Goal: Task Accomplishment & Management: Use online tool/utility

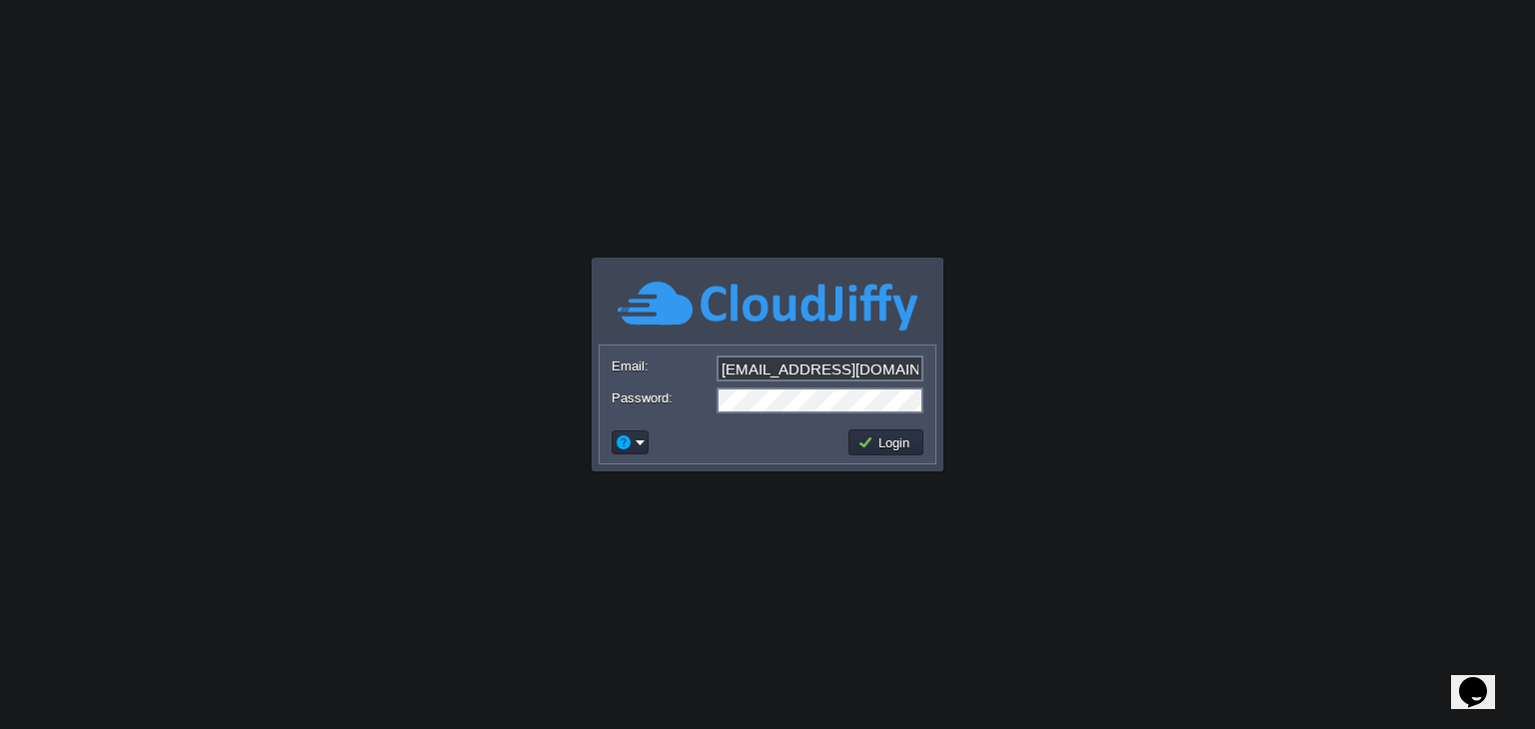
click at [892, 373] on input "[EMAIL_ADDRESS][DOMAIN_NAME]" at bounding box center [819, 369] width 207 height 26
type input "[EMAIL_ADDRESS][PERSON_NAME][DOMAIN_NAME]"
click at [882, 449] on button "Login" at bounding box center [886, 443] width 58 height 18
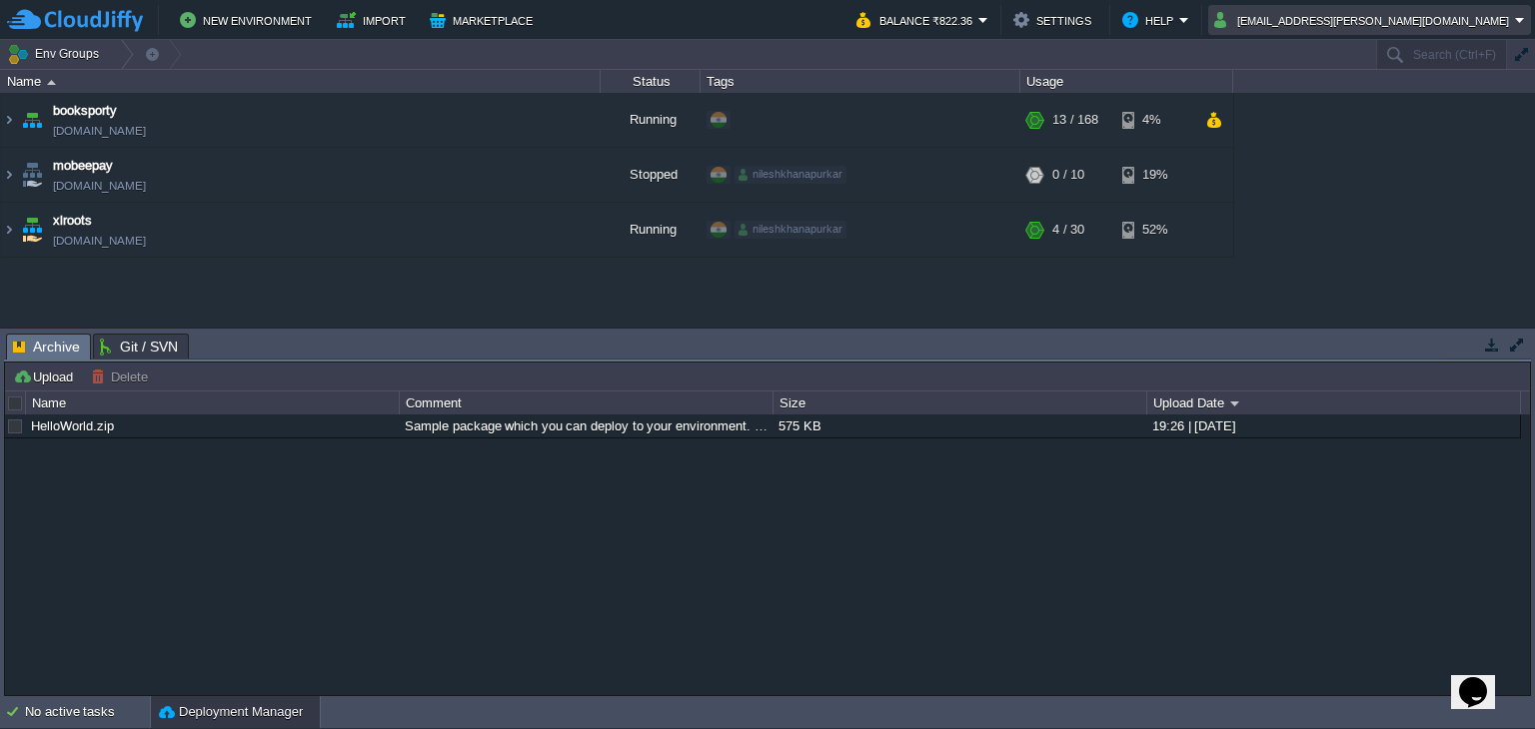
click at [1461, 6] on td "[EMAIL_ADDRESS][PERSON_NAME][DOMAIN_NAME]" at bounding box center [1369, 20] width 323 height 30
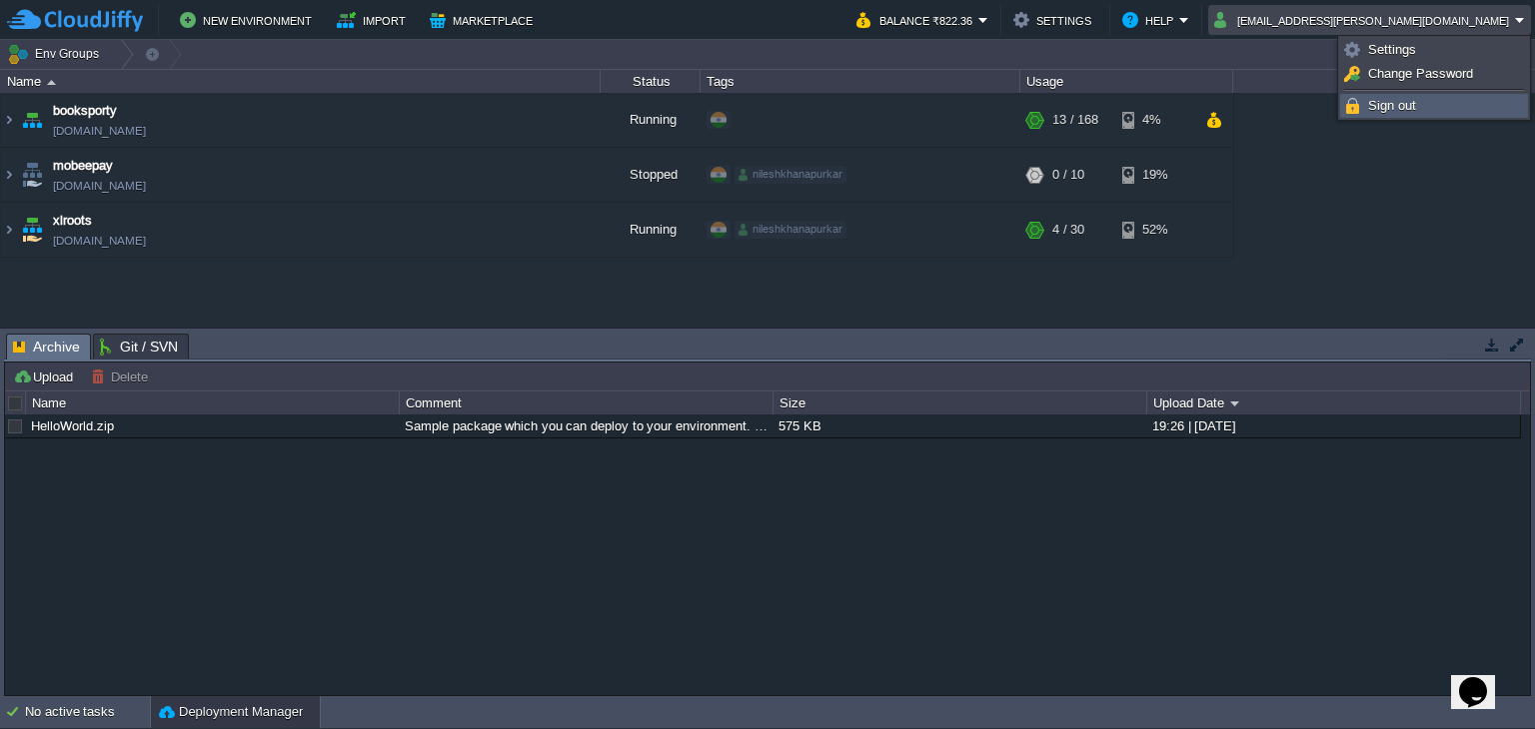
click at [1389, 110] on span "Sign out" at bounding box center [1392, 105] width 48 height 15
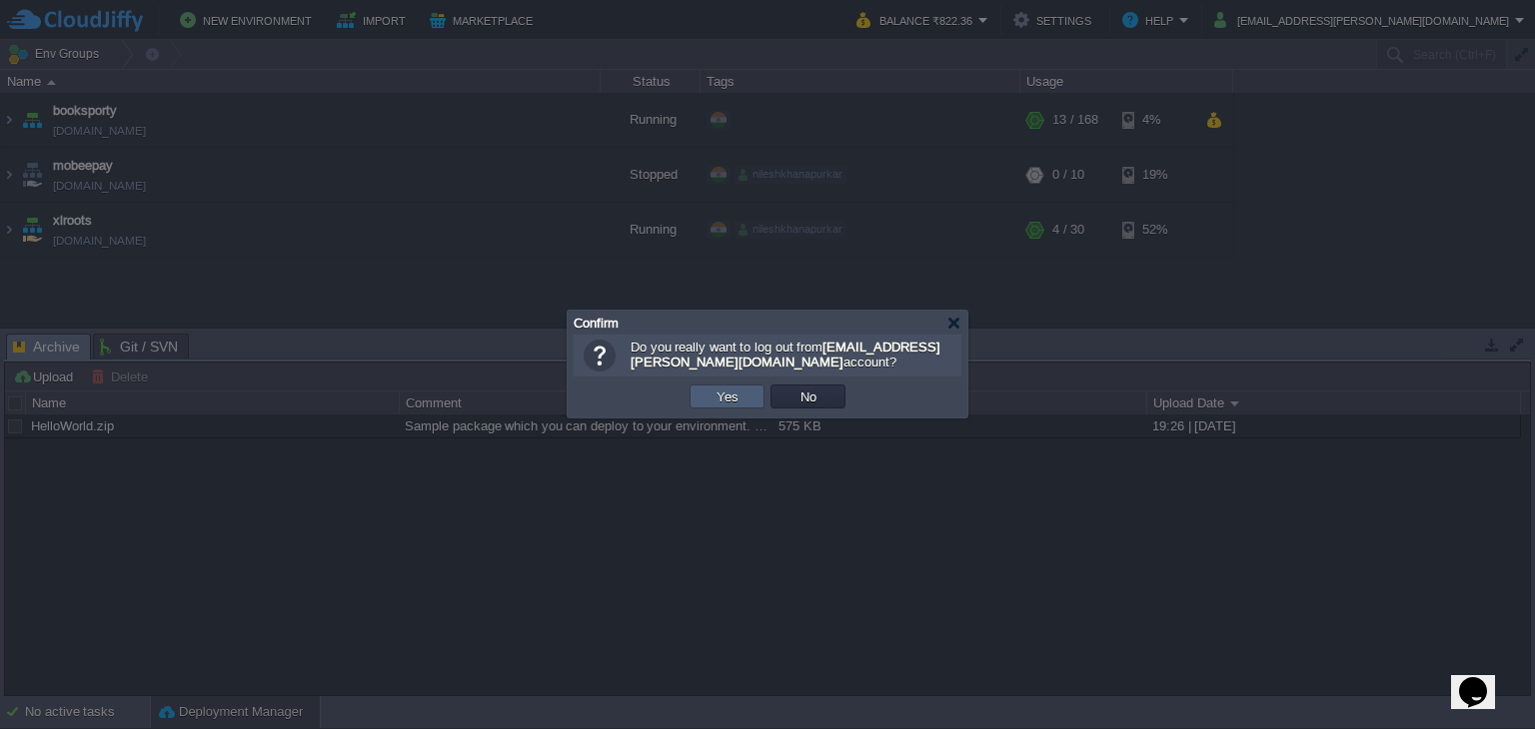
click at [714, 403] on button "Yes" at bounding box center [727, 397] width 34 height 18
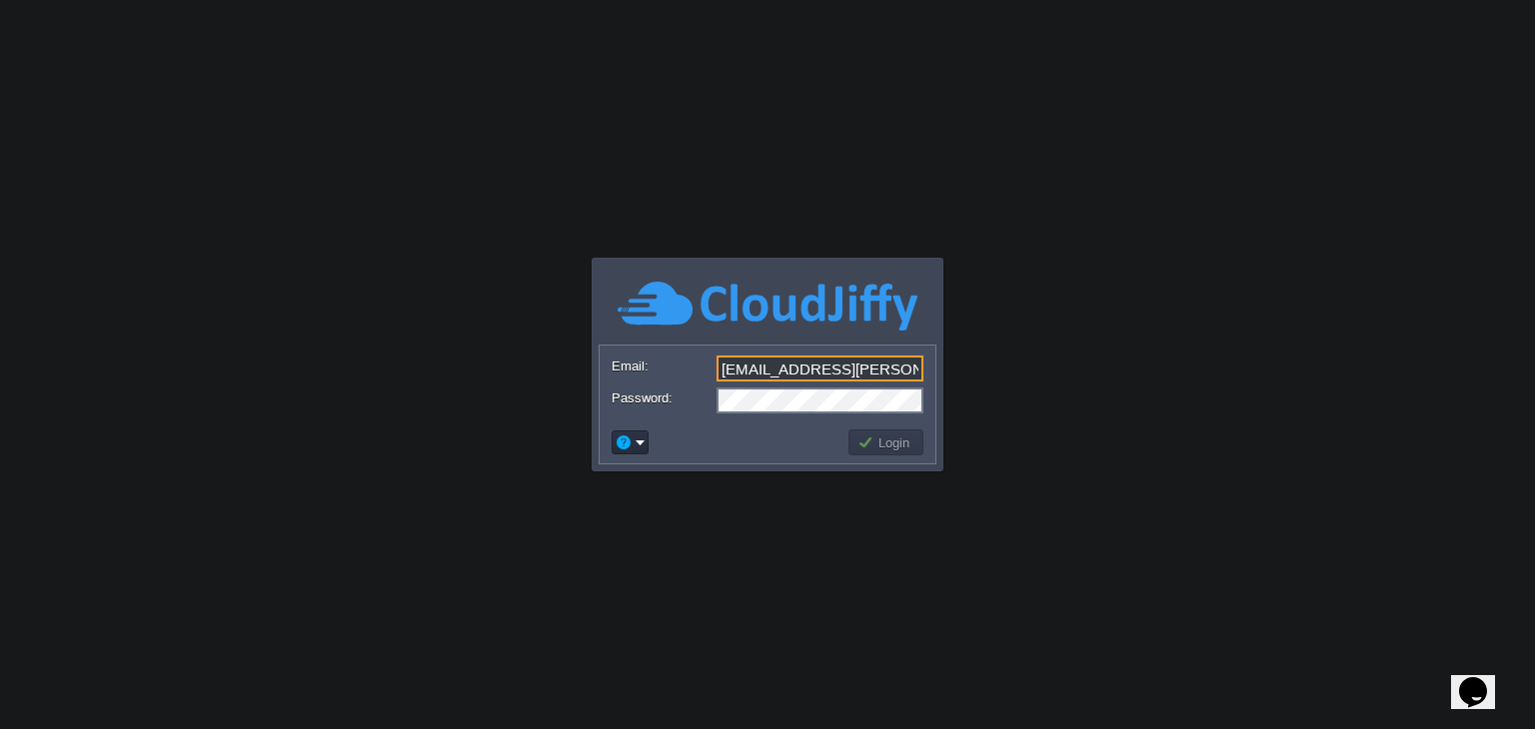
click at [896, 353] on form "Email: kanjul.khare@gmail.com Password:" at bounding box center [767, 384] width 336 height 76
click at [899, 358] on input "[EMAIL_ADDRESS][PERSON_NAME][DOMAIN_NAME]" at bounding box center [819, 369] width 207 height 26
type input "boliyeeapp@gmail.com"
click at [884, 439] on button "Login" at bounding box center [886, 443] width 58 height 18
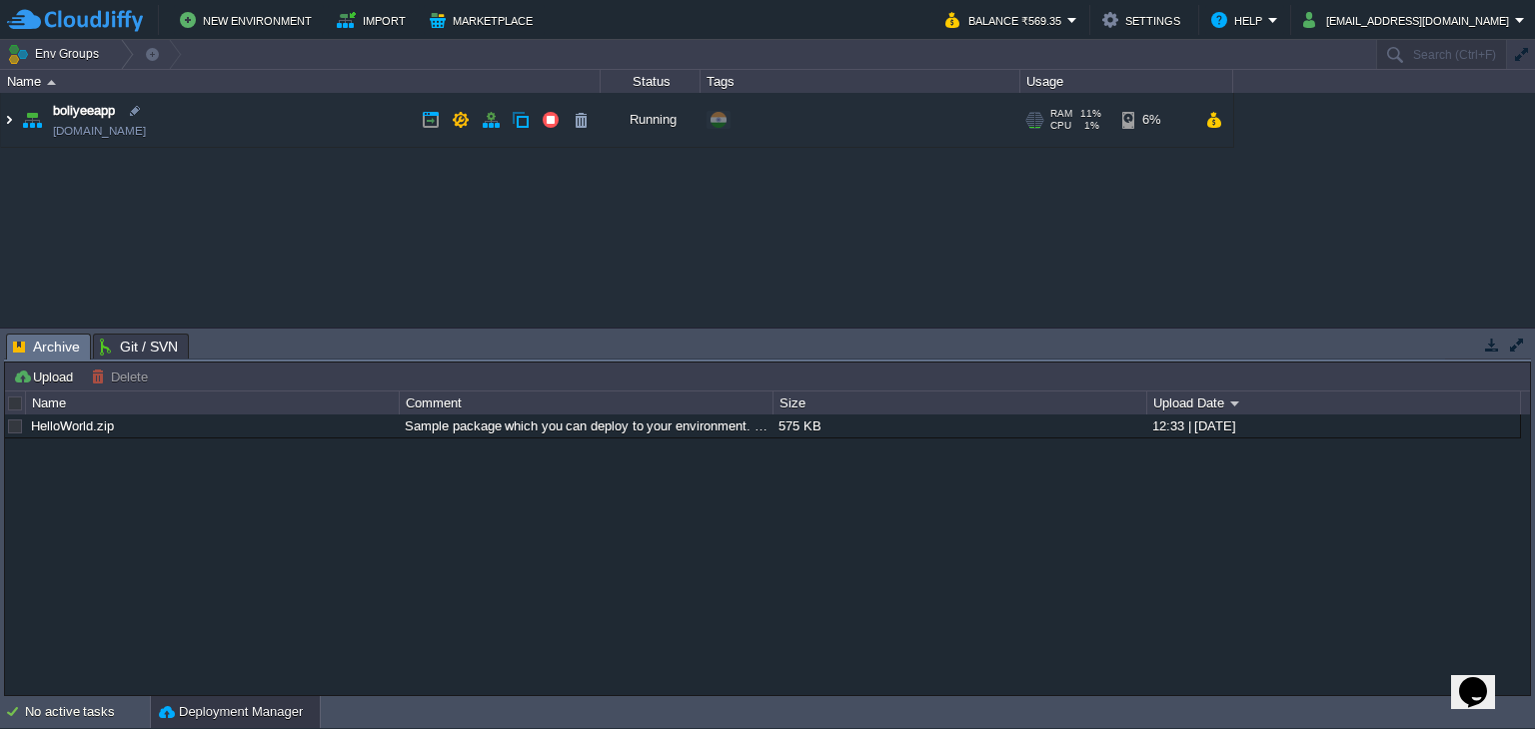
click at [8, 125] on img at bounding box center [9, 120] width 16 height 54
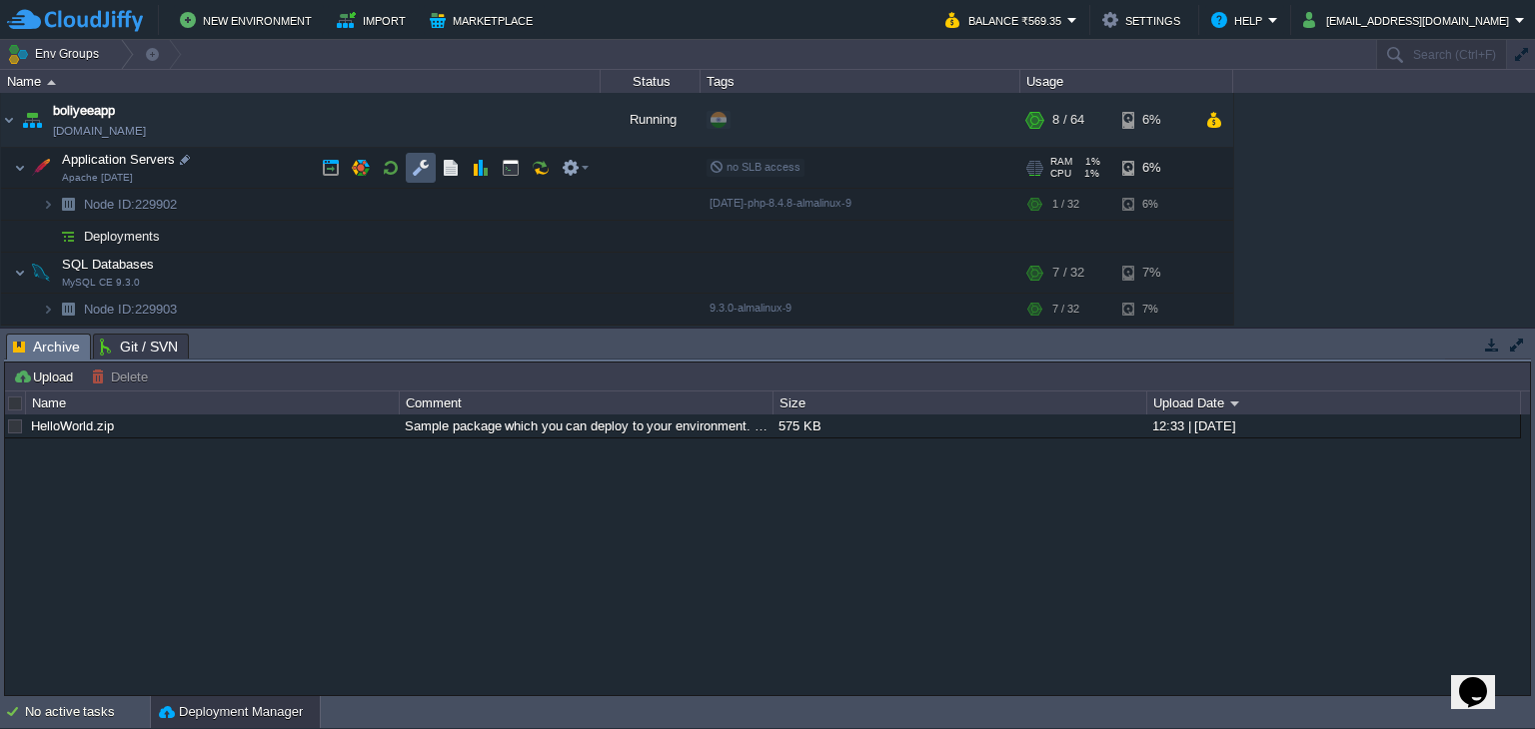
click at [422, 166] on button "button" at bounding box center [421, 168] width 18 height 18
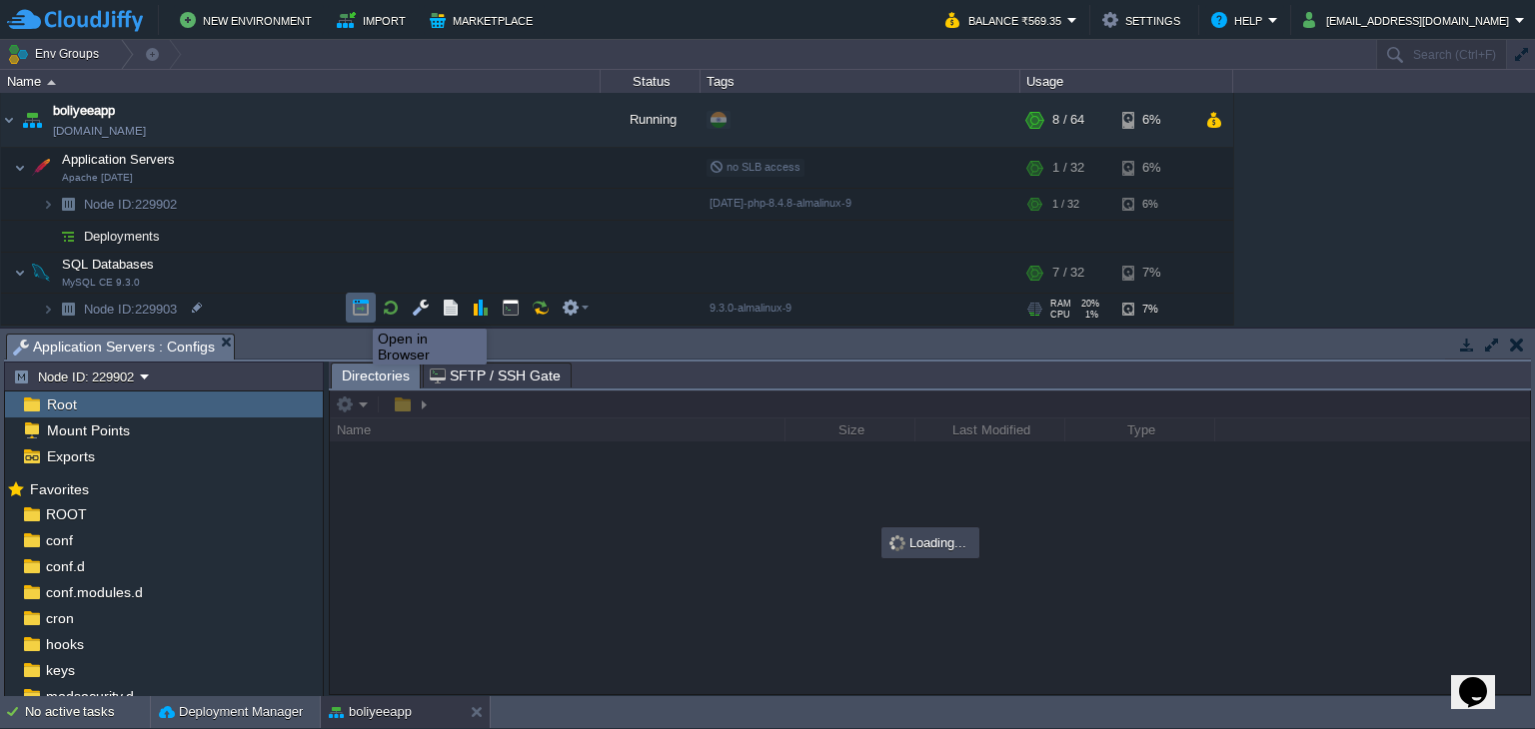
click at [358, 311] on button "button" at bounding box center [361, 308] width 18 height 18
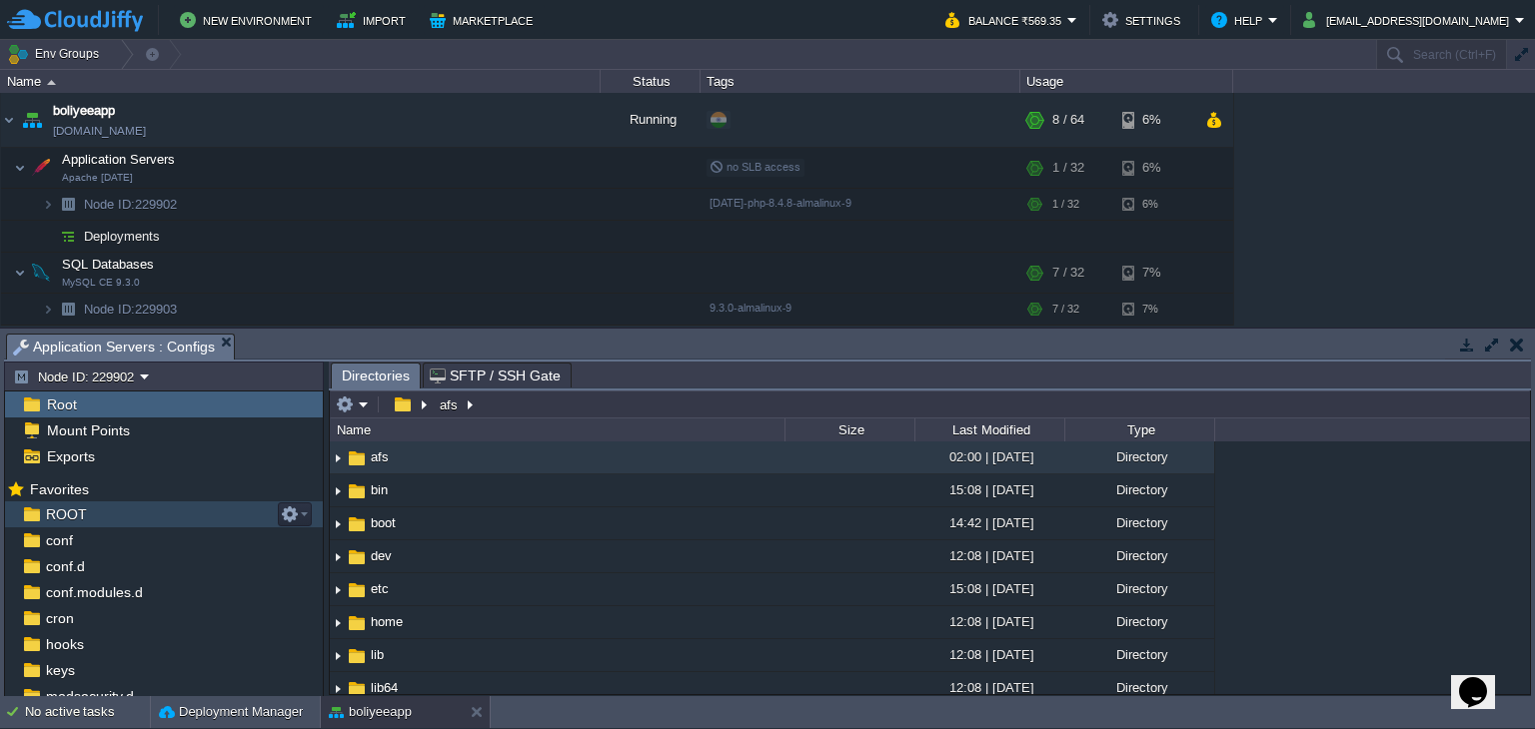
click at [67, 517] on span "ROOT" at bounding box center [66, 515] width 48 height 18
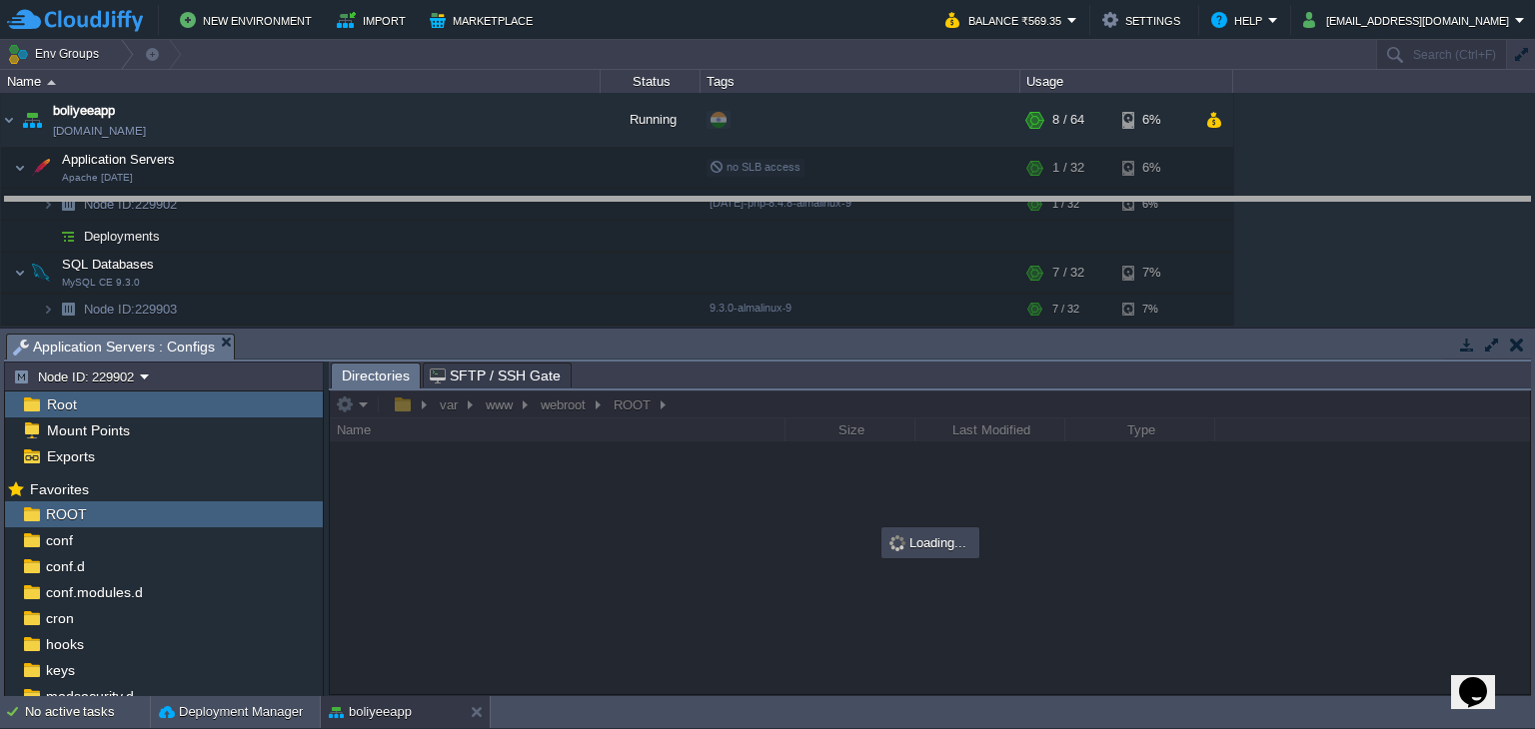
drag, startPoint x: 638, startPoint y: 344, endPoint x: 677, endPoint y: 193, distance: 155.8
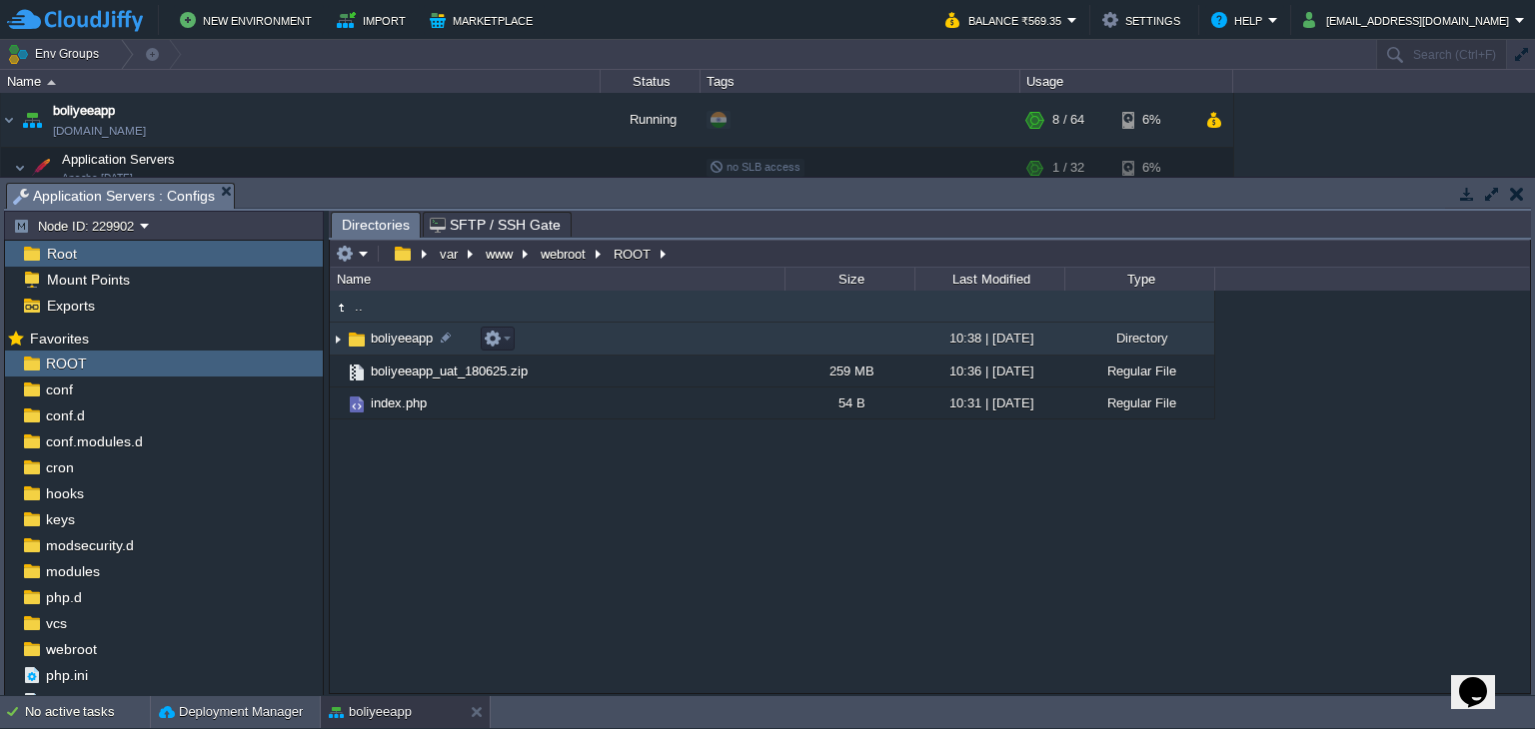
click at [403, 342] on span "boliyeeapp" at bounding box center [402, 338] width 68 height 17
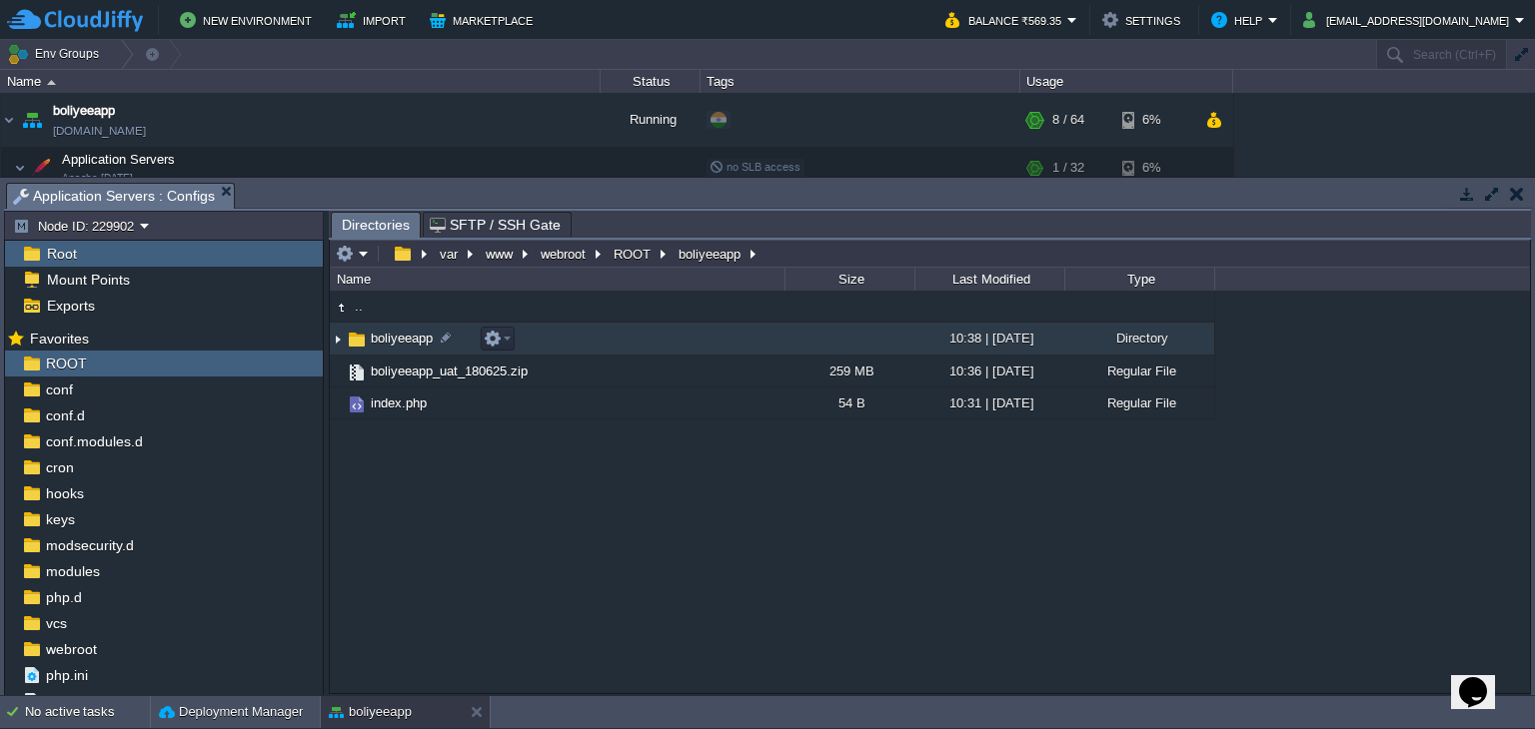
click at [403, 342] on span "boliyeeapp" at bounding box center [402, 338] width 68 height 17
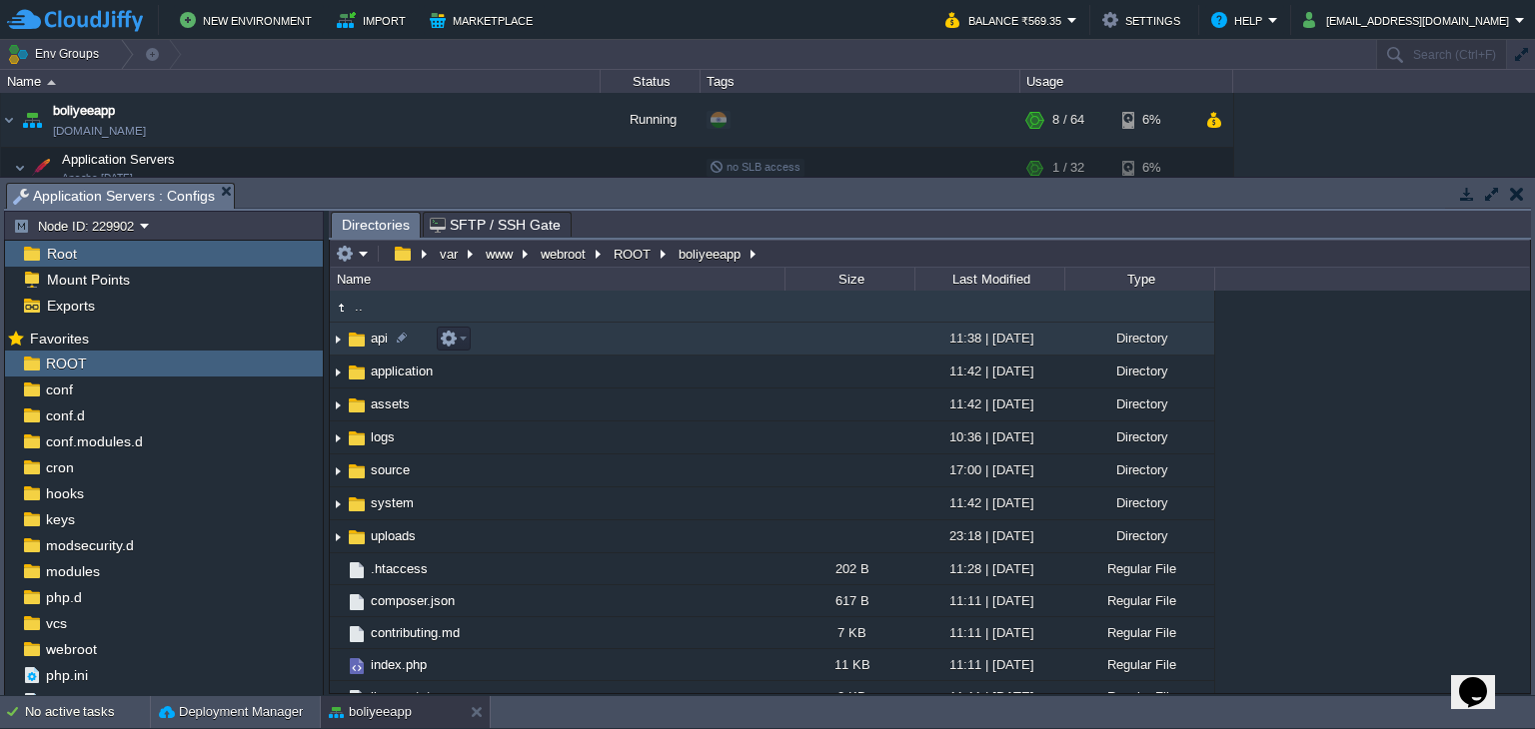
click at [374, 346] on span "api" at bounding box center [379, 338] width 23 height 17
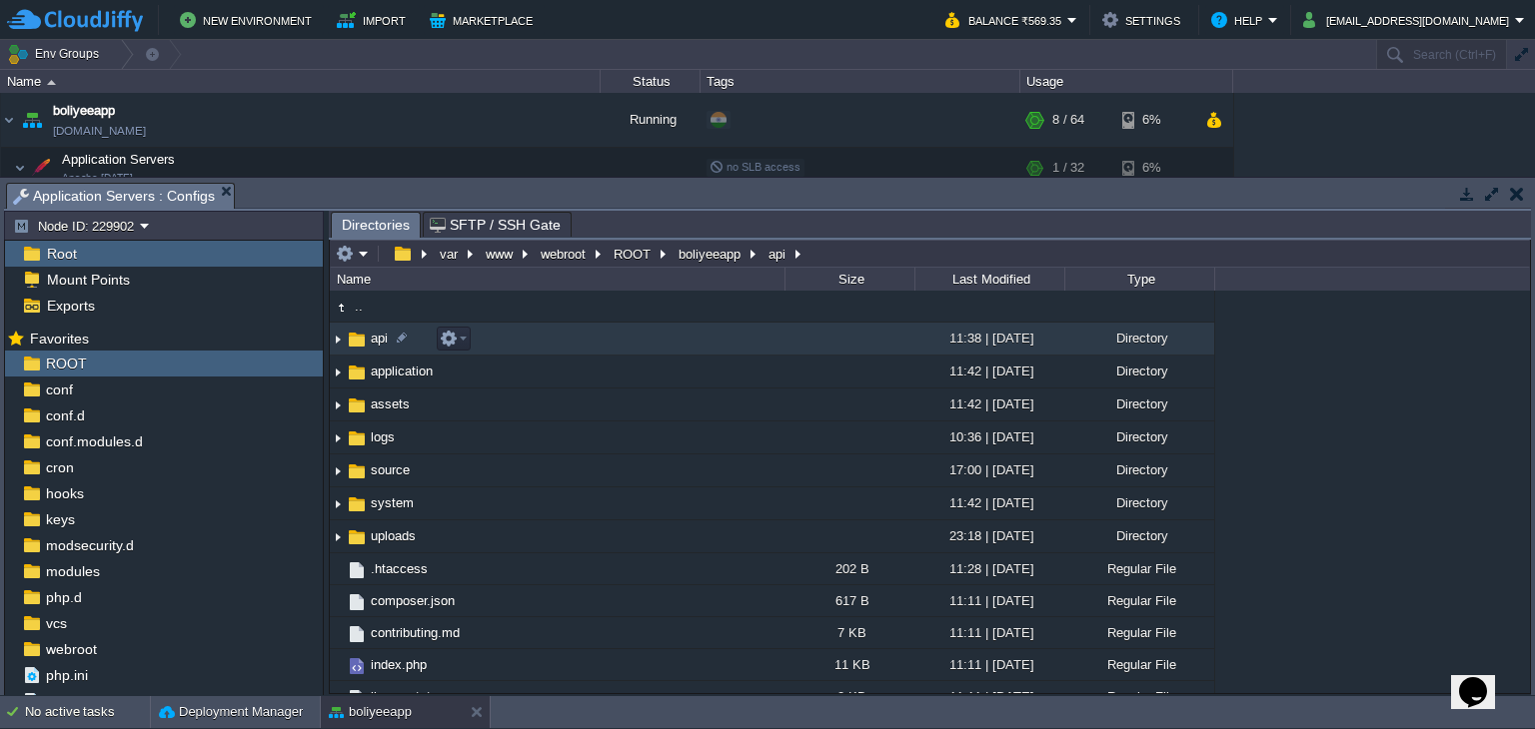
click at [373, 346] on span "api" at bounding box center [379, 338] width 23 height 17
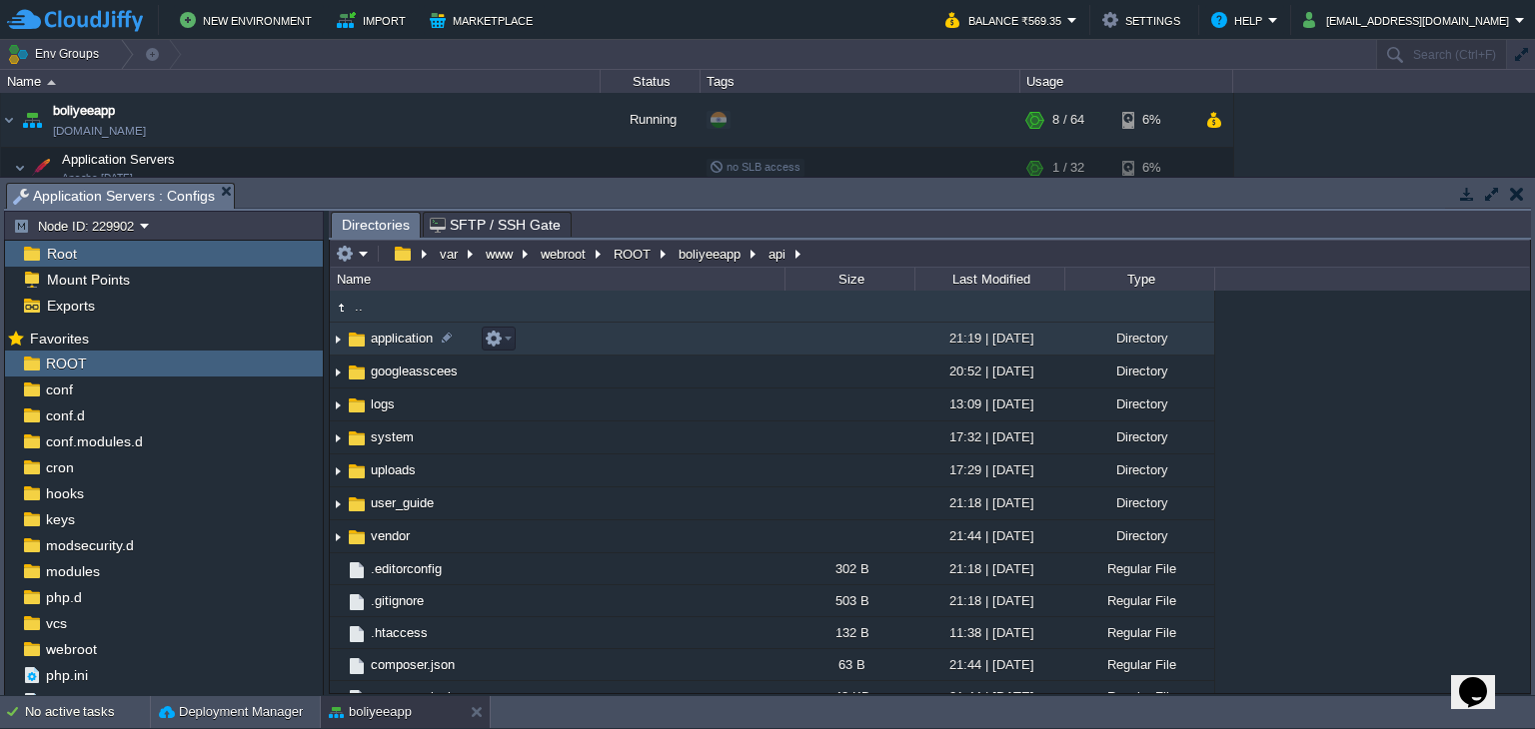
click at [398, 337] on span "application" at bounding box center [402, 338] width 68 height 17
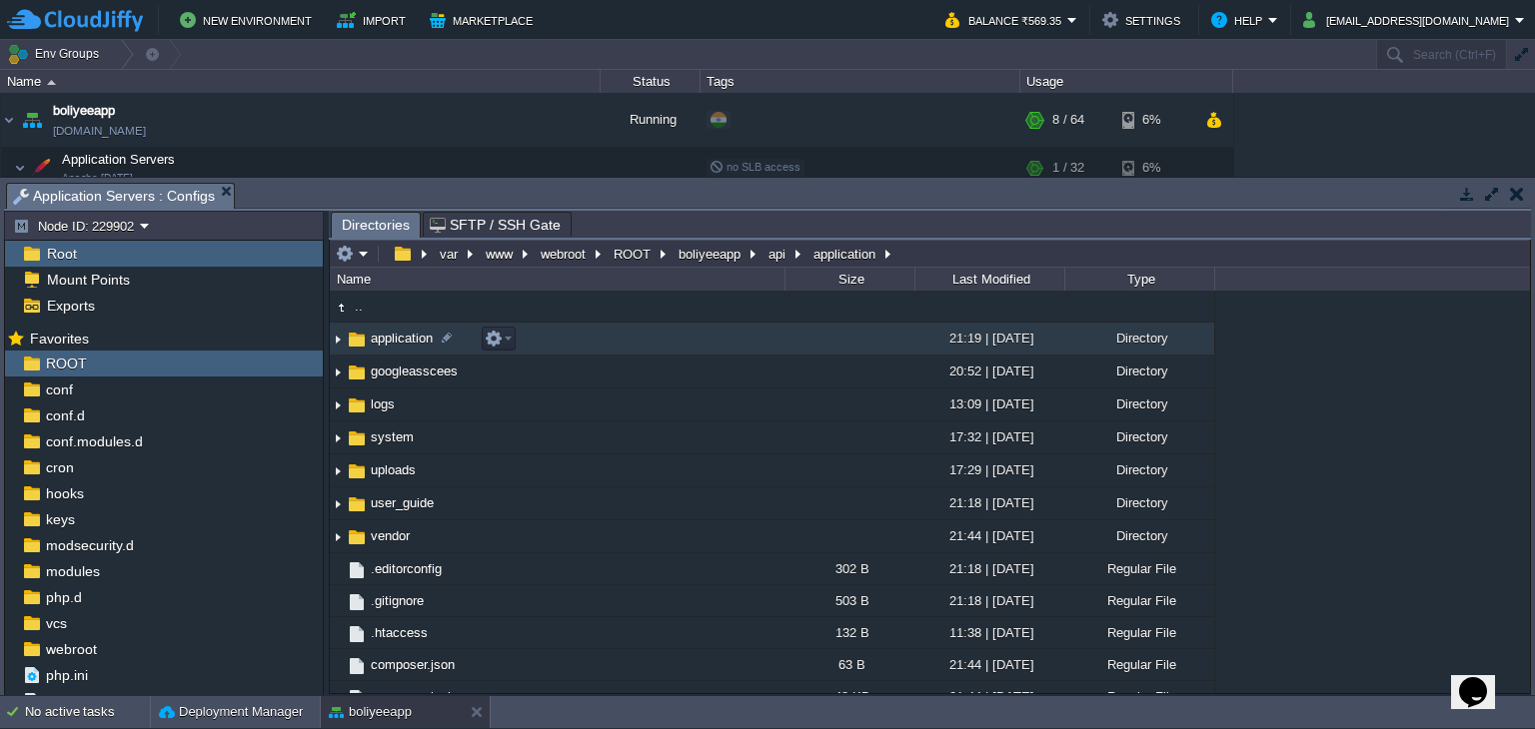
click at [398, 337] on span "application" at bounding box center [402, 338] width 68 height 17
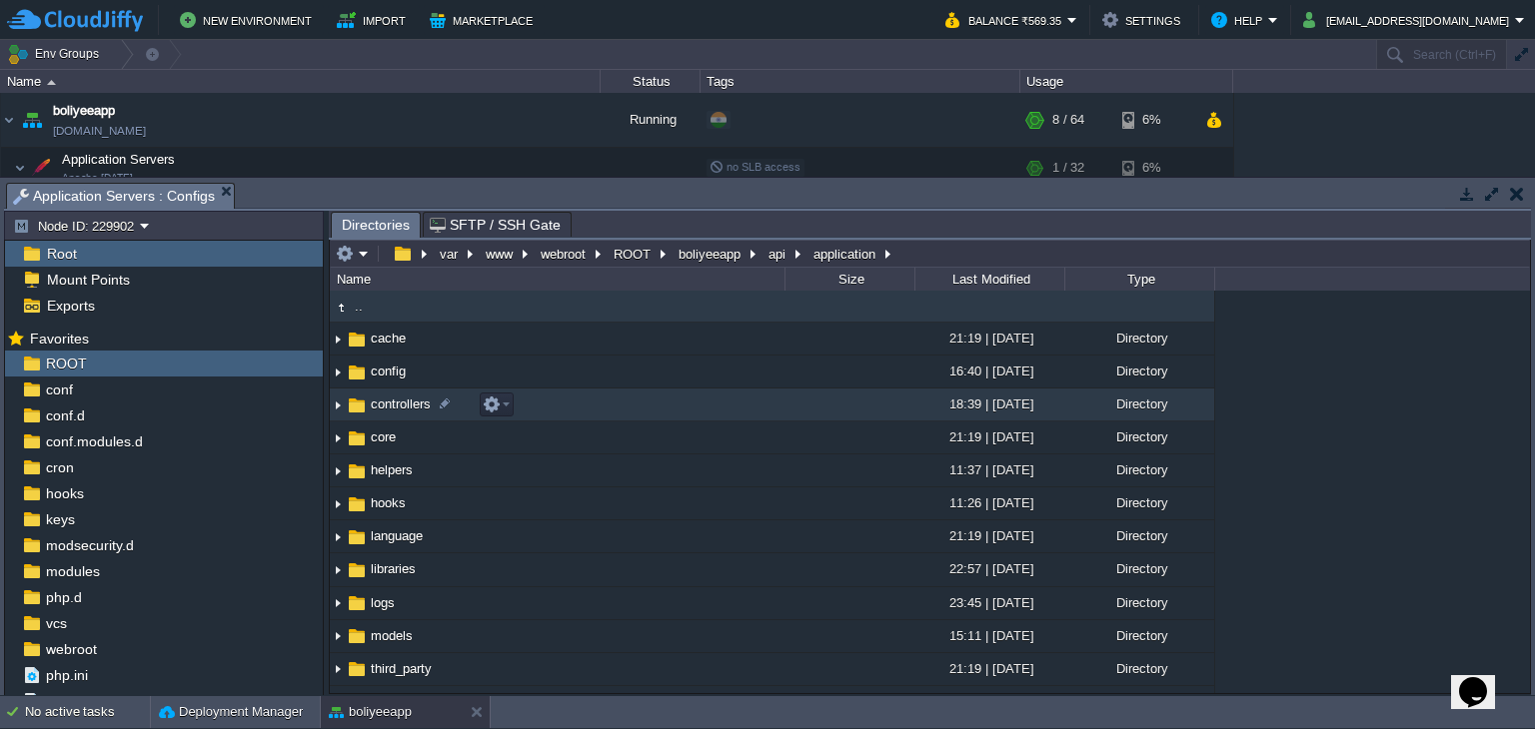
click at [403, 409] on span "controllers" at bounding box center [401, 404] width 66 height 17
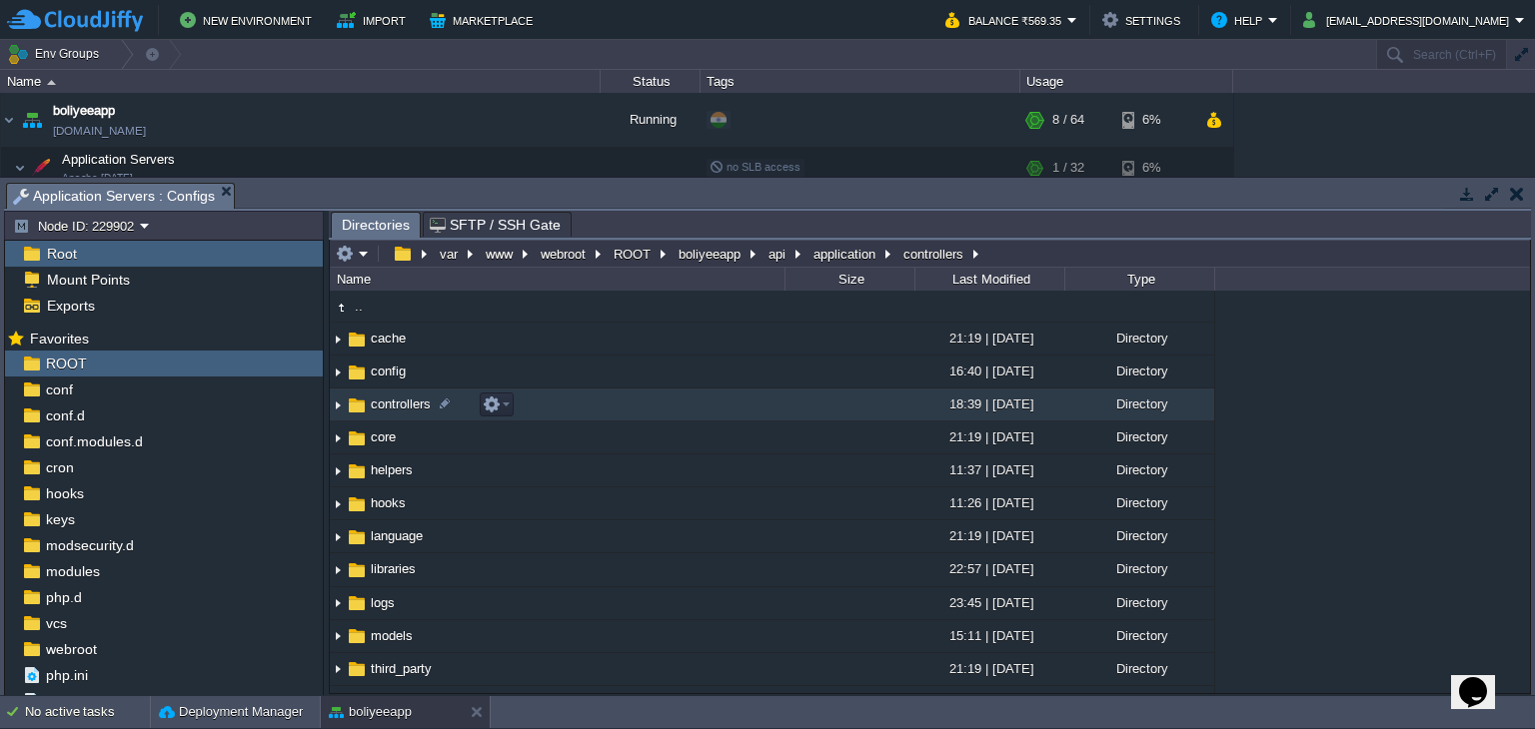
click at [403, 409] on span "controllers" at bounding box center [401, 404] width 66 height 17
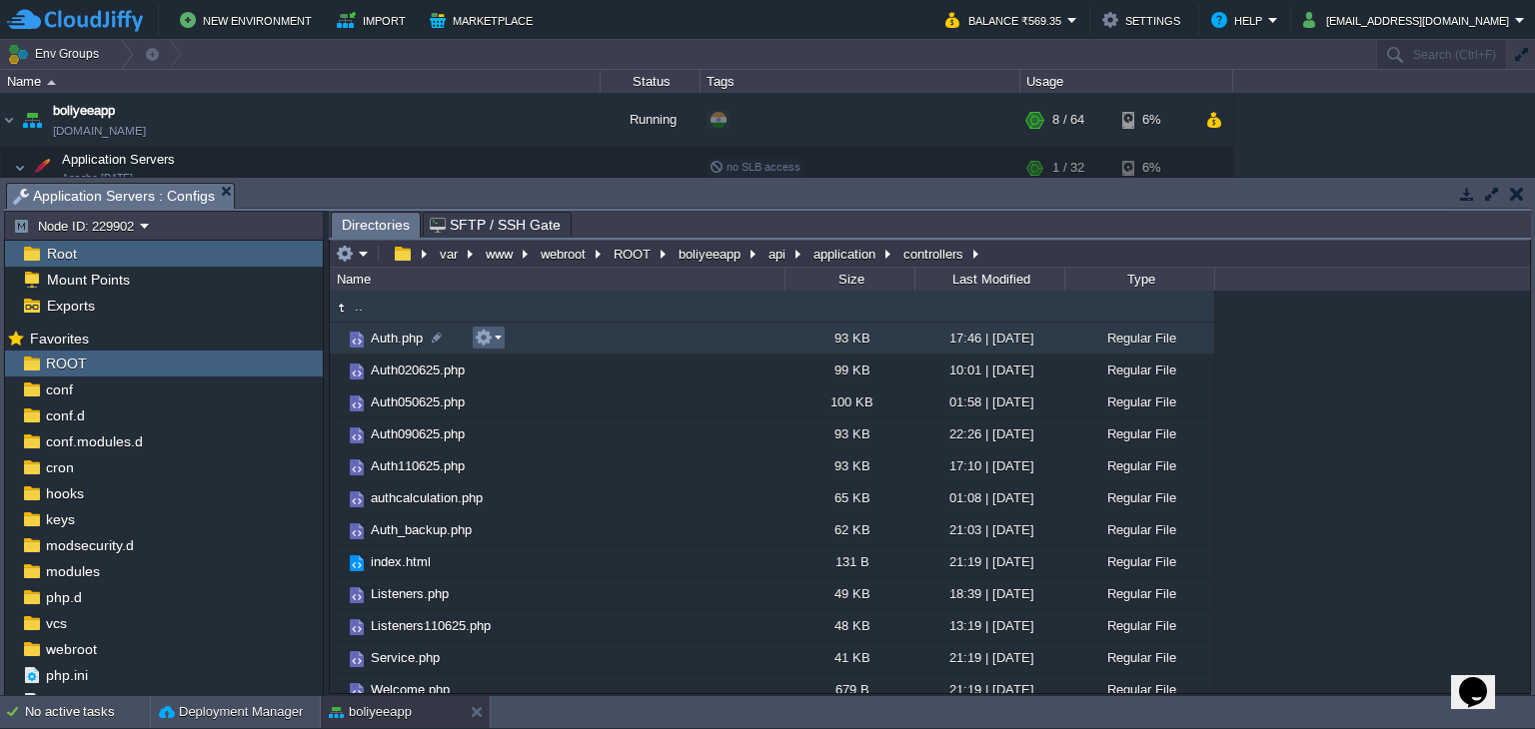
click at [493, 345] on em at bounding box center [488, 338] width 27 height 18
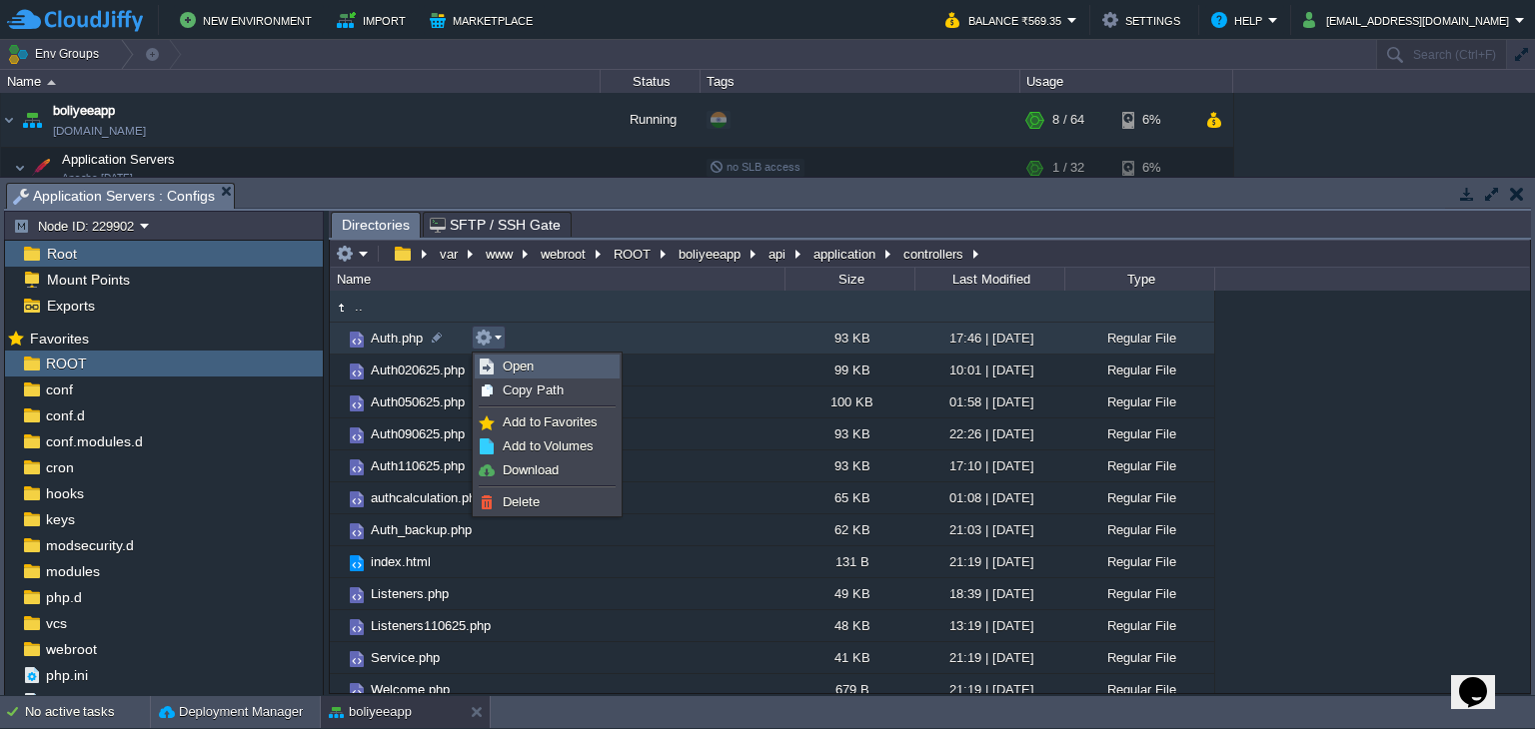
click at [505, 369] on span "Open" at bounding box center [518, 366] width 31 height 15
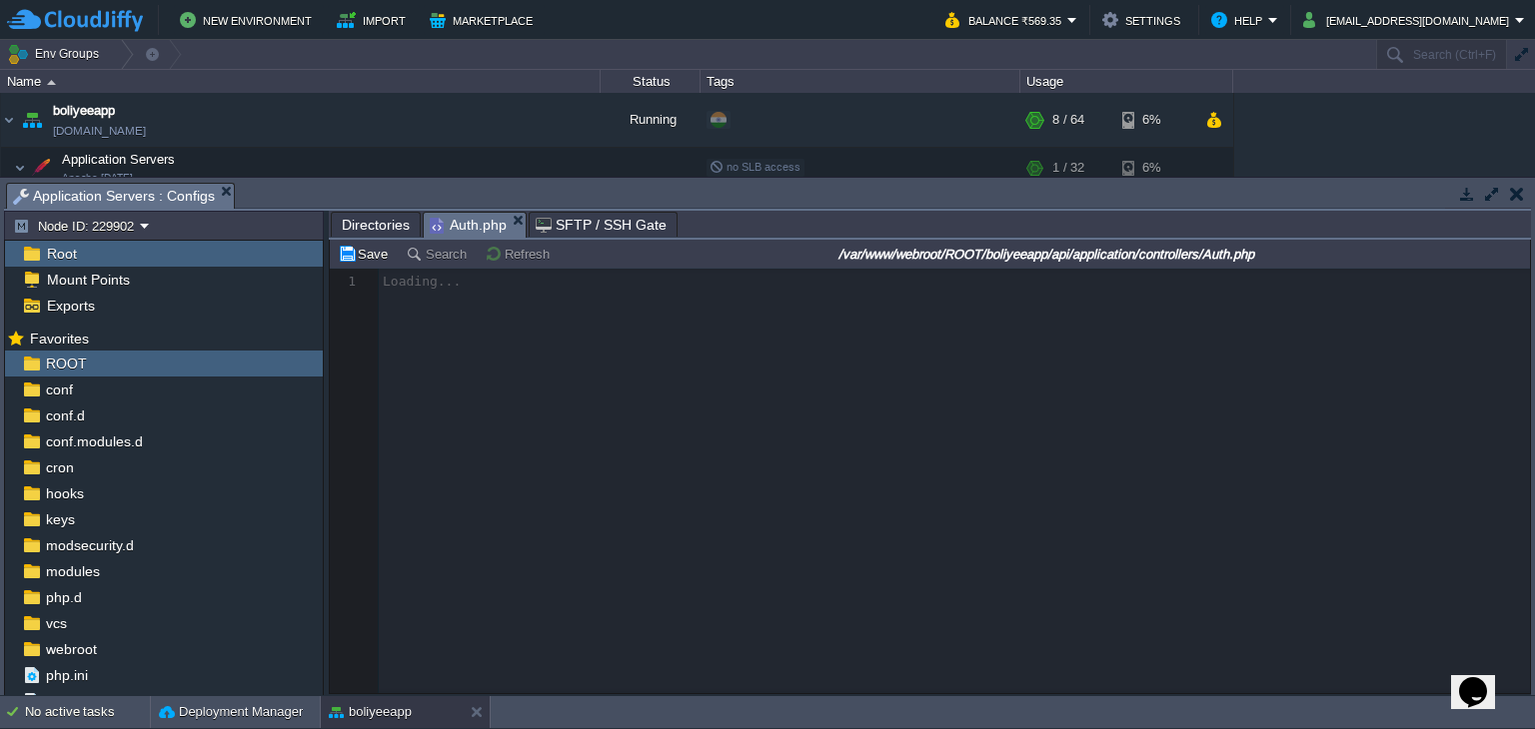
click at [380, 229] on span "Directories" at bounding box center [376, 225] width 68 height 24
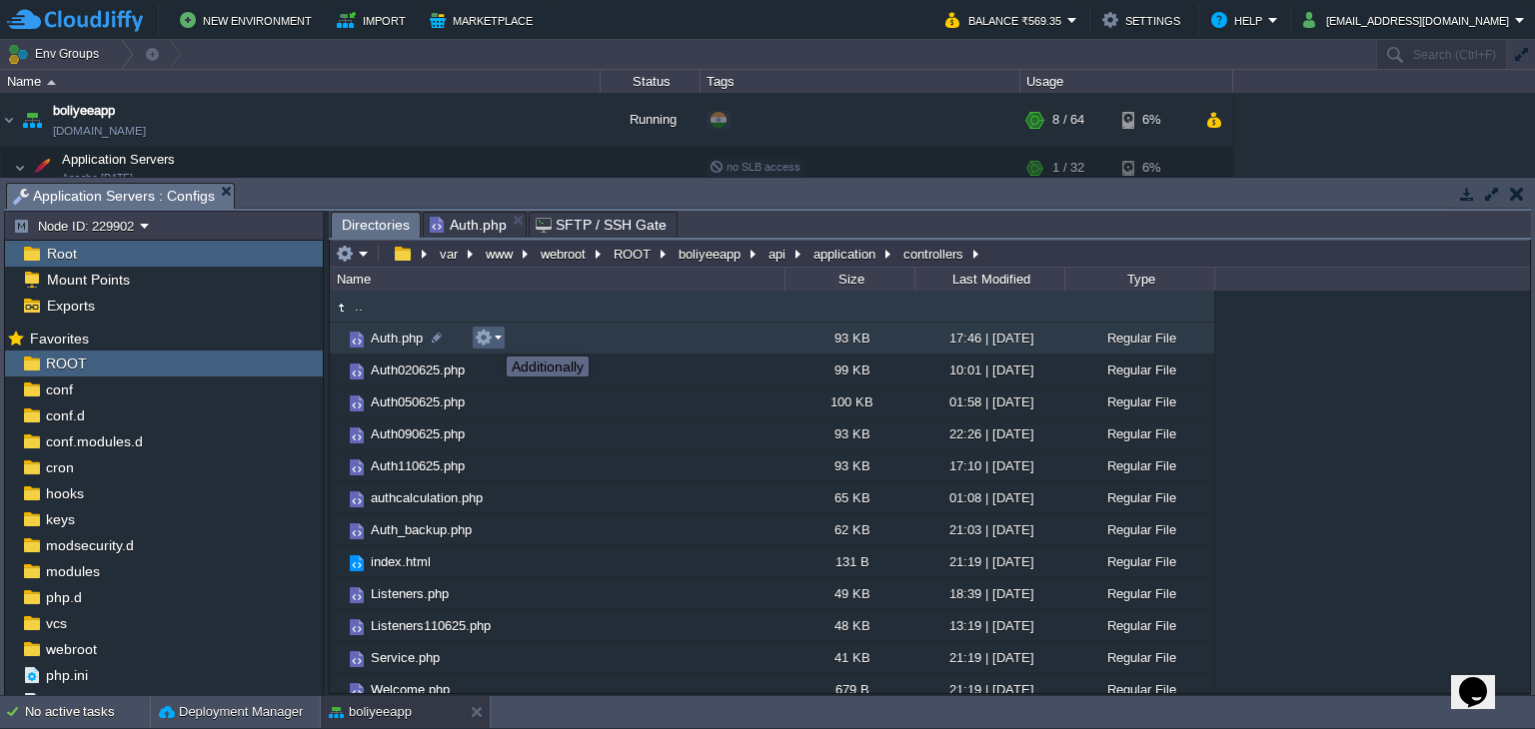
click at [492, 339] on em at bounding box center [488, 338] width 27 height 18
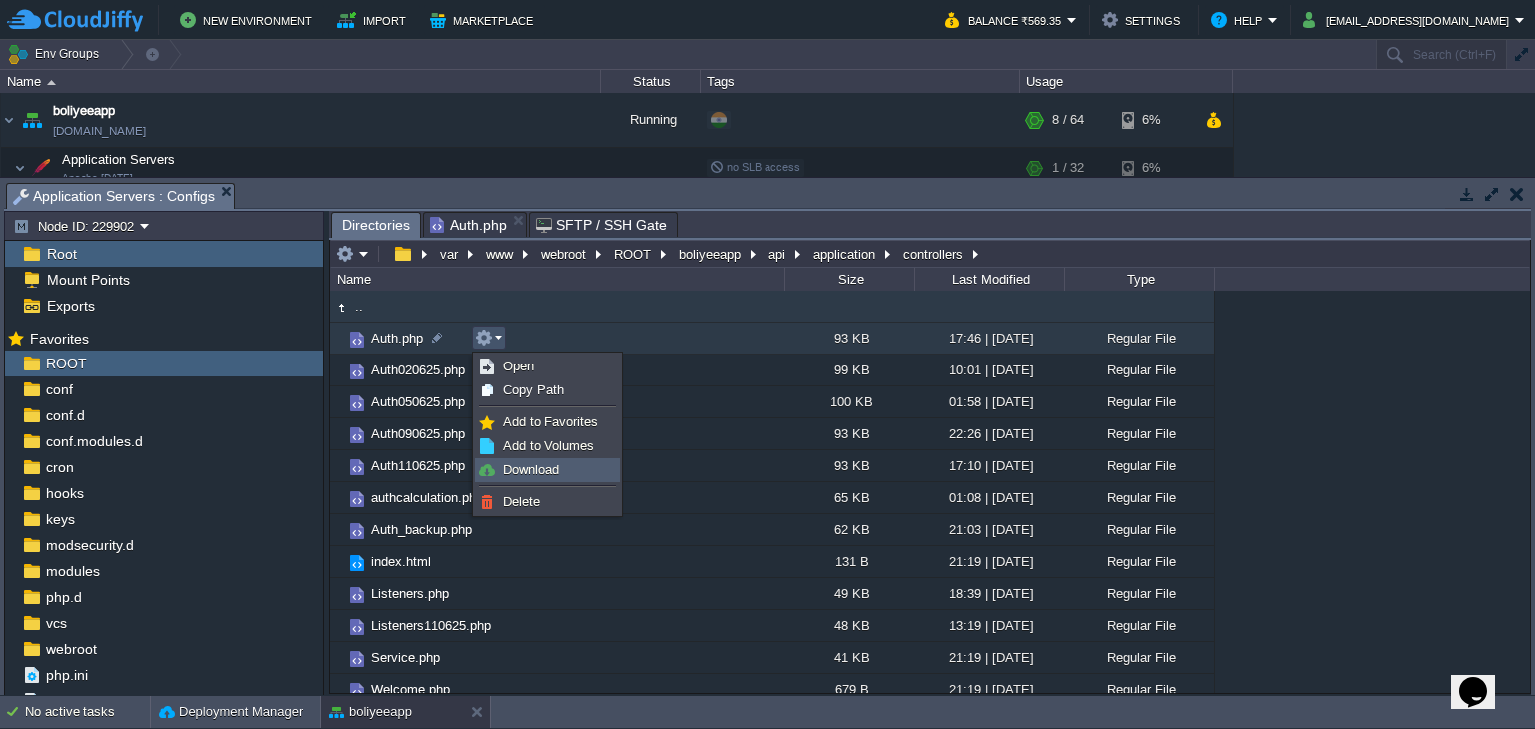
click at [525, 473] on span "Download" at bounding box center [531, 470] width 56 height 15
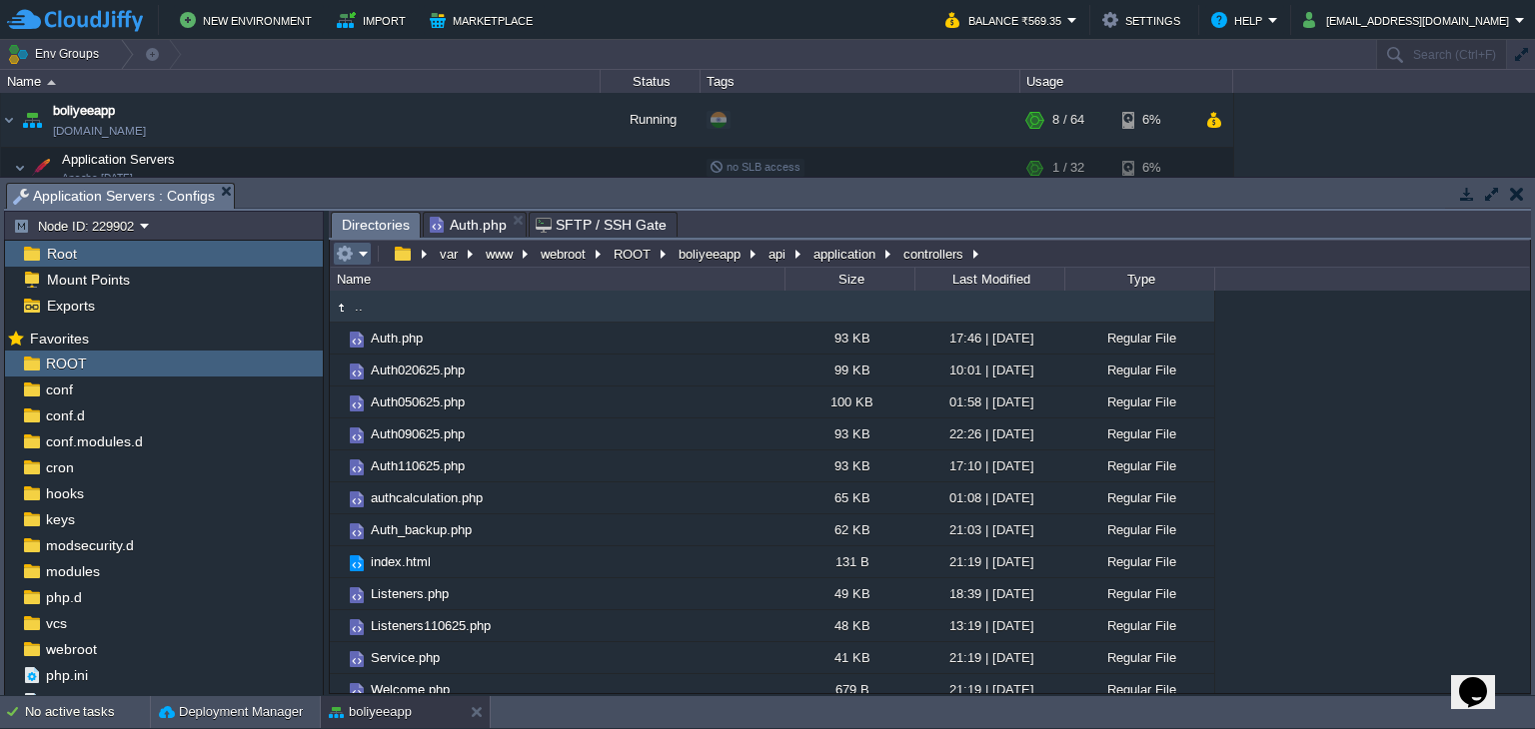
click at [364, 255] on em at bounding box center [352, 254] width 33 height 18
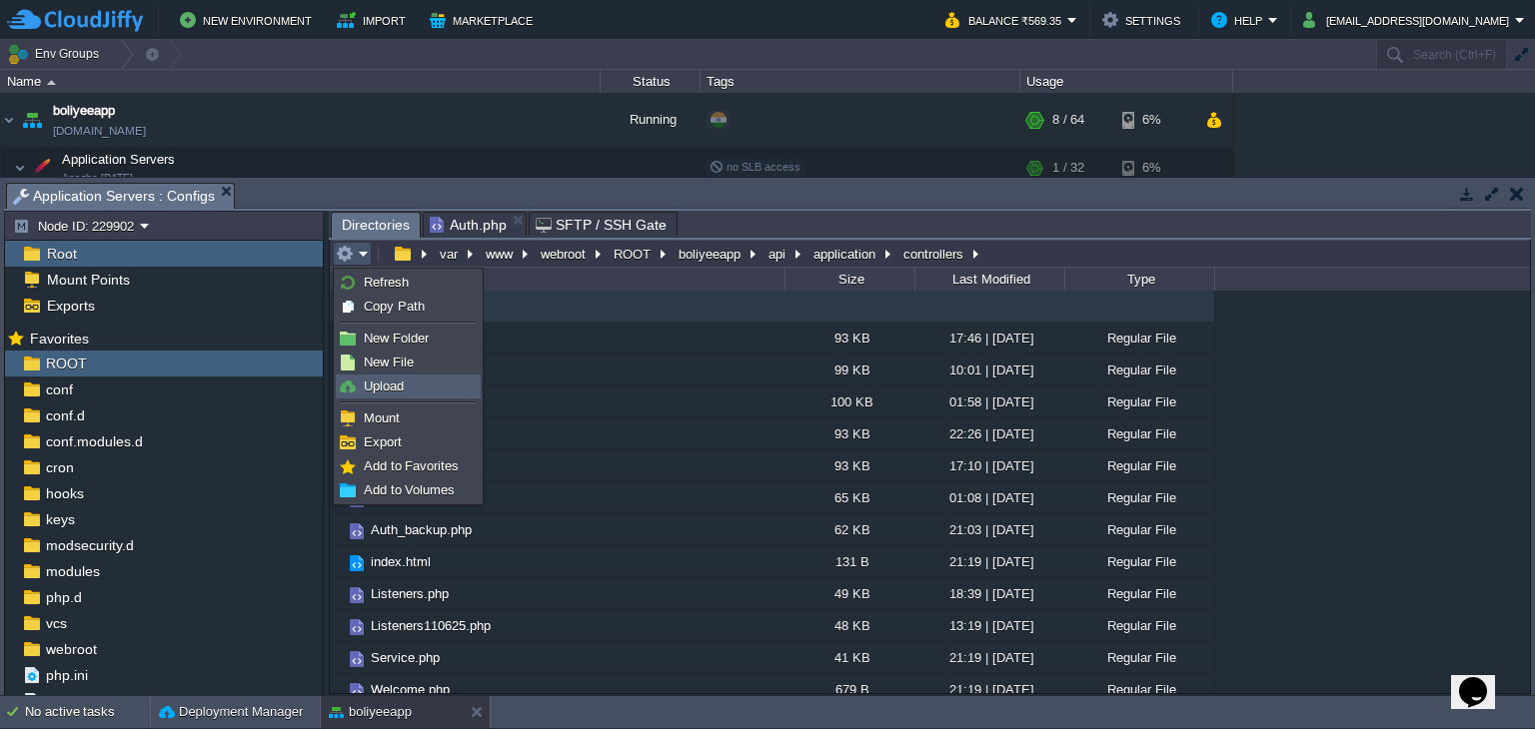
click at [400, 387] on span "Upload" at bounding box center [384, 386] width 40 height 15
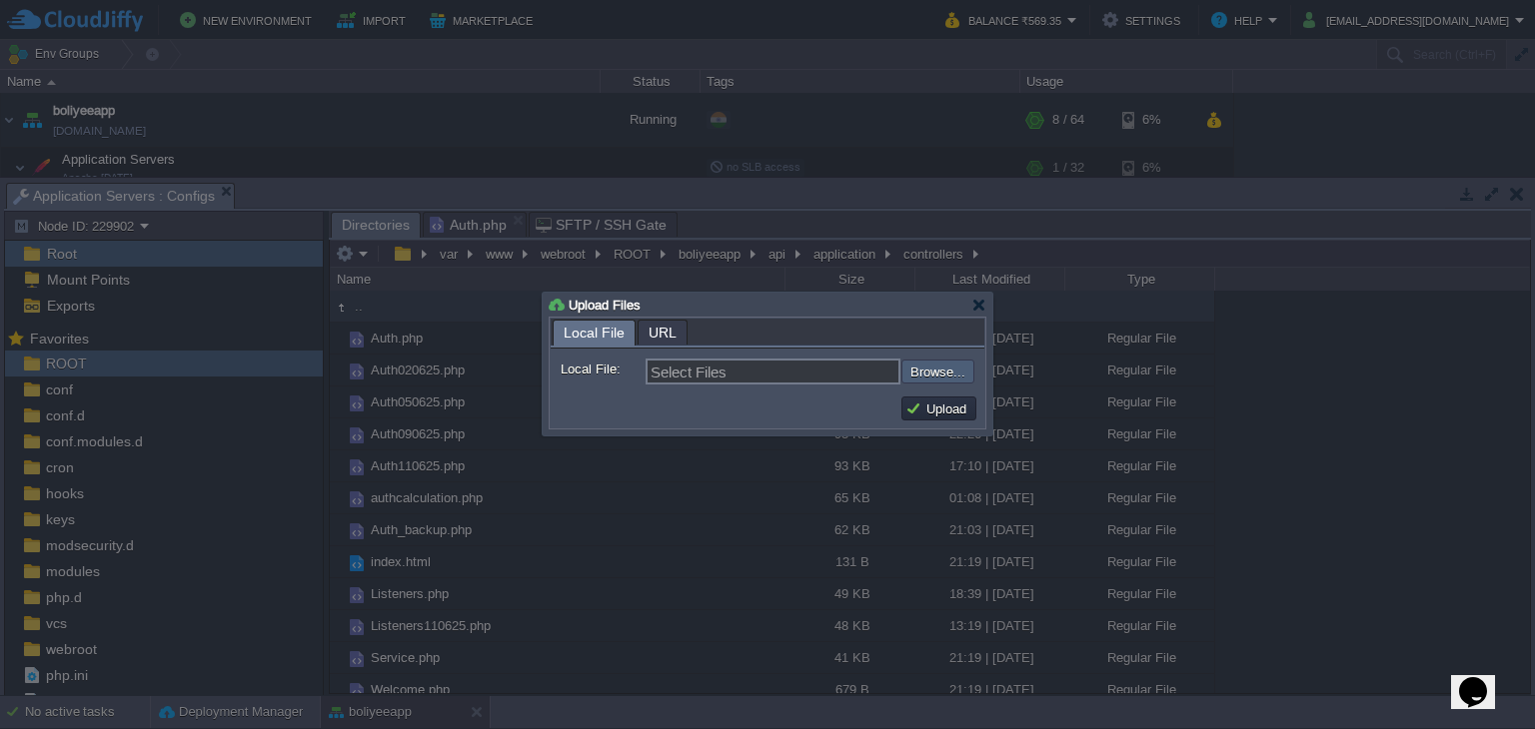
click at [934, 372] on input "file" at bounding box center [847, 372] width 253 height 24
type input "C:\fakepath\Auth.php"
type input "Auth.php"
click at [968, 397] on td "Upload" at bounding box center [938, 409] width 81 height 30
click at [958, 409] on button "Upload" at bounding box center [938, 409] width 67 height 18
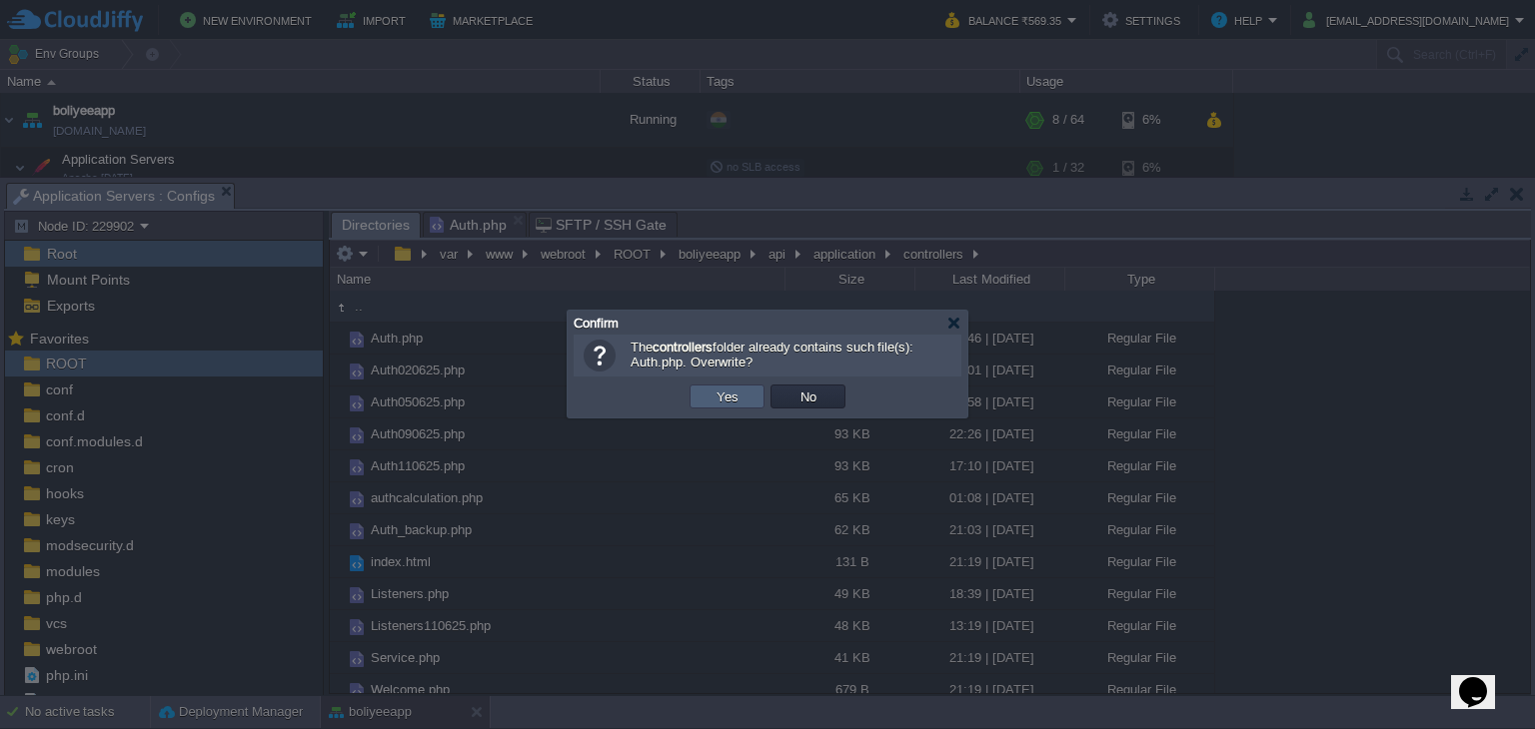
click at [723, 406] on td "Yes" at bounding box center [726, 397] width 75 height 24
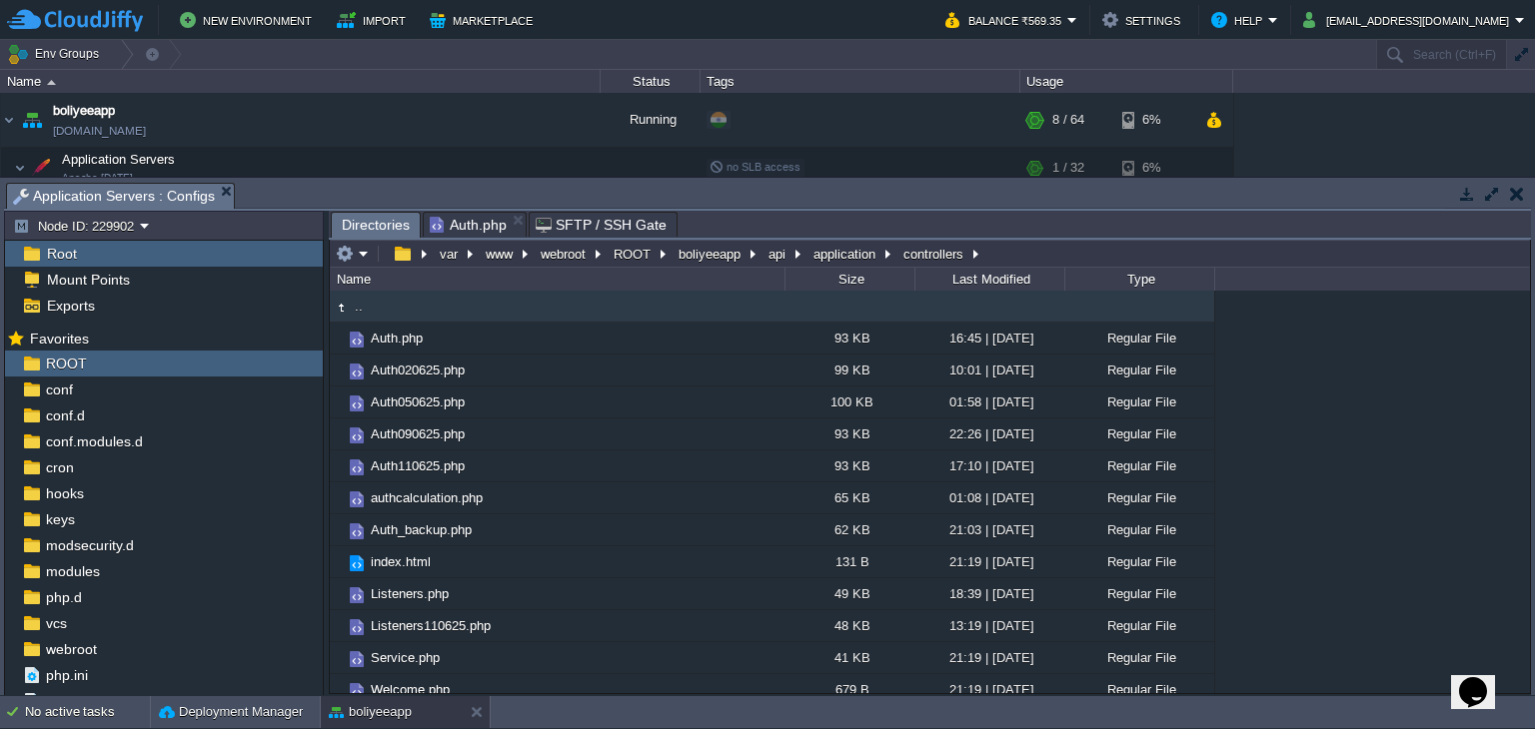
click at [379, 224] on span "Directories" at bounding box center [376, 225] width 68 height 25
click at [483, 229] on span "Auth.php" at bounding box center [468, 225] width 77 height 24
click at [834, 259] on button "application" at bounding box center [845, 254] width 70 height 18
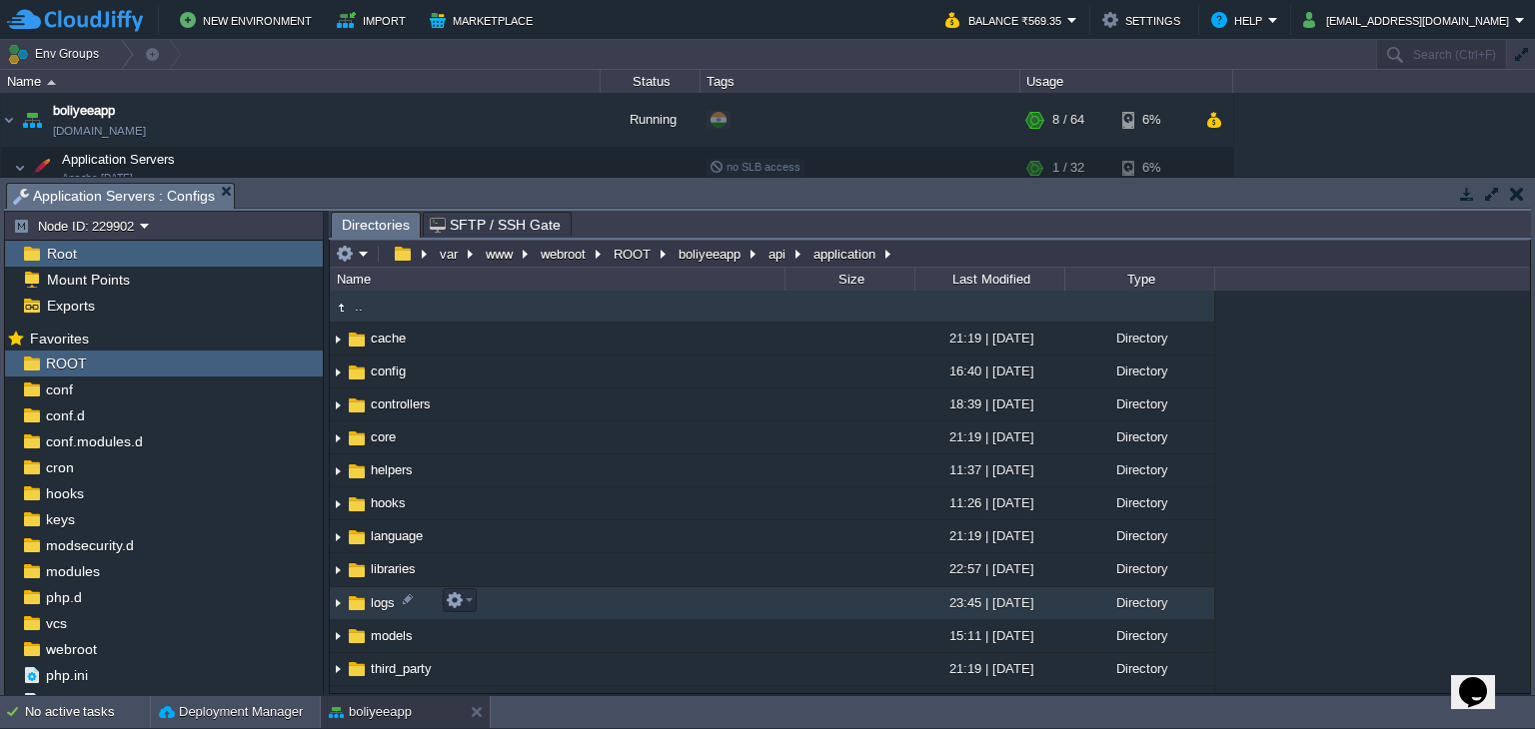
click at [380, 600] on span "logs" at bounding box center [383, 602] width 30 height 17
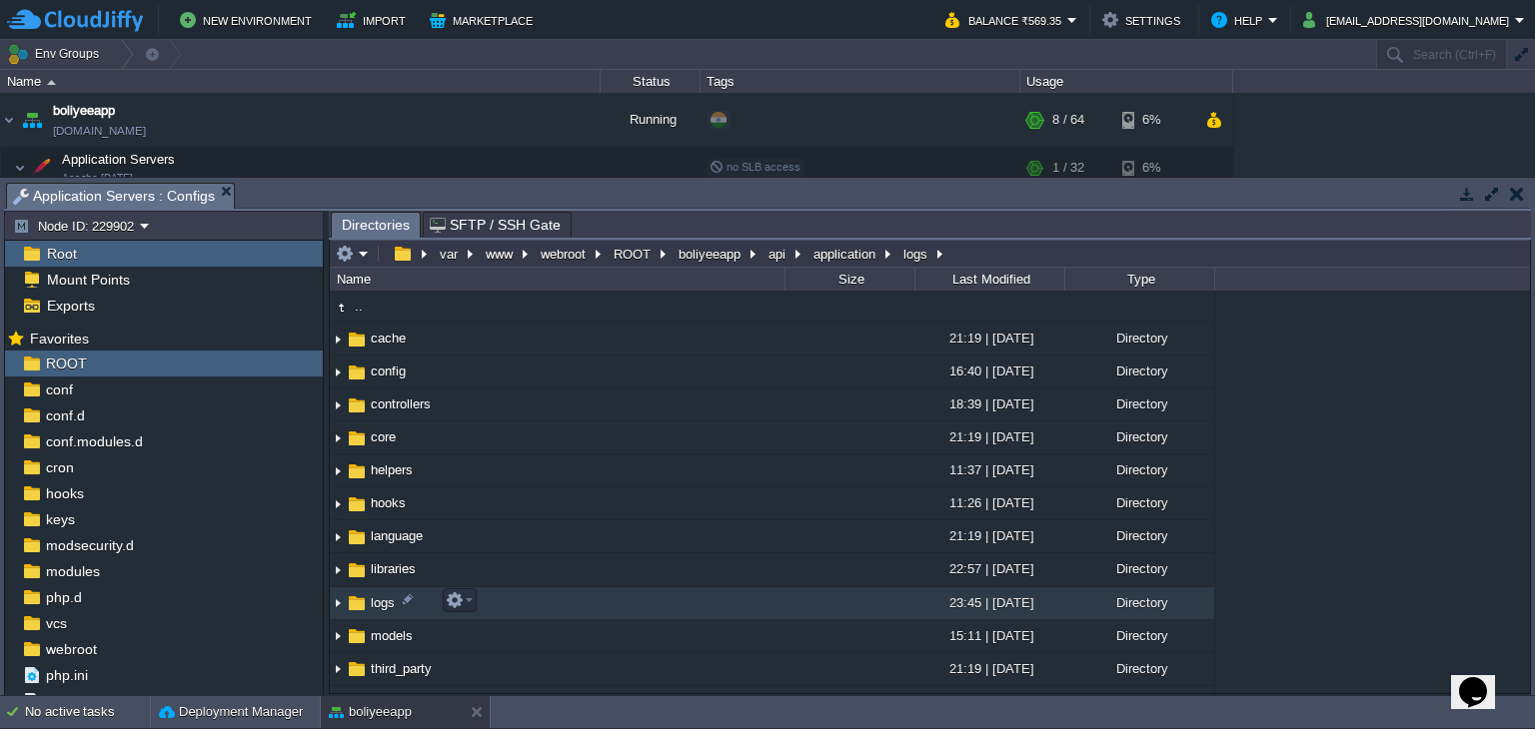
click at [380, 600] on span "logs" at bounding box center [383, 602] width 30 height 17
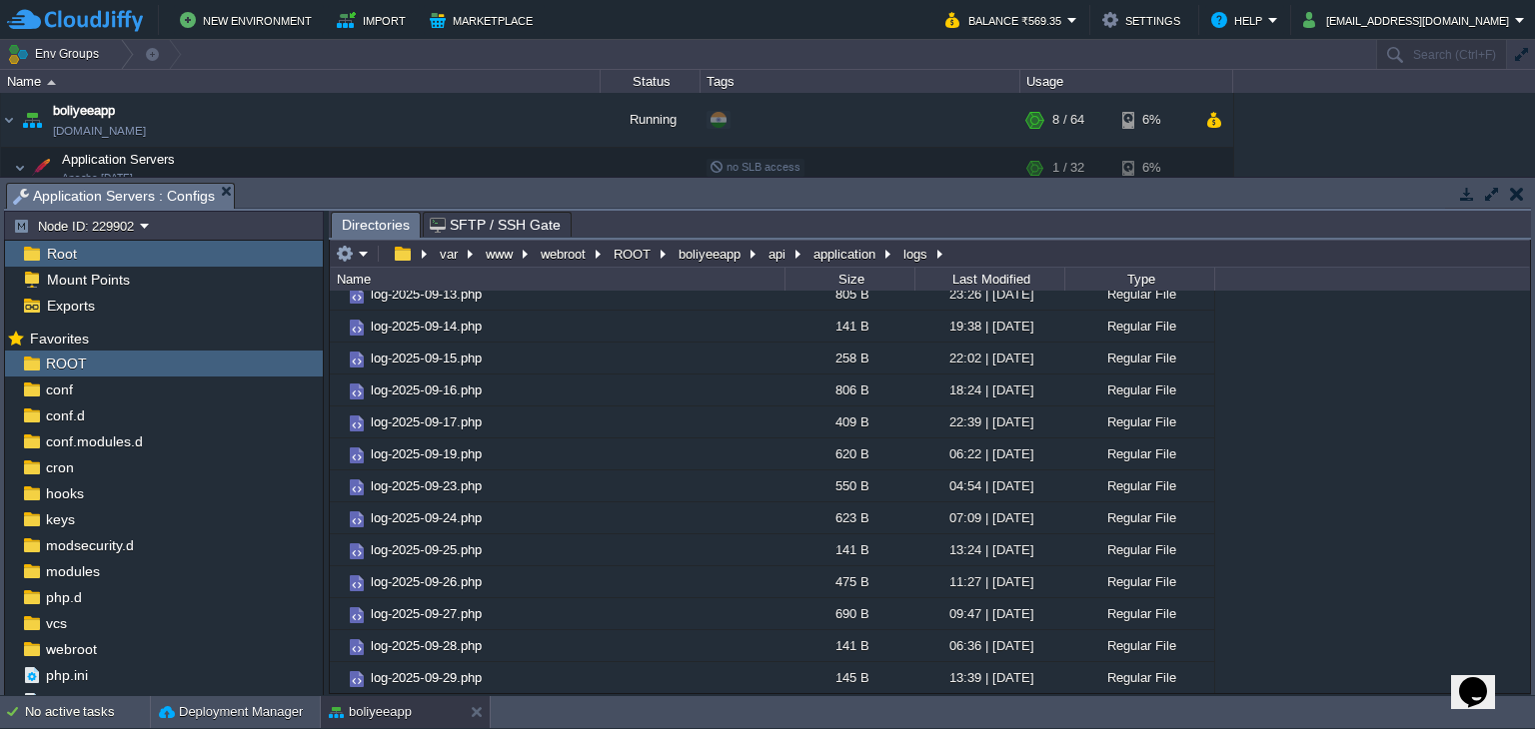
scroll to position [1884, 0]
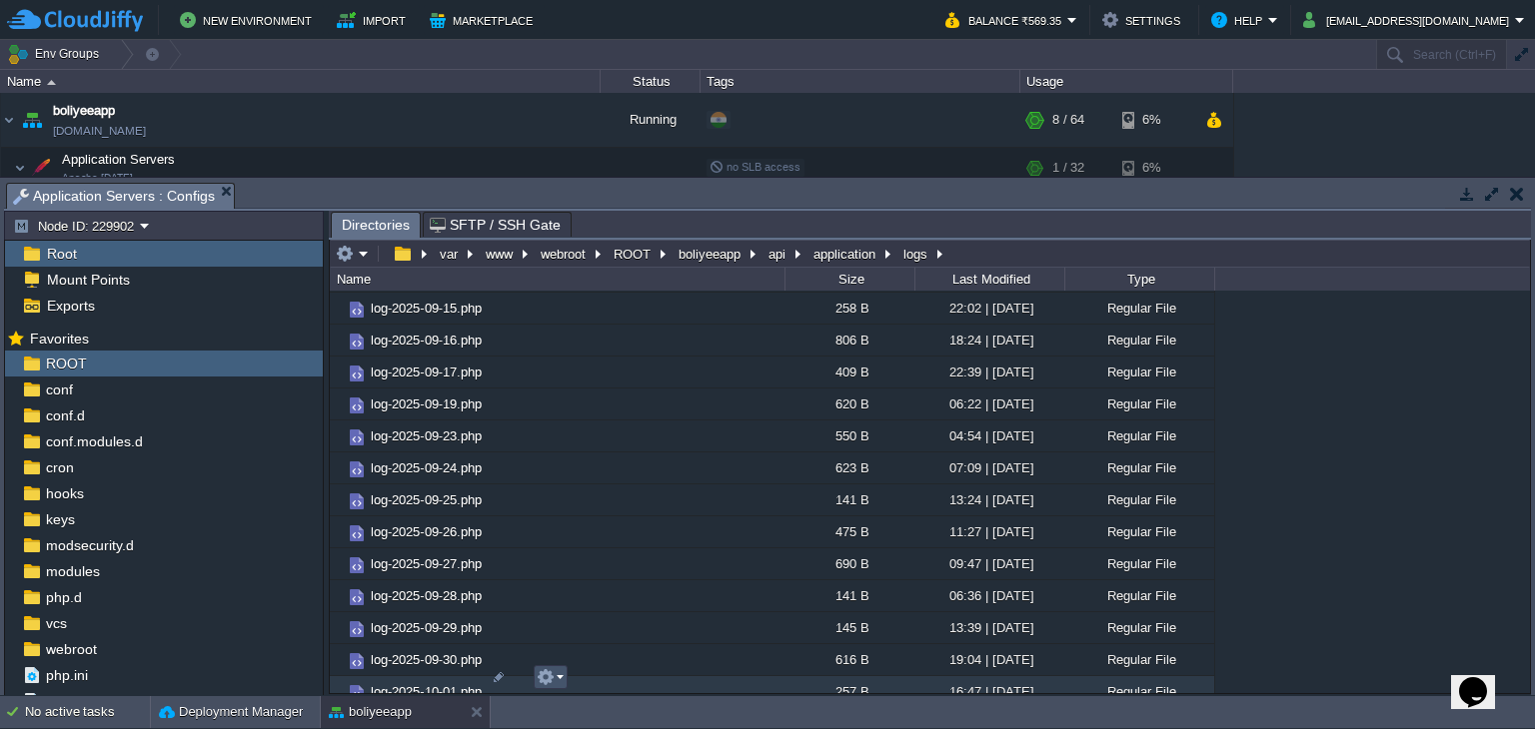
click at [551, 680] on button "button" at bounding box center [545, 677] width 18 height 18
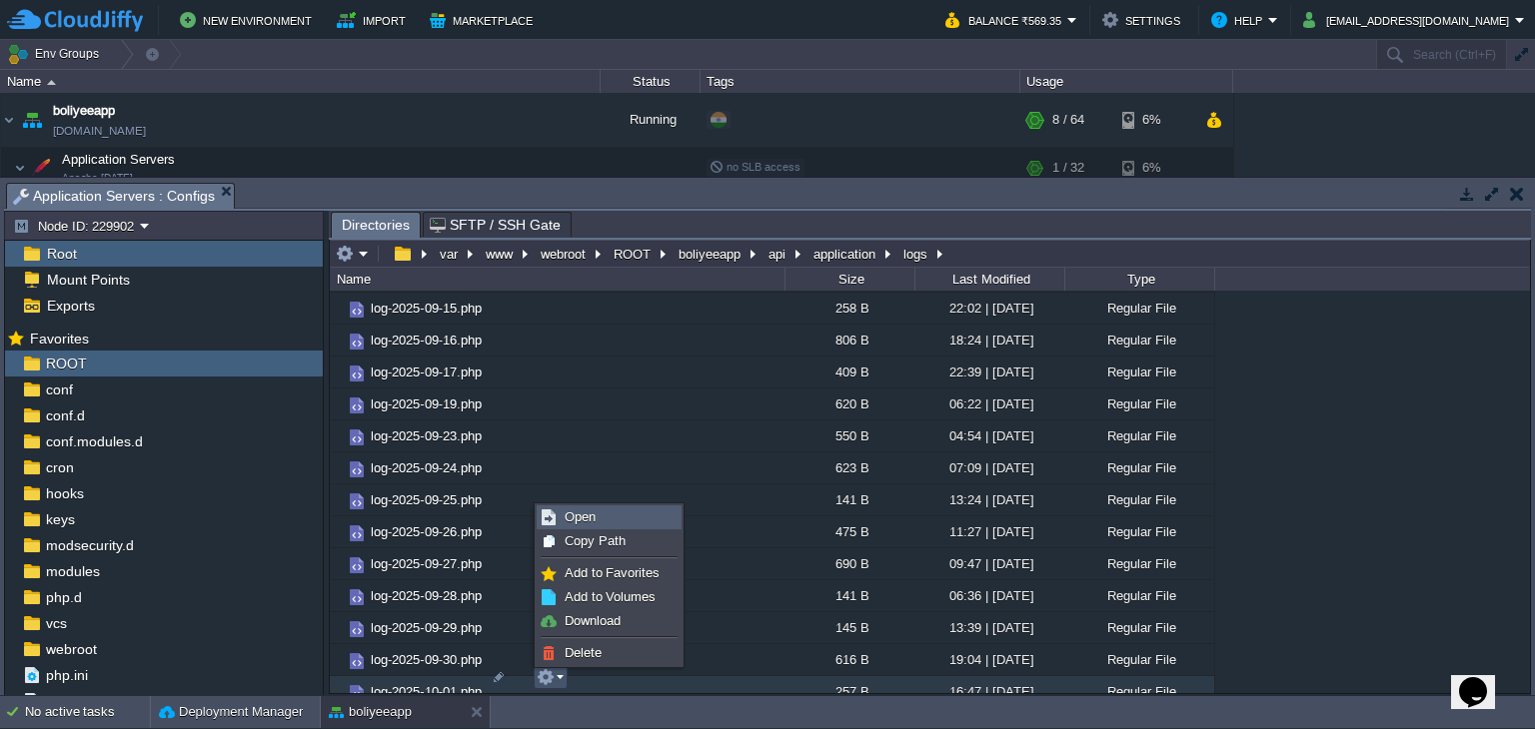
click at [571, 524] on span "Open" at bounding box center [579, 517] width 31 height 15
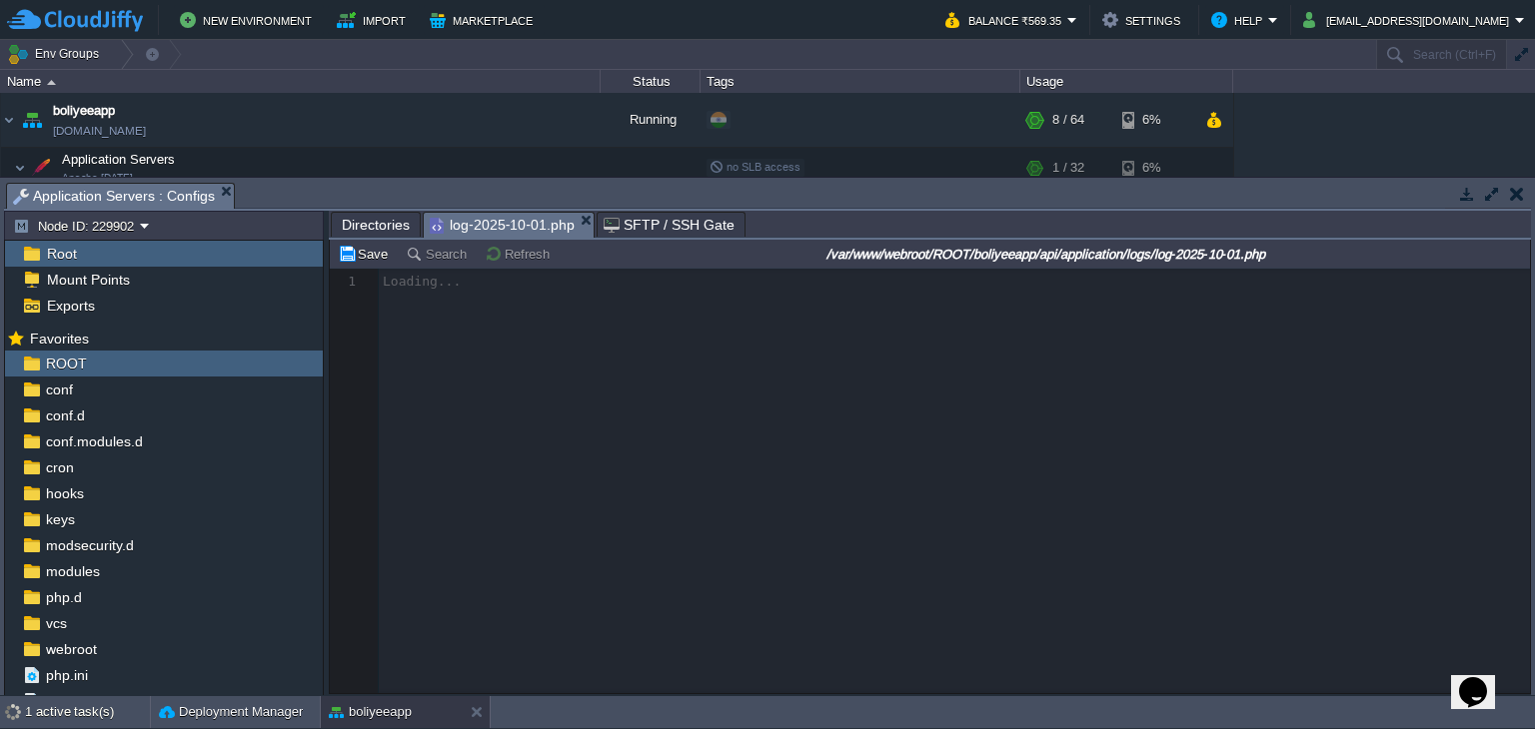
scroll to position [6, 0]
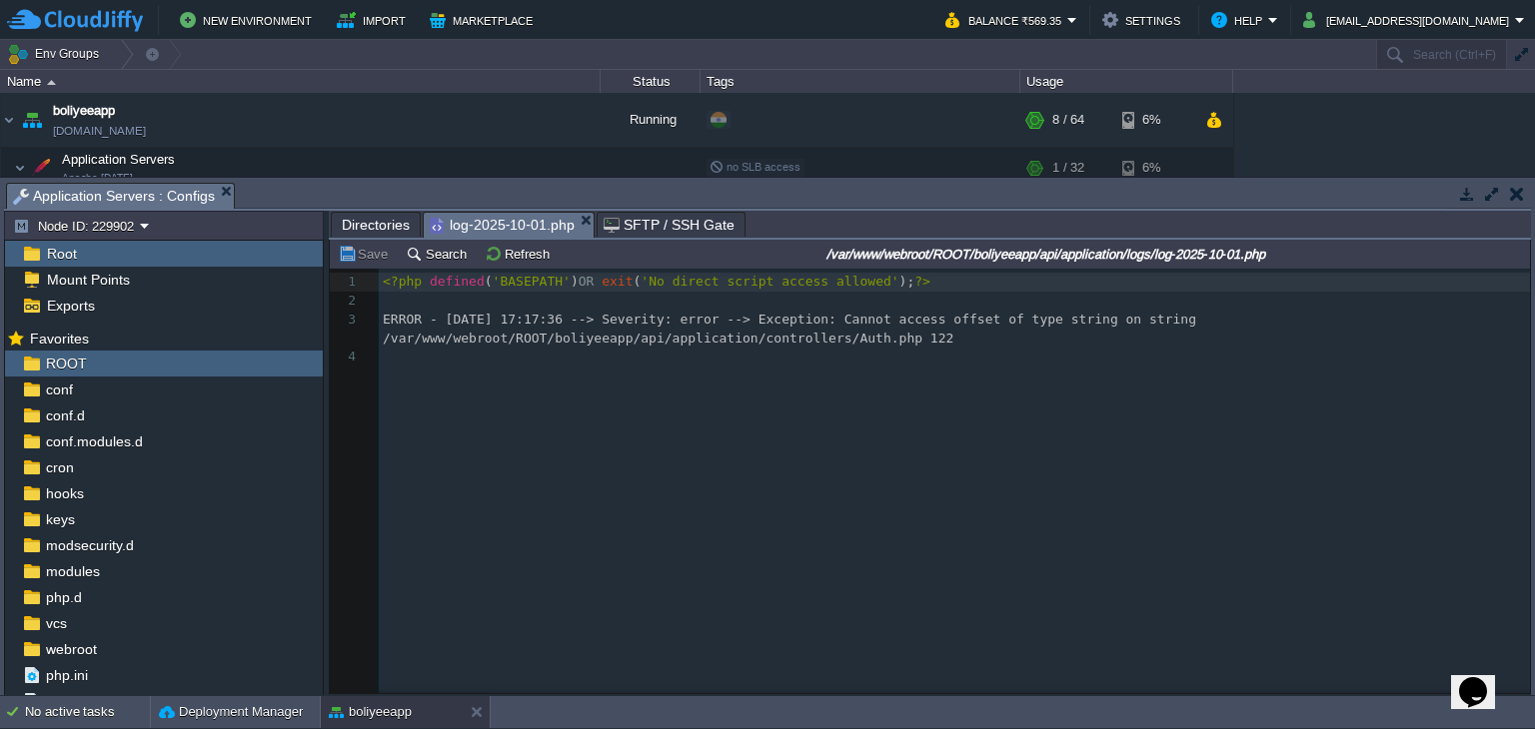
click at [374, 221] on span "Directories" at bounding box center [376, 225] width 68 height 24
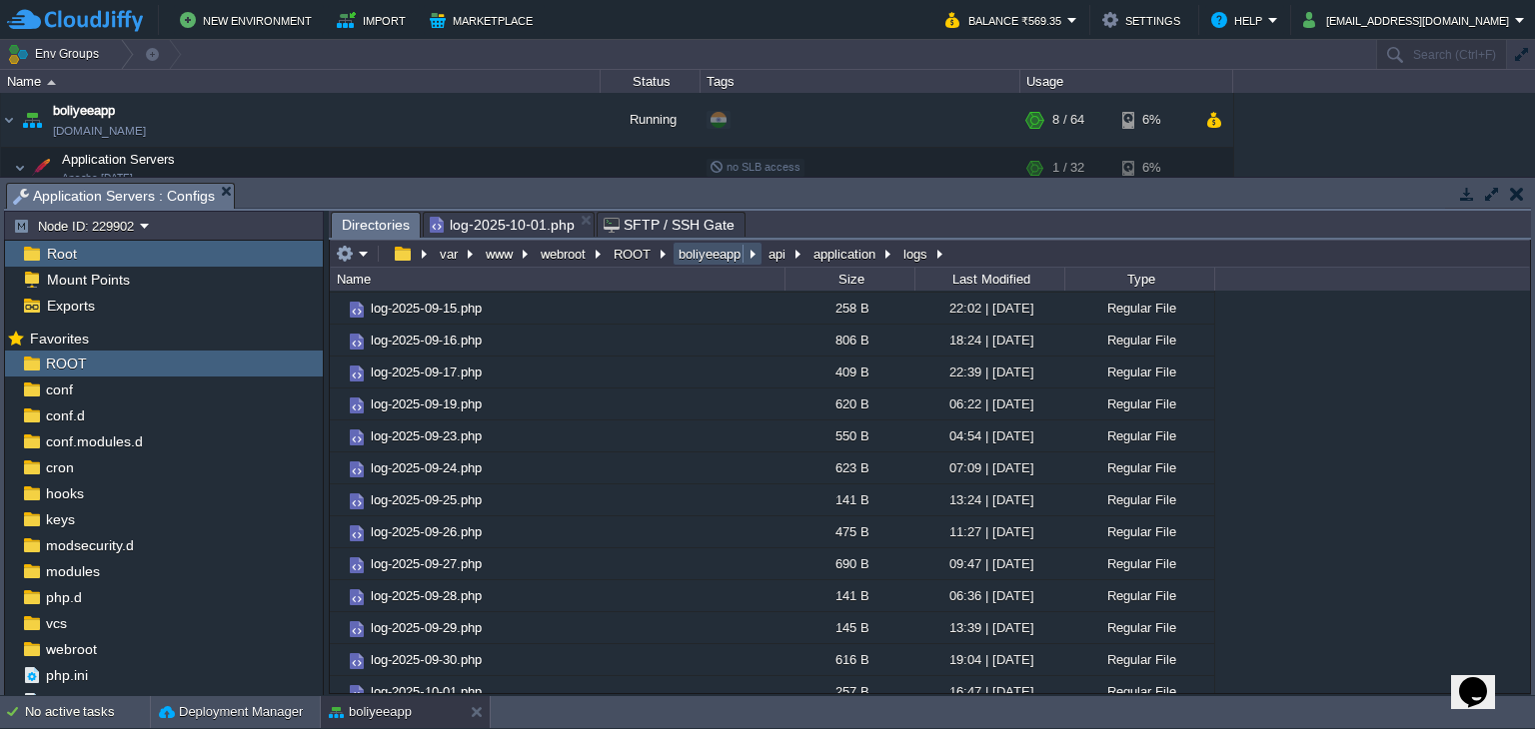
click at [717, 257] on button "boliyeeapp" at bounding box center [710, 254] width 70 height 18
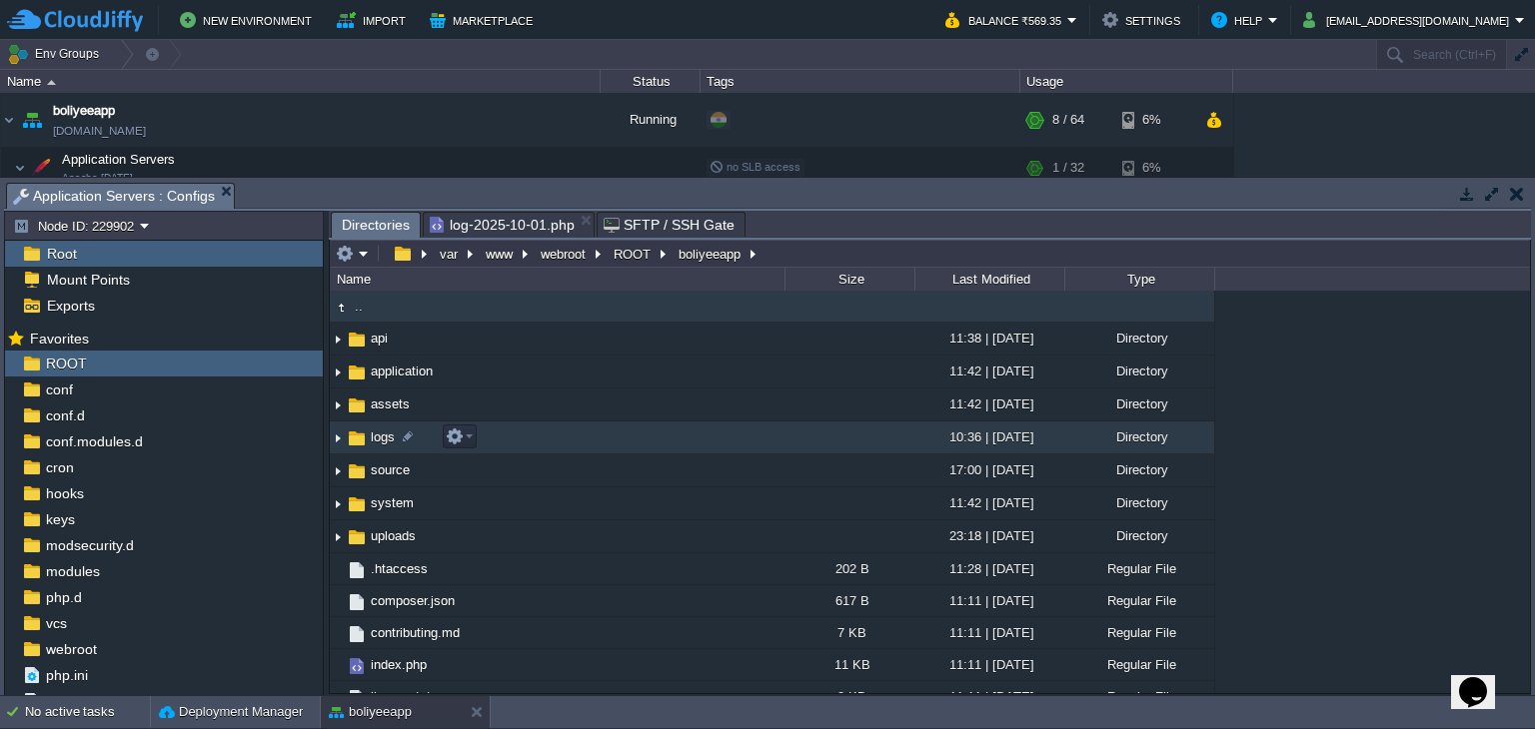
click at [359, 442] on img at bounding box center [357, 439] width 22 height 22
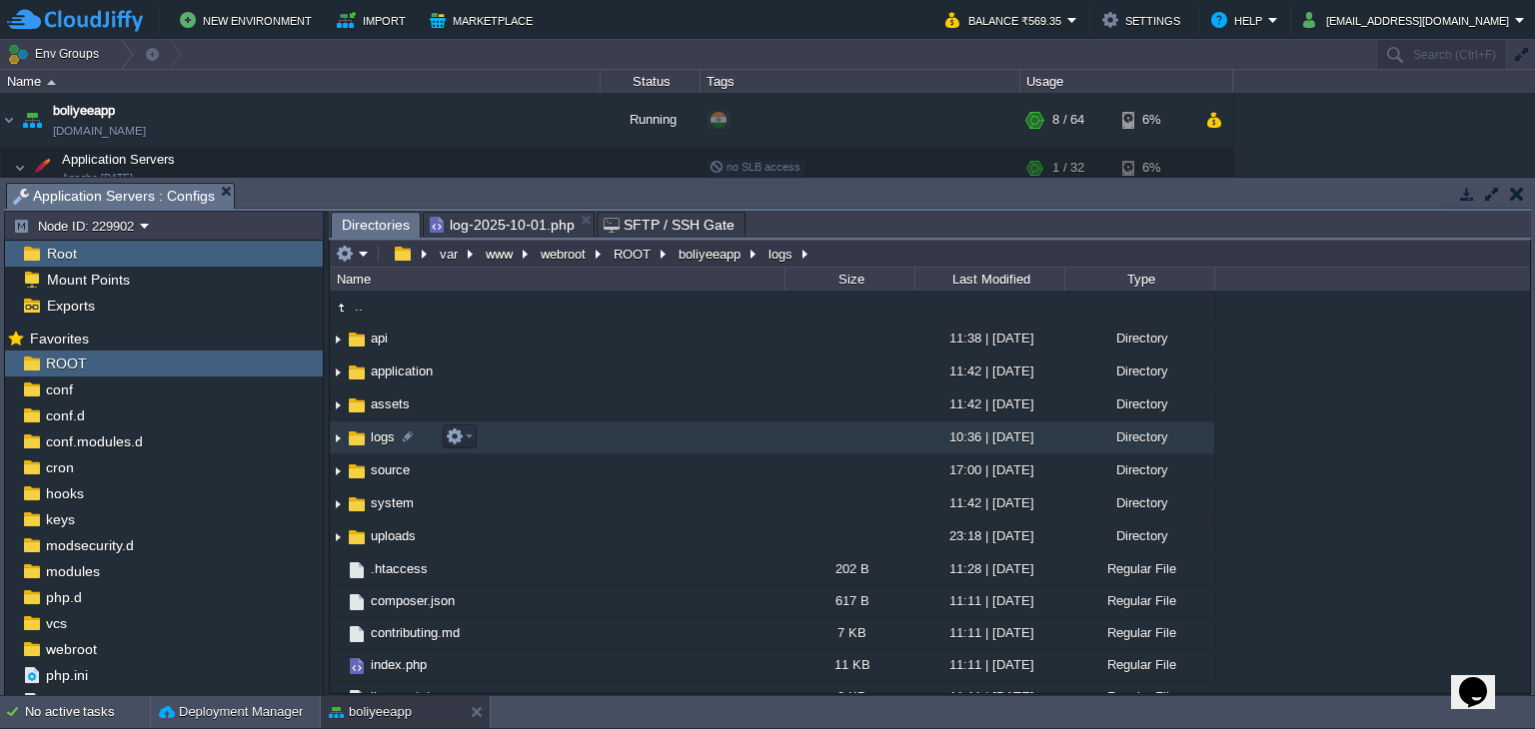
click at [359, 442] on img at bounding box center [357, 439] width 22 height 22
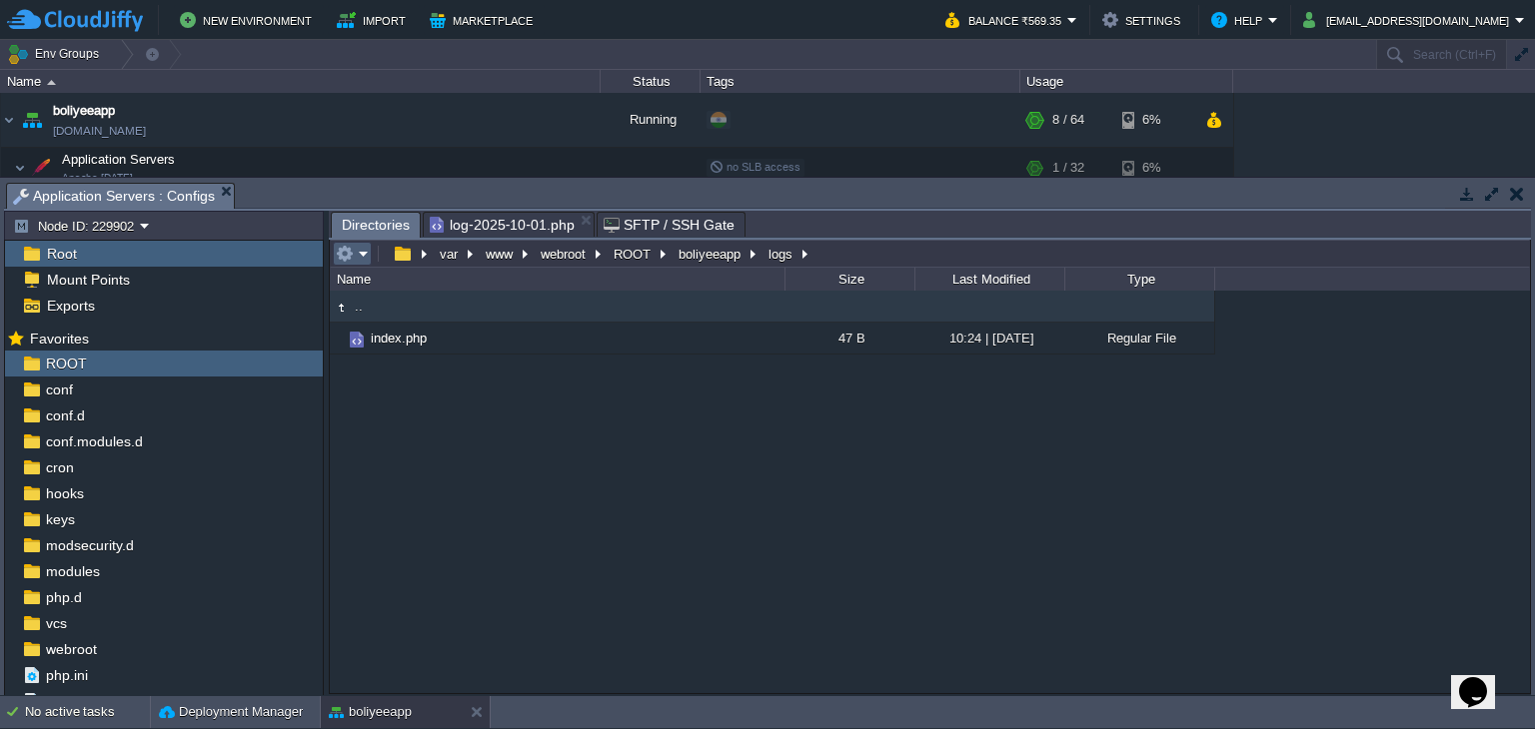
click at [356, 261] on em at bounding box center [352, 254] width 33 height 18
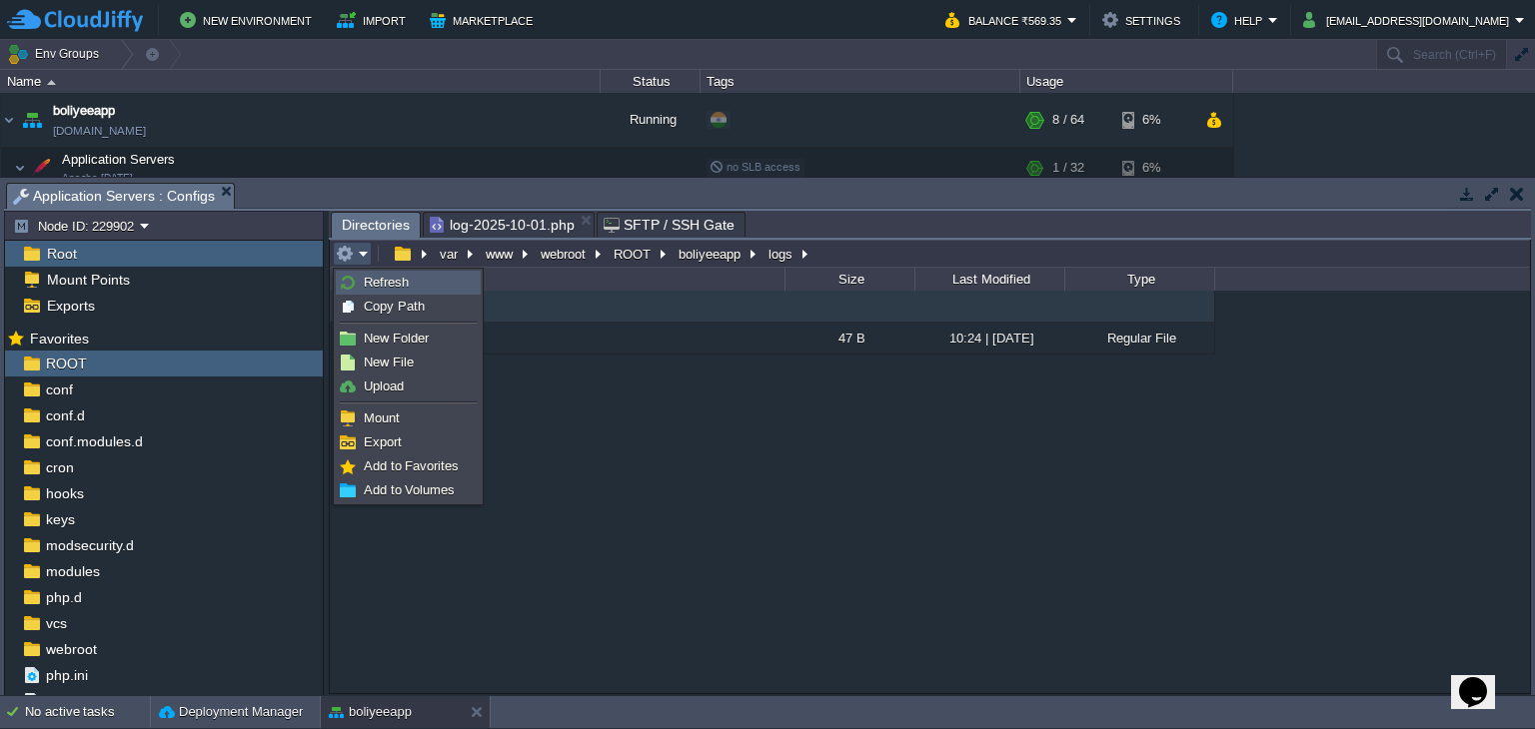
click at [368, 282] on span "Refresh" at bounding box center [386, 282] width 45 height 15
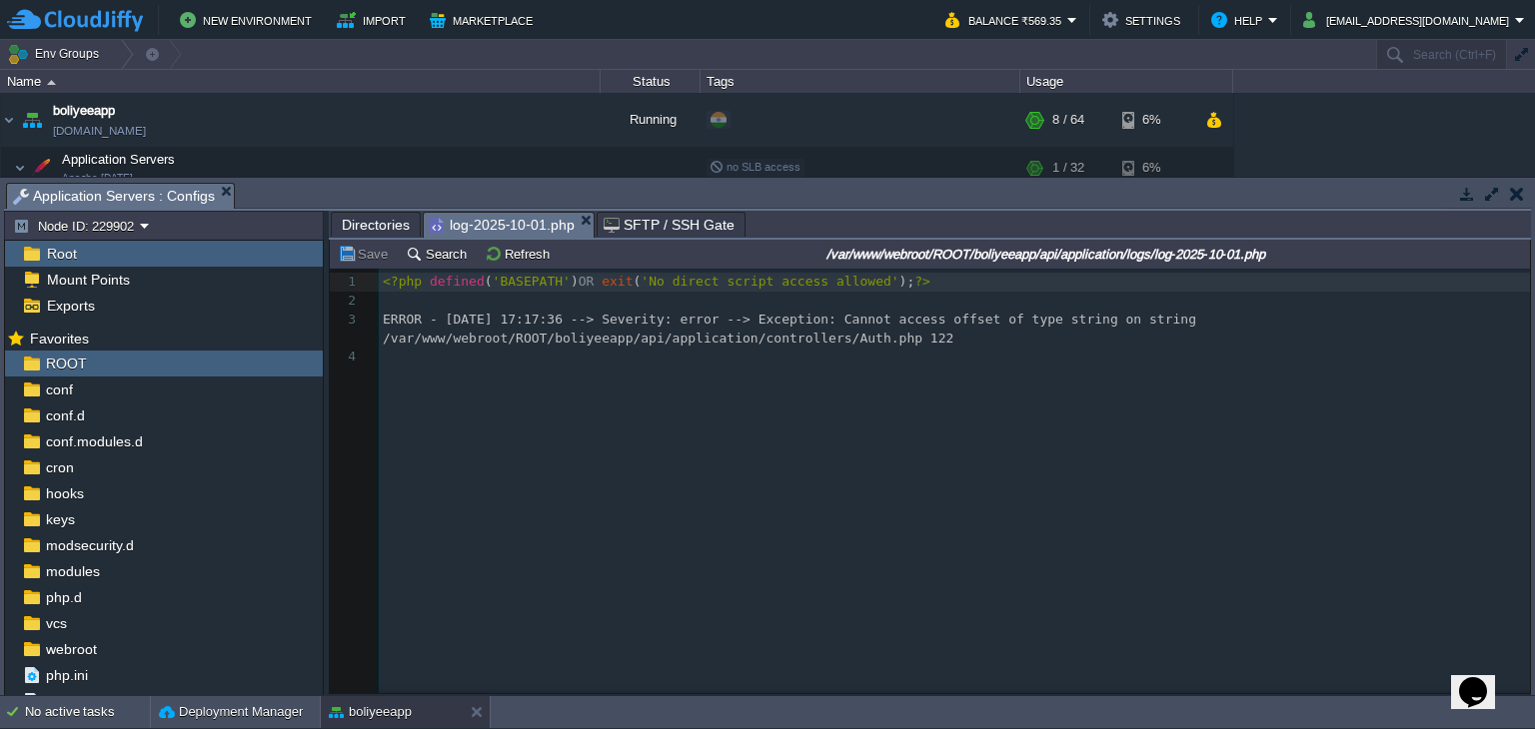
click at [540, 225] on span "log-2025-10-01.php" at bounding box center [502, 225] width 145 height 25
click at [531, 247] on button "Refresh" at bounding box center [520, 254] width 71 height 18
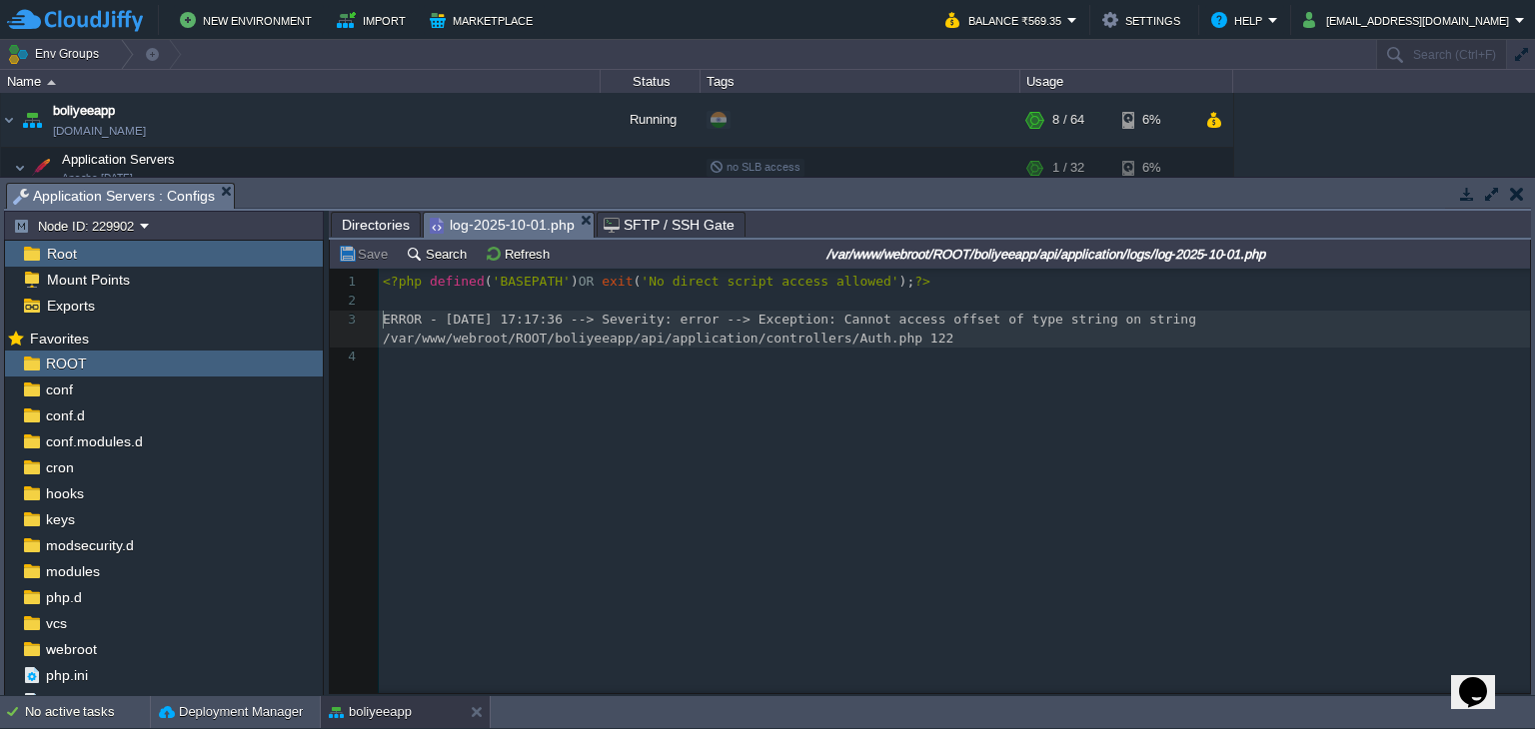
type textarea "ERROR - 2025-10-01 17:17:36 --> Severity: error --> Exception: Cannot access of…"
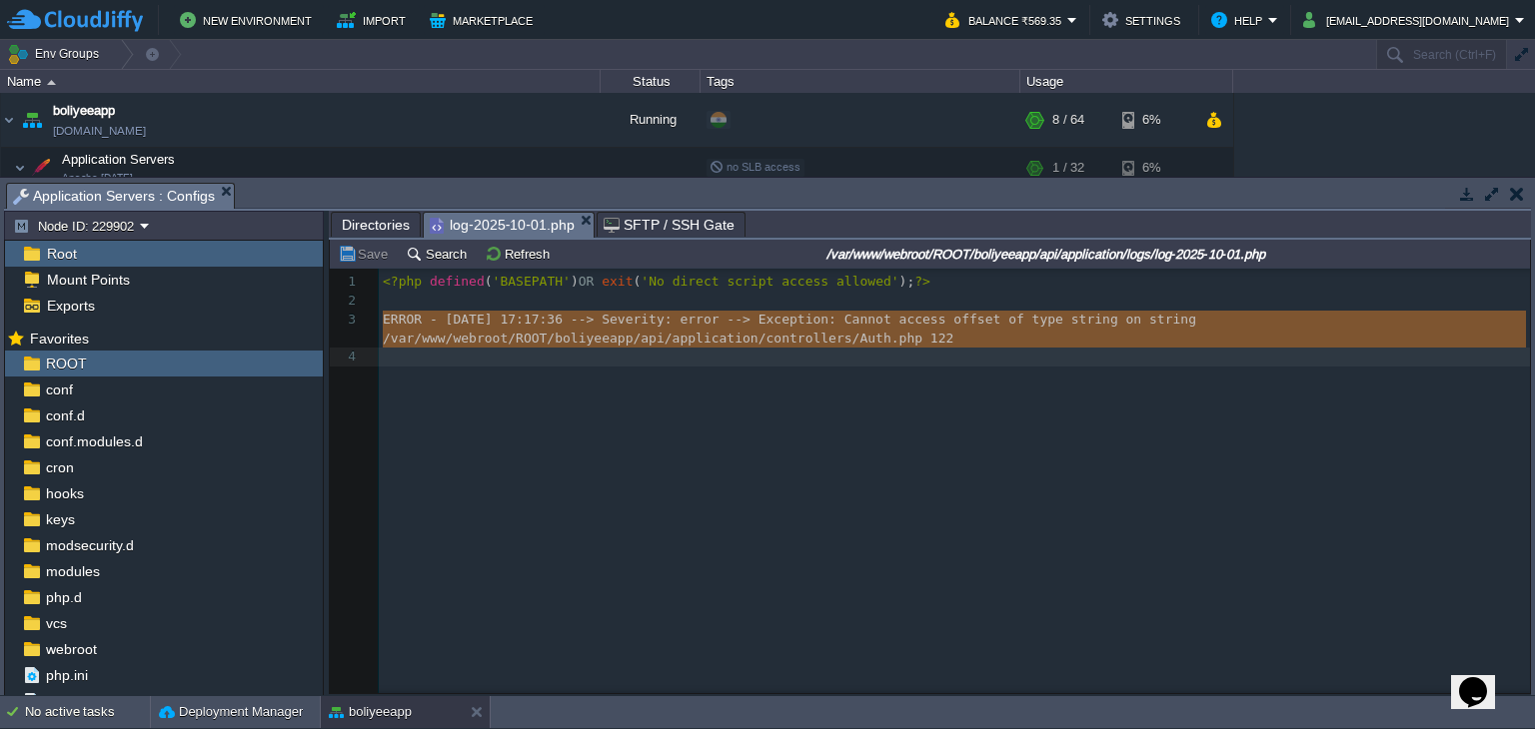
drag, startPoint x: 385, startPoint y: 320, endPoint x: 400, endPoint y: 381, distance: 62.8
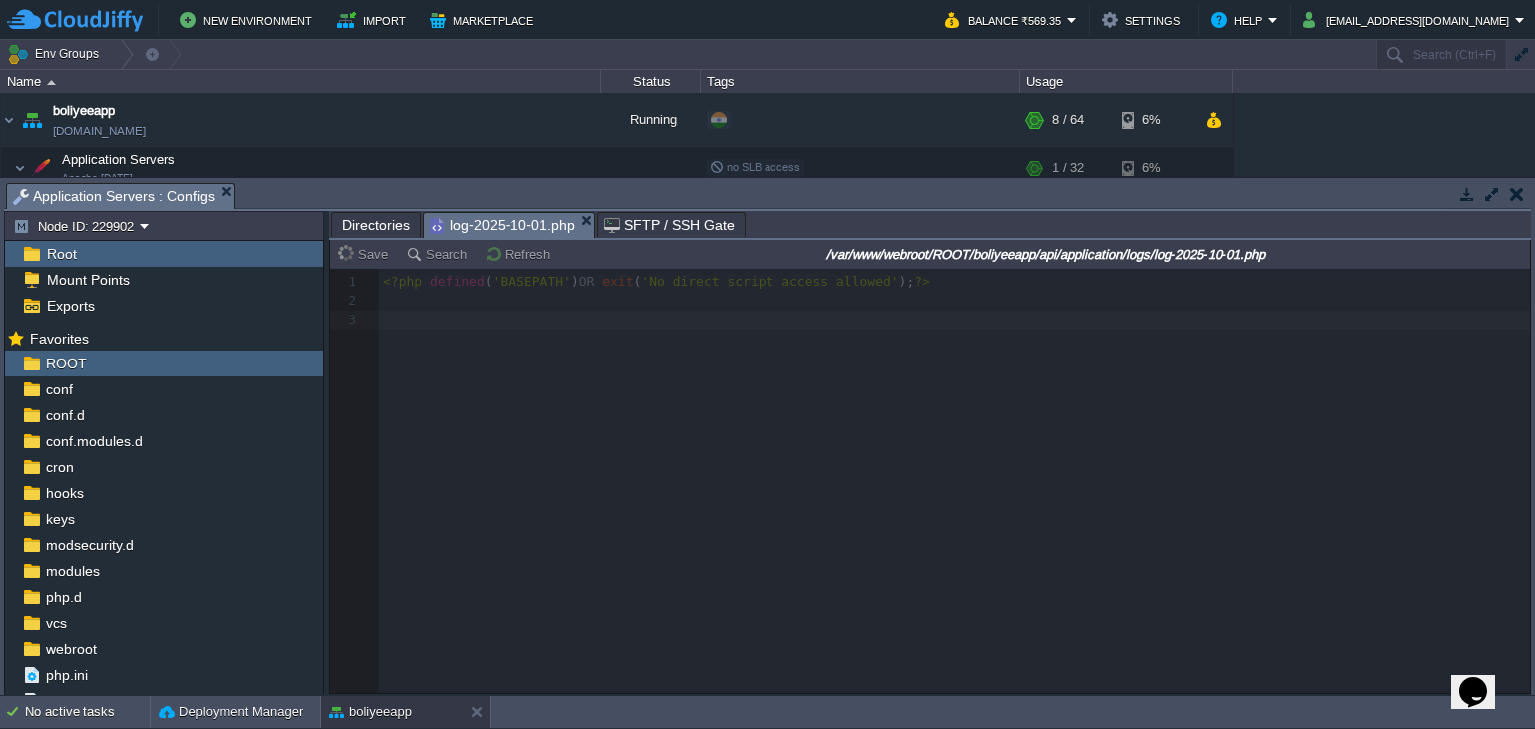
click at [387, 218] on span "Directories" at bounding box center [376, 225] width 68 height 24
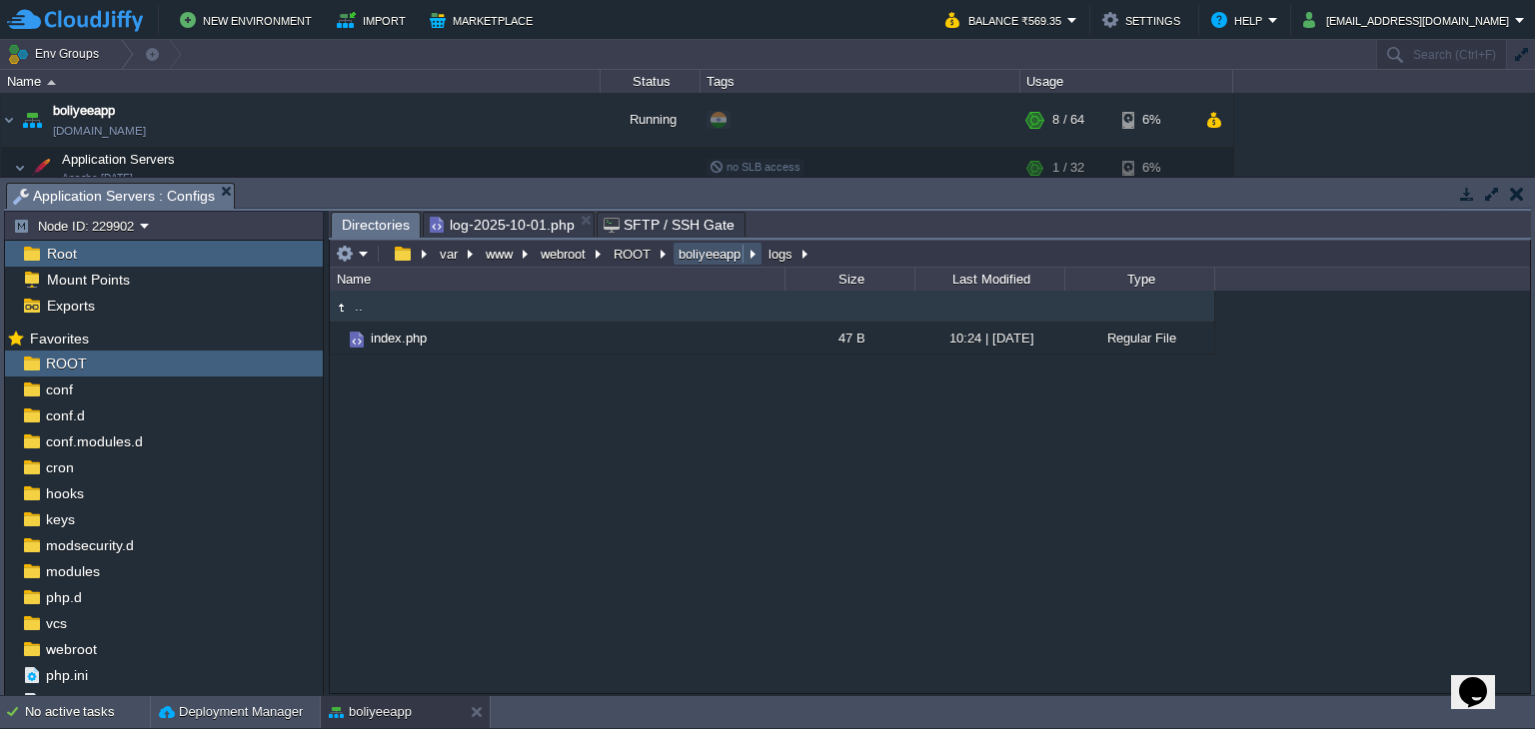
click at [675, 257] on button "boliyeeapp" at bounding box center [710, 254] width 70 height 18
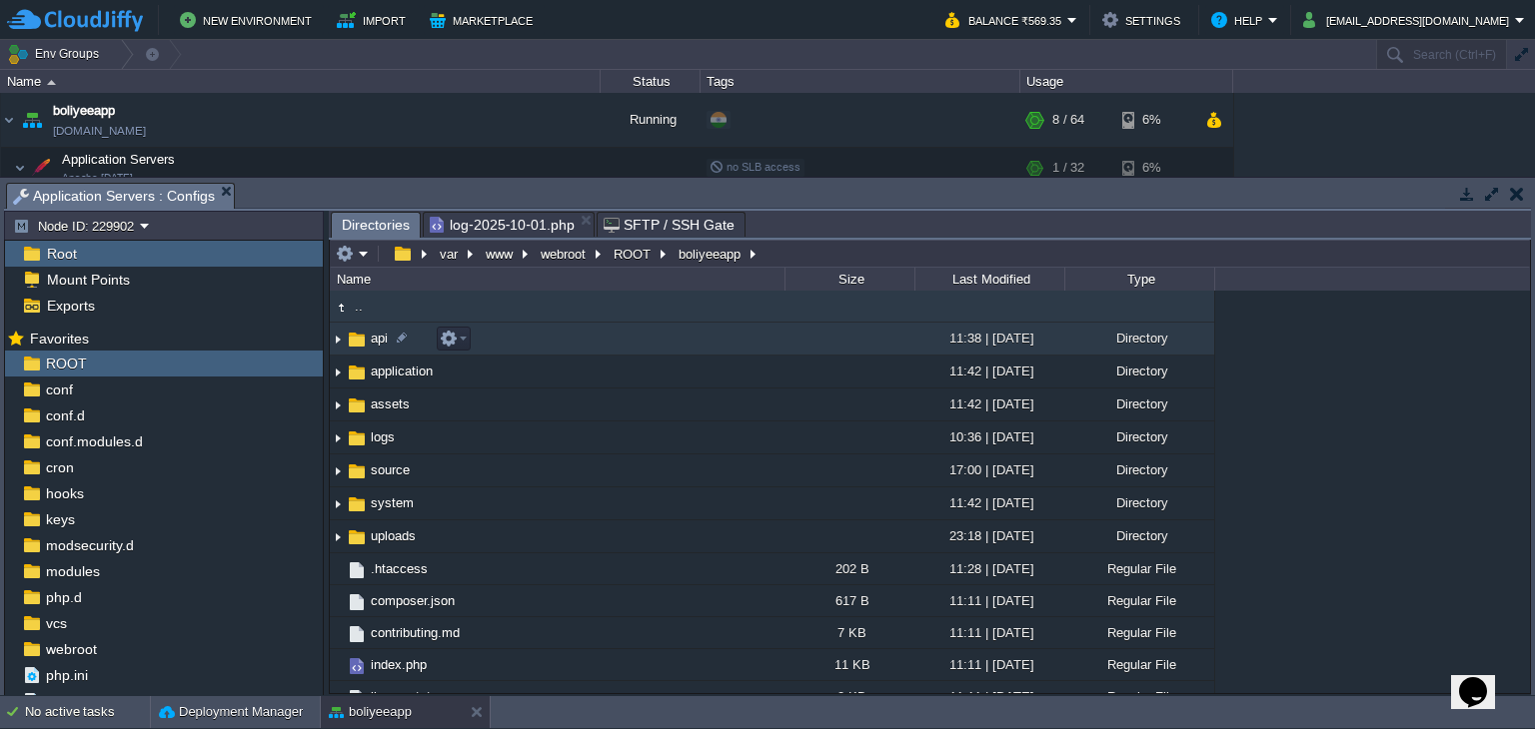
click at [376, 343] on span "api" at bounding box center [379, 338] width 23 height 17
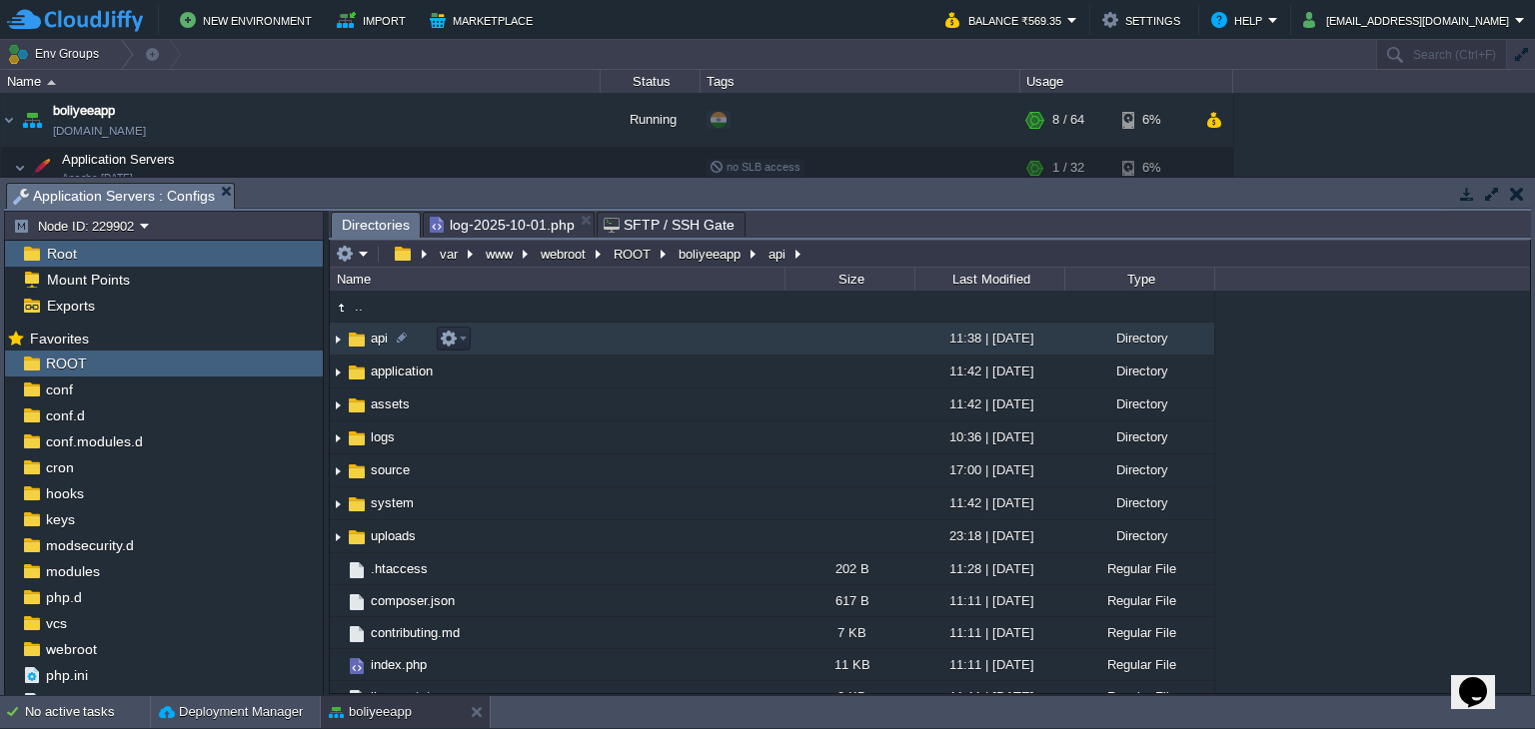
click at [376, 343] on span "api" at bounding box center [379, 338] width 23 height 17
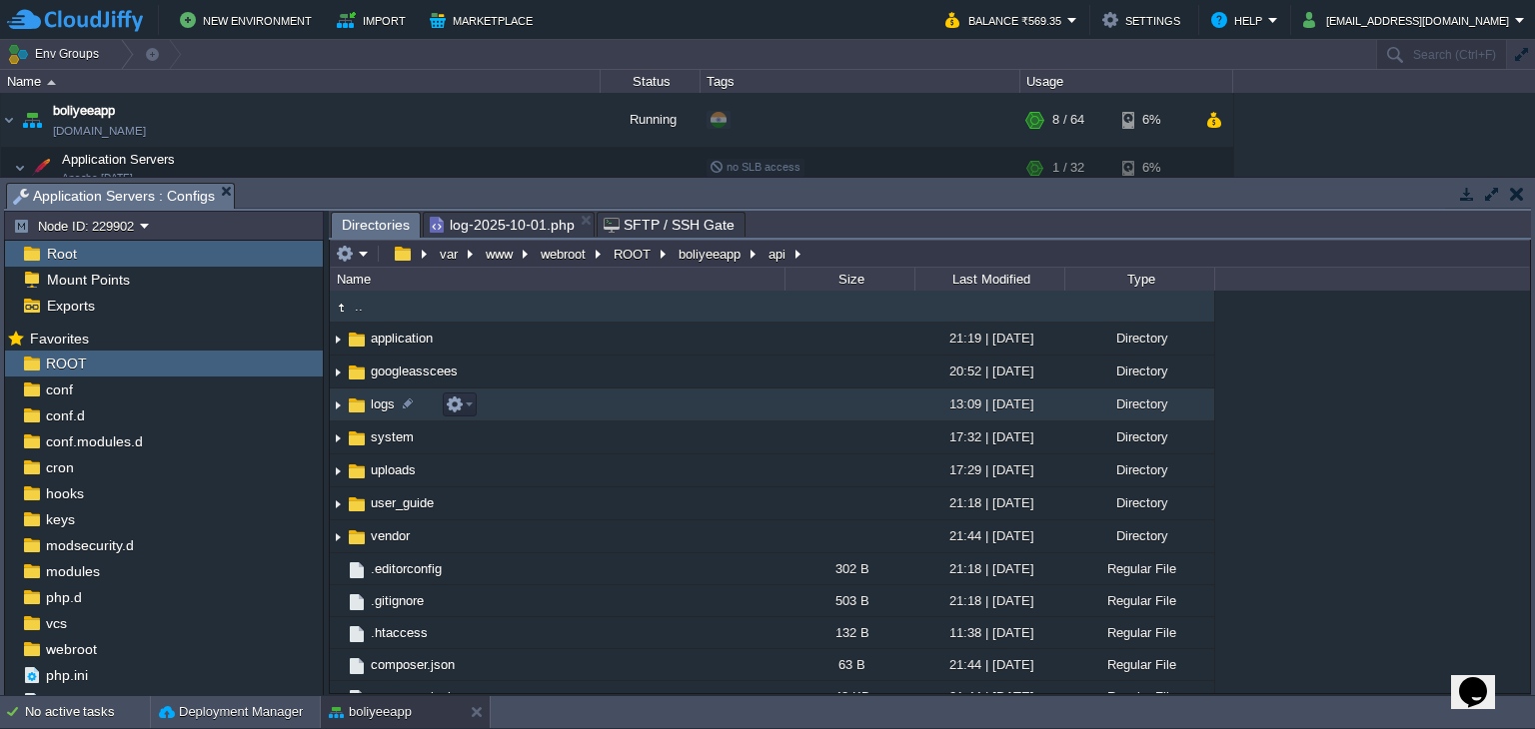
click at [372, 402] on span "logs" at bounding box center [383, 404] width 30 height 17
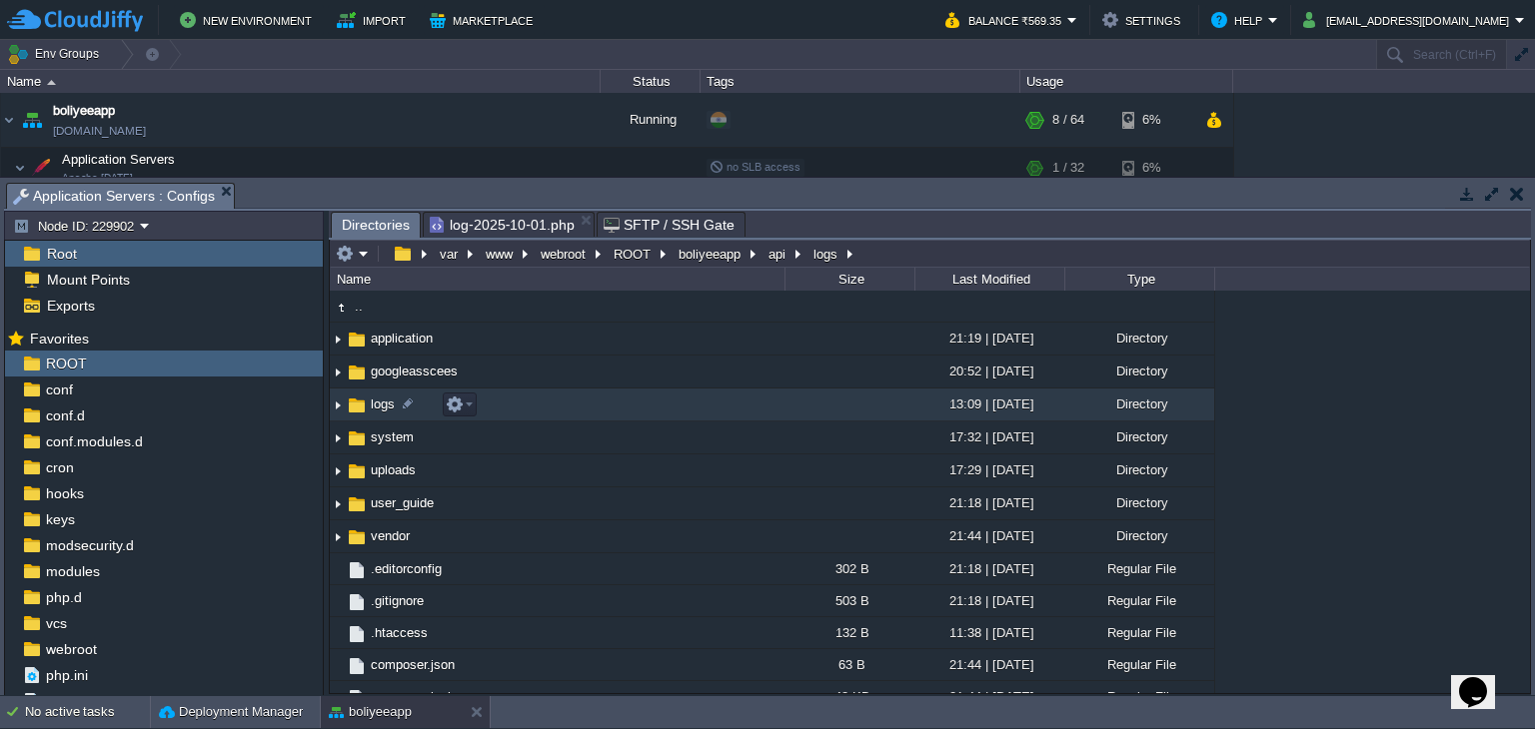
click at [372, 402] on span "logs" at bounding box center [383, 404] width 30 height 17
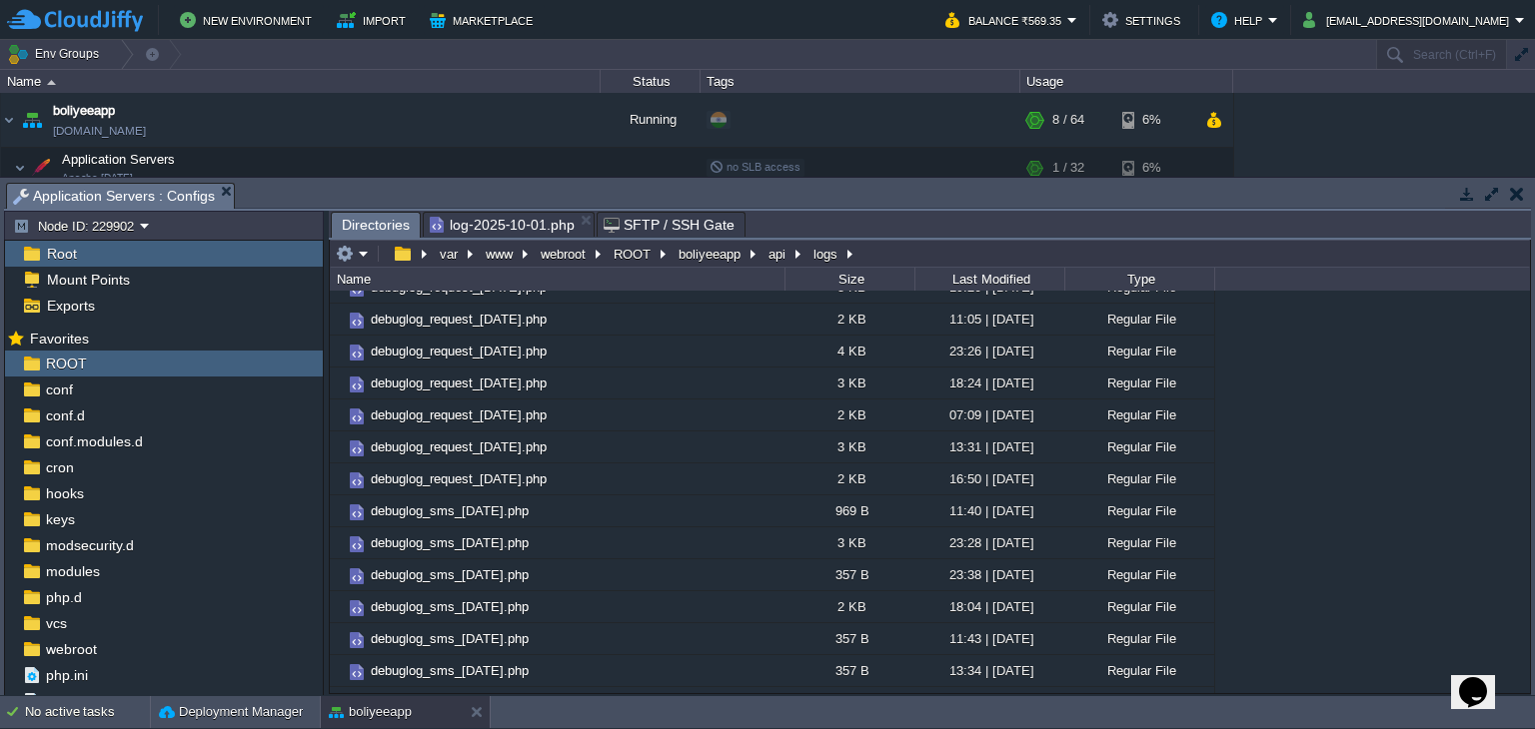
scroll to position [519, 0]
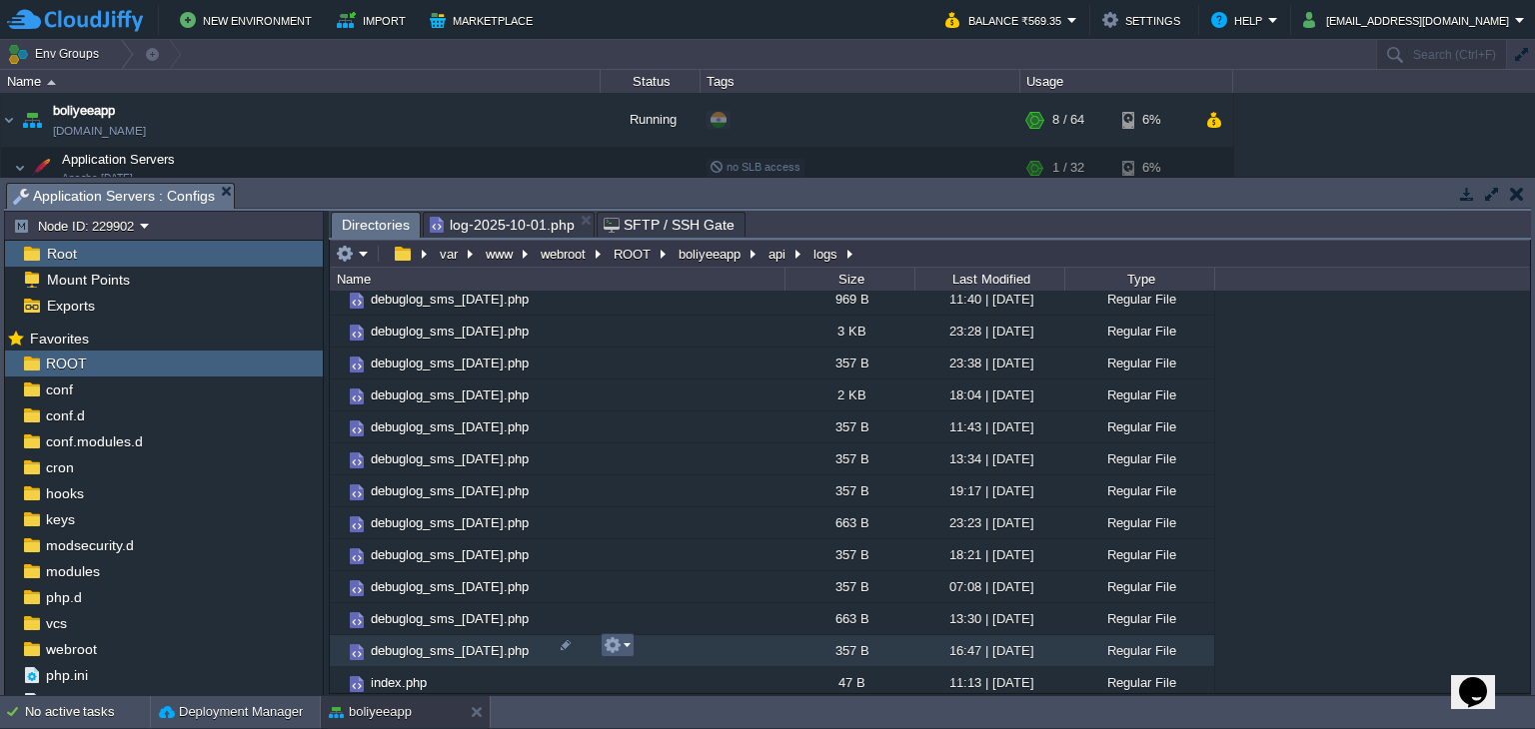
click at [613, 649] on button "button" at bounding box center [612, 645] width 18 height 18
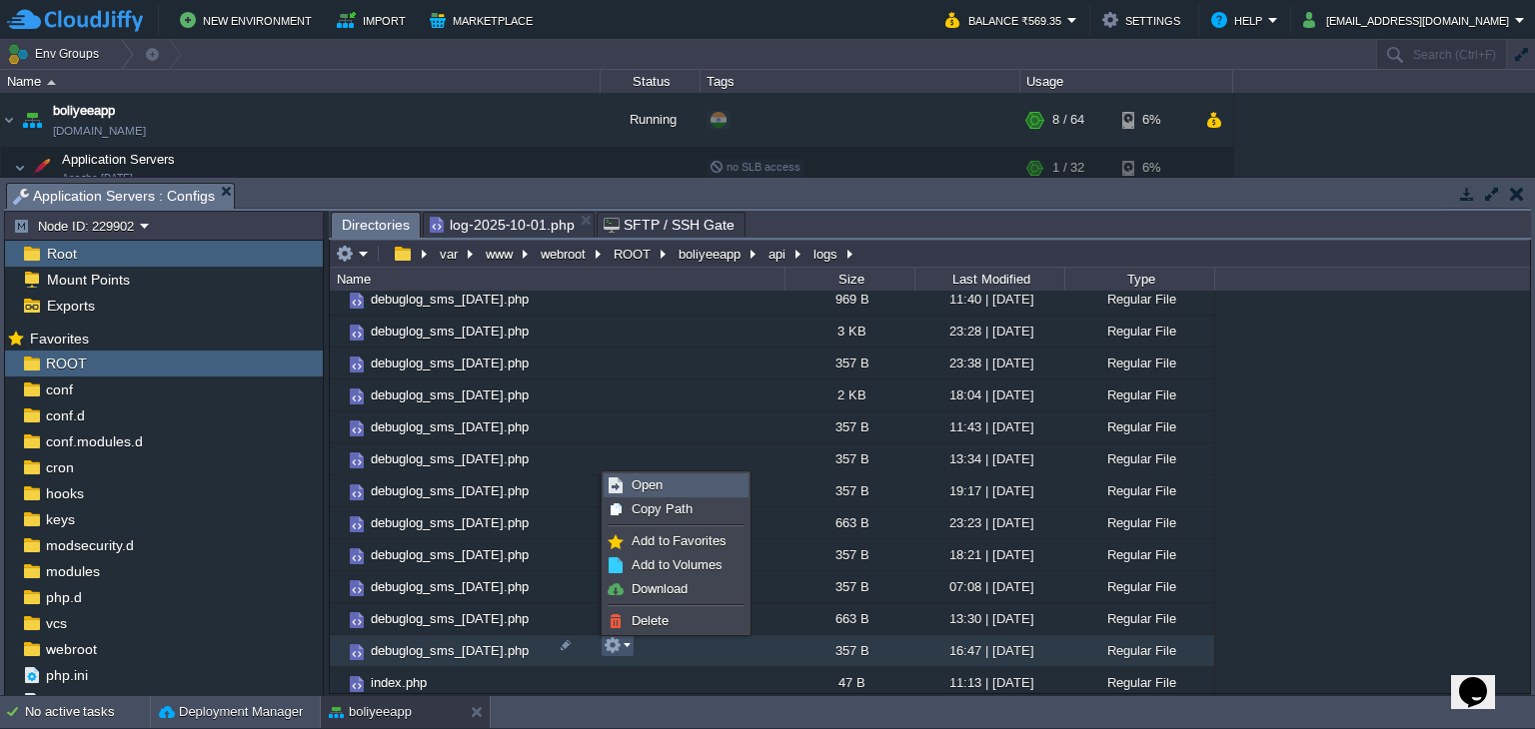
click at [629, 484] on link "Open" at bounding box center [675, 486] width 143 height 22
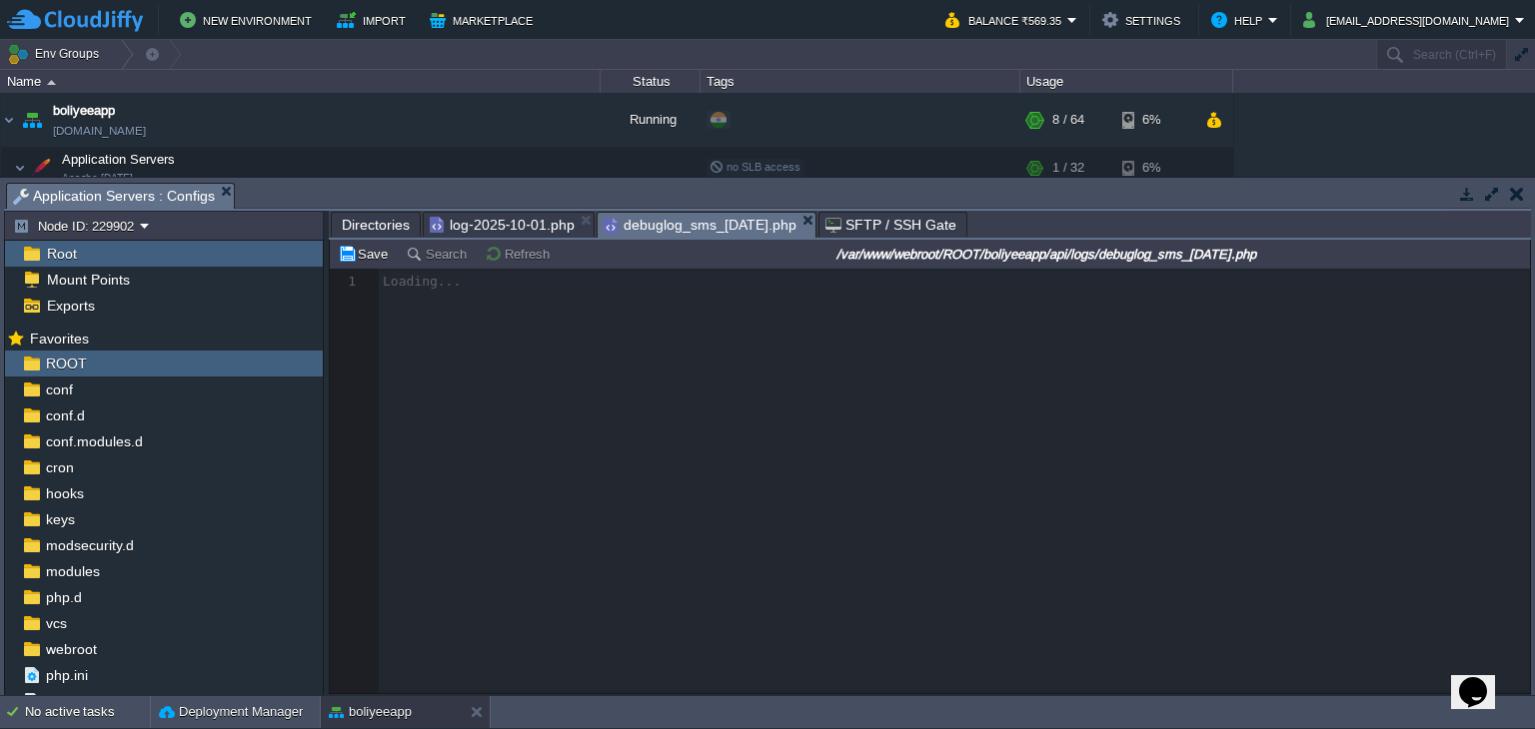
click at [384, 229] on span "Directories" at bounding box center [376, 225] width 68 height 24
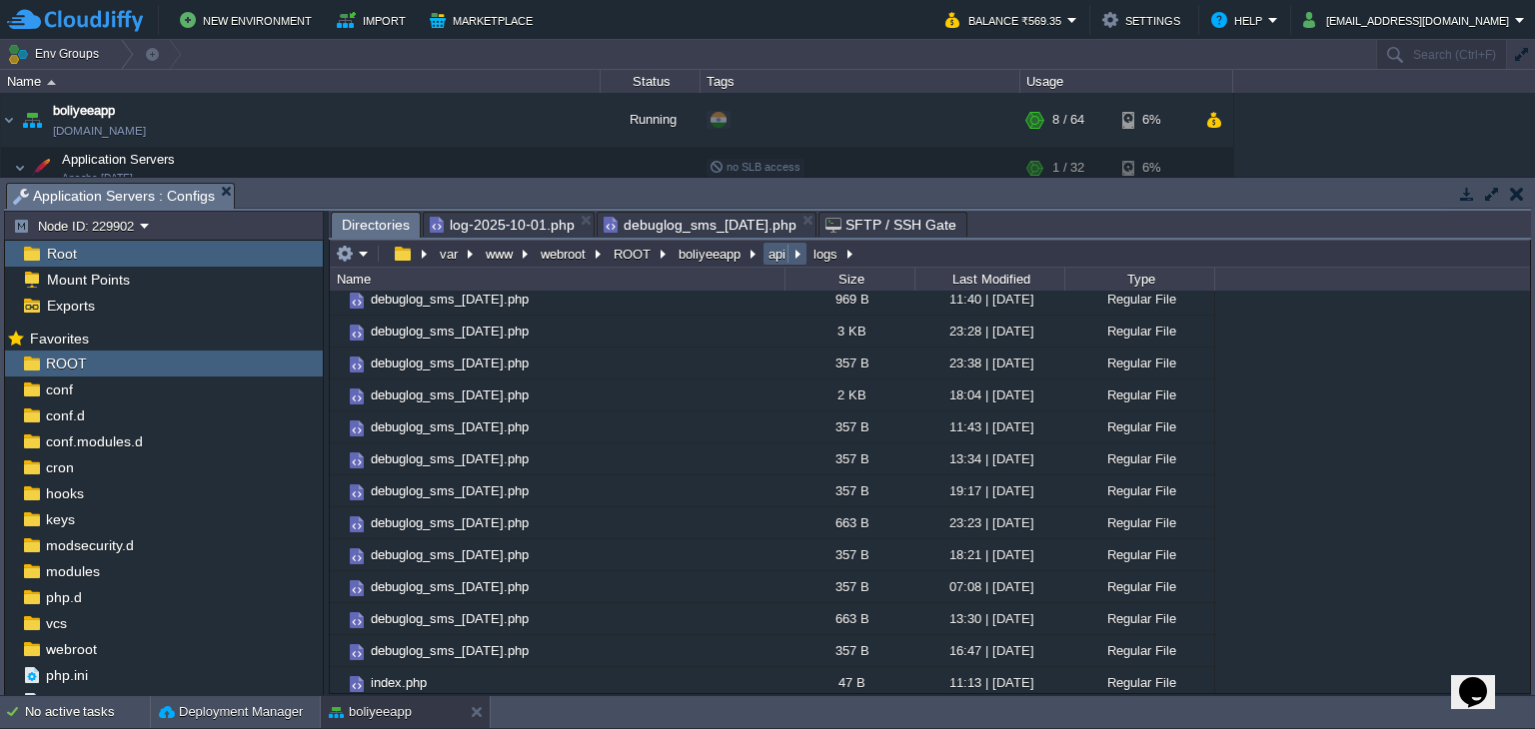
click at [775, 259] on button "api" at bounding box center [777, 254] width 25 height 18
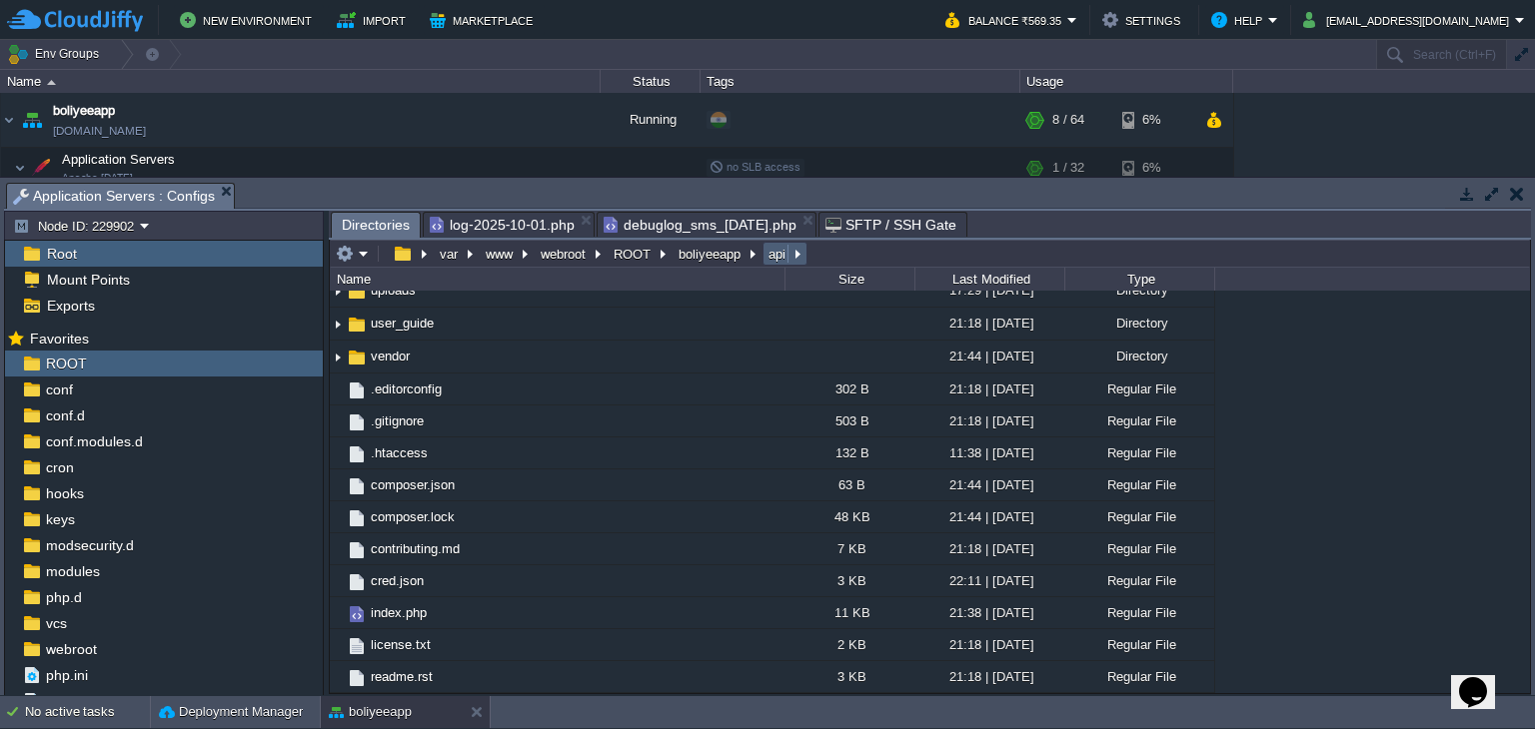
scroll to position [0, 0]
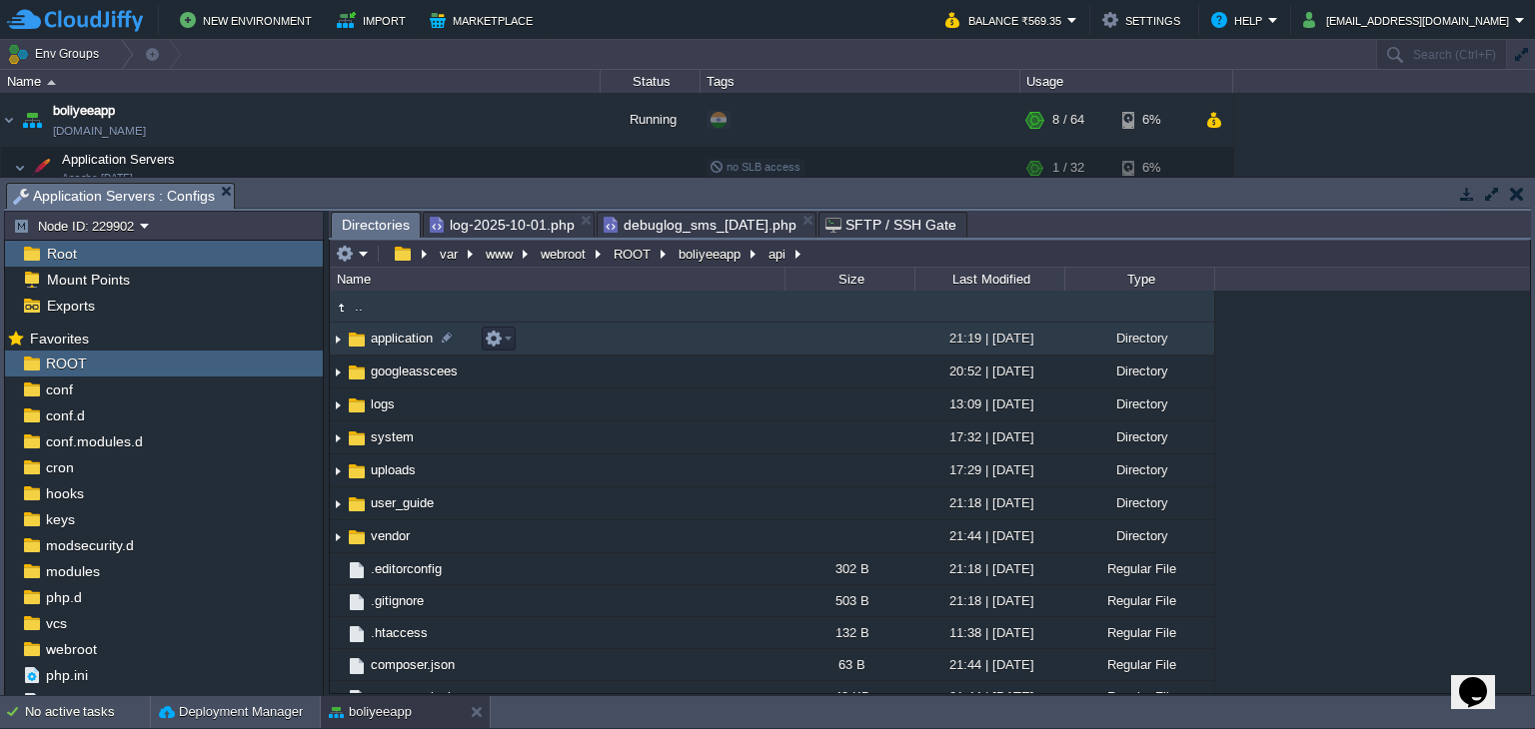
click at [404, 349] on td "application" at bounding box center [557, 339] width 455 height 33
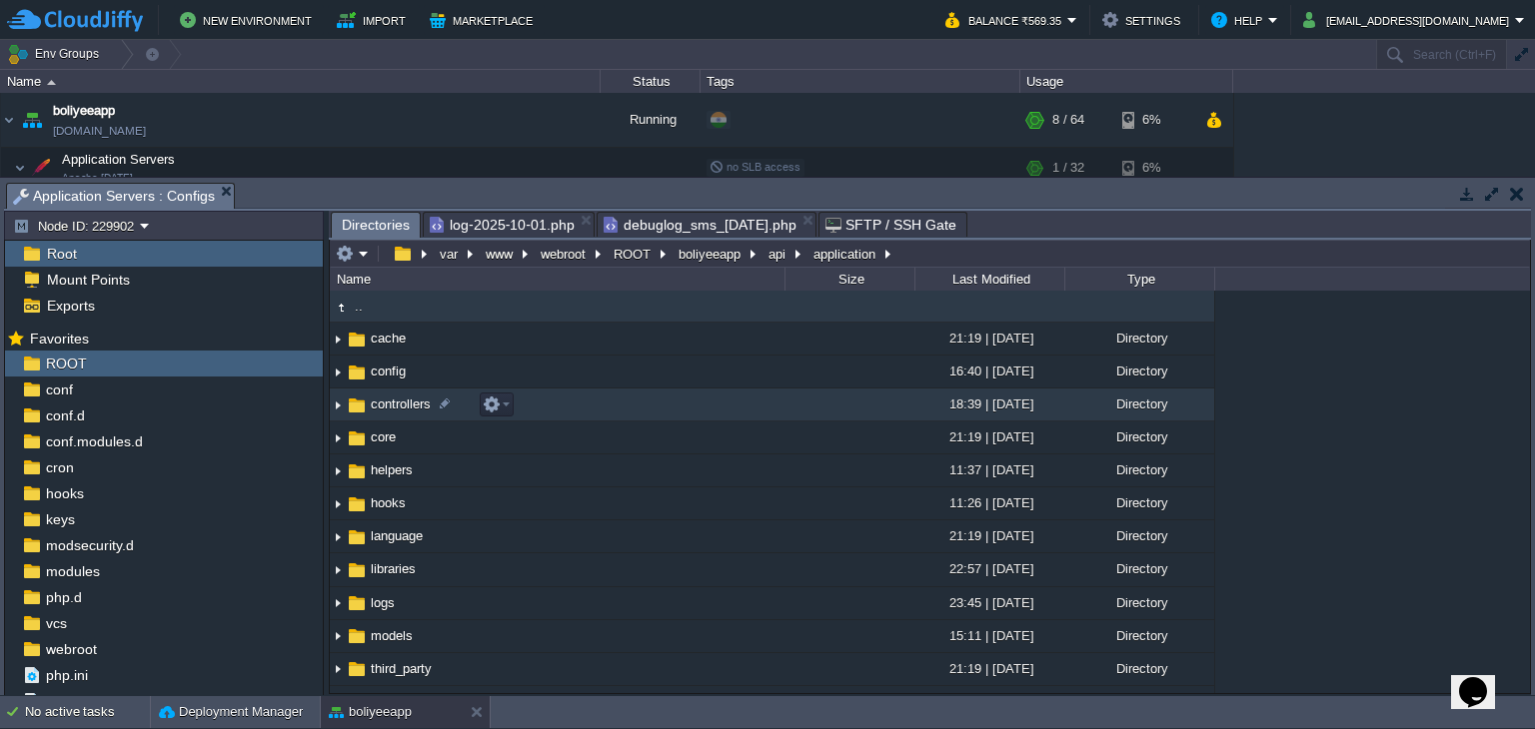
click at [406, 405] on span "controllers" at bounding box center [401, 404] width 66 height 17
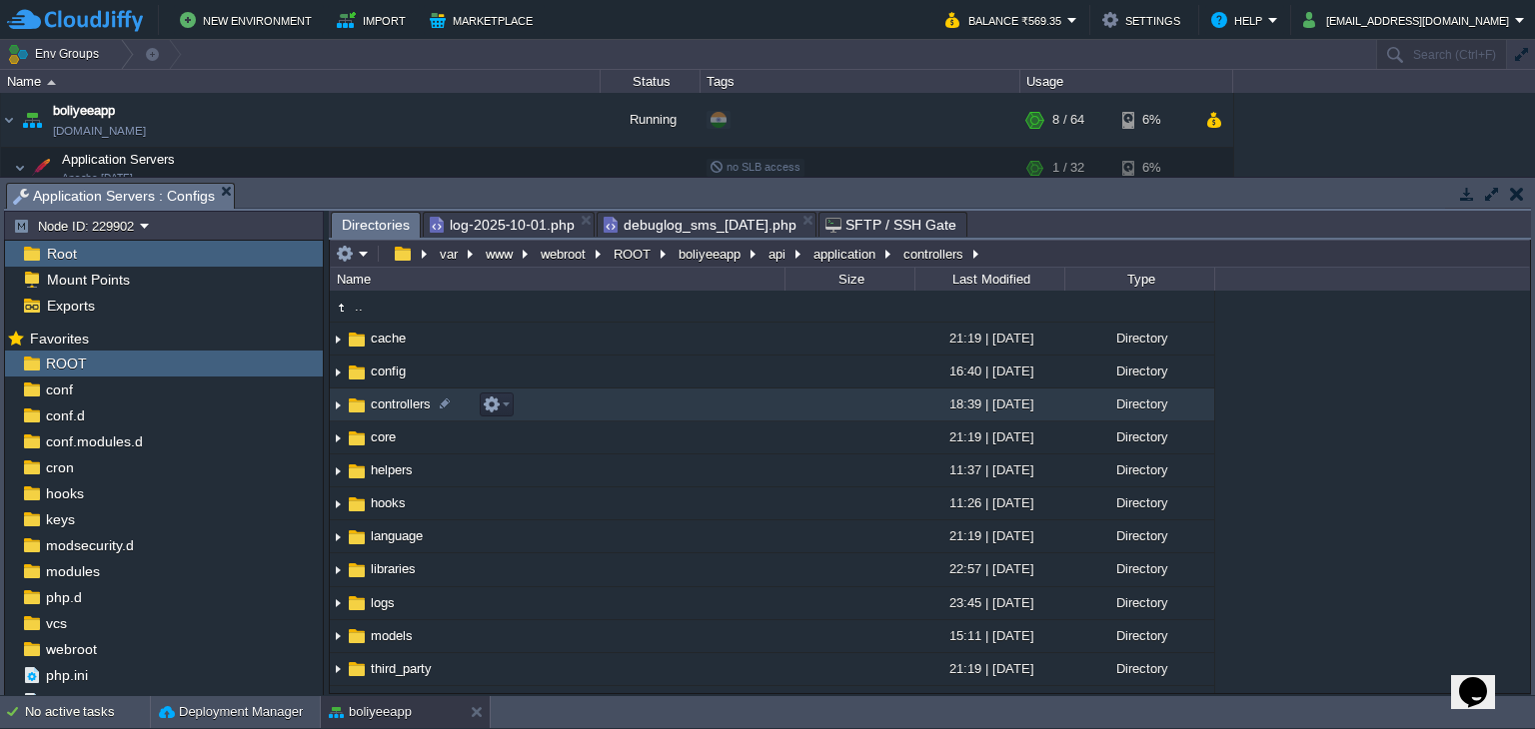
click at [406, 405] on span "controllers" at bounding box center [401, 404] width 66 height 17
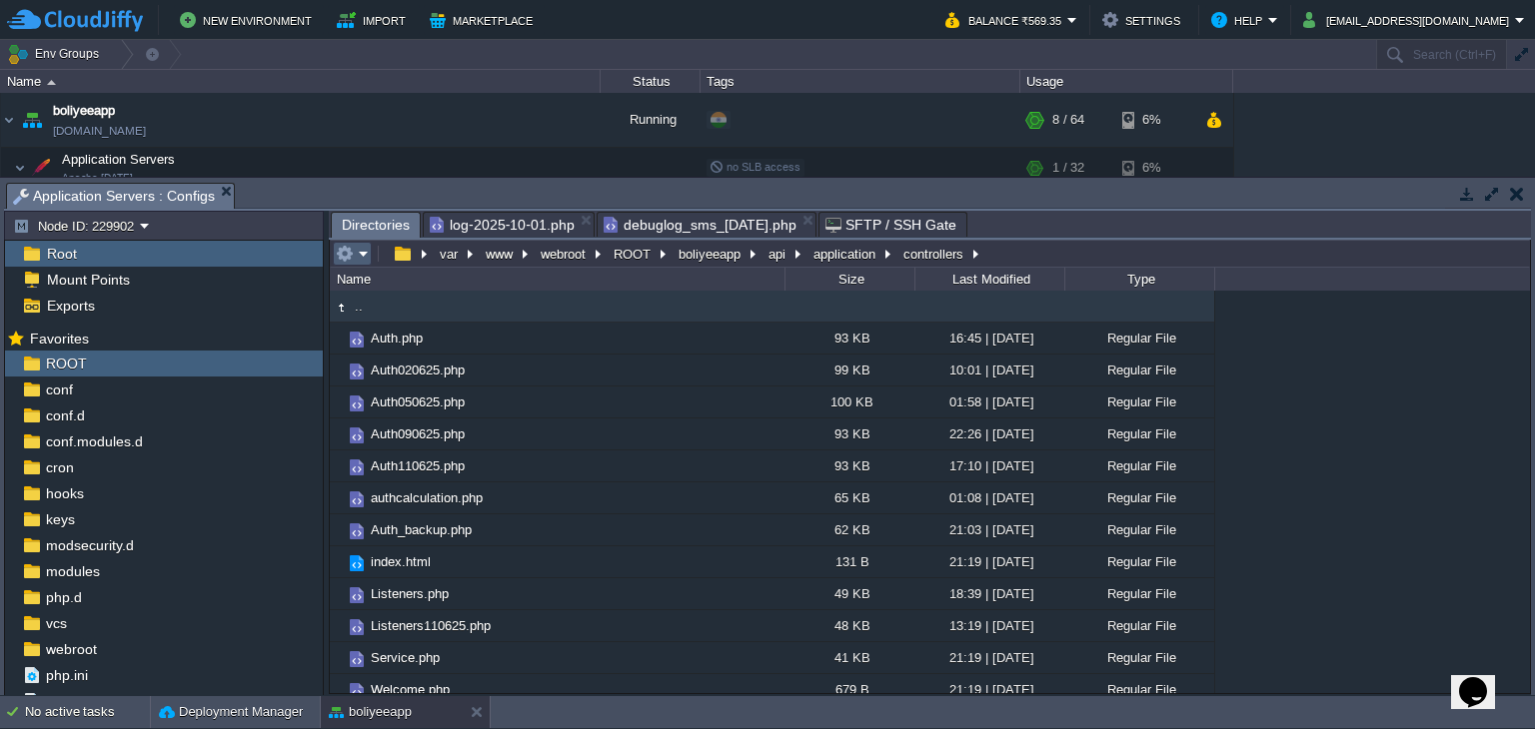
click at [361, 258] on em at bounding box center [352, 254] width 33 height 18
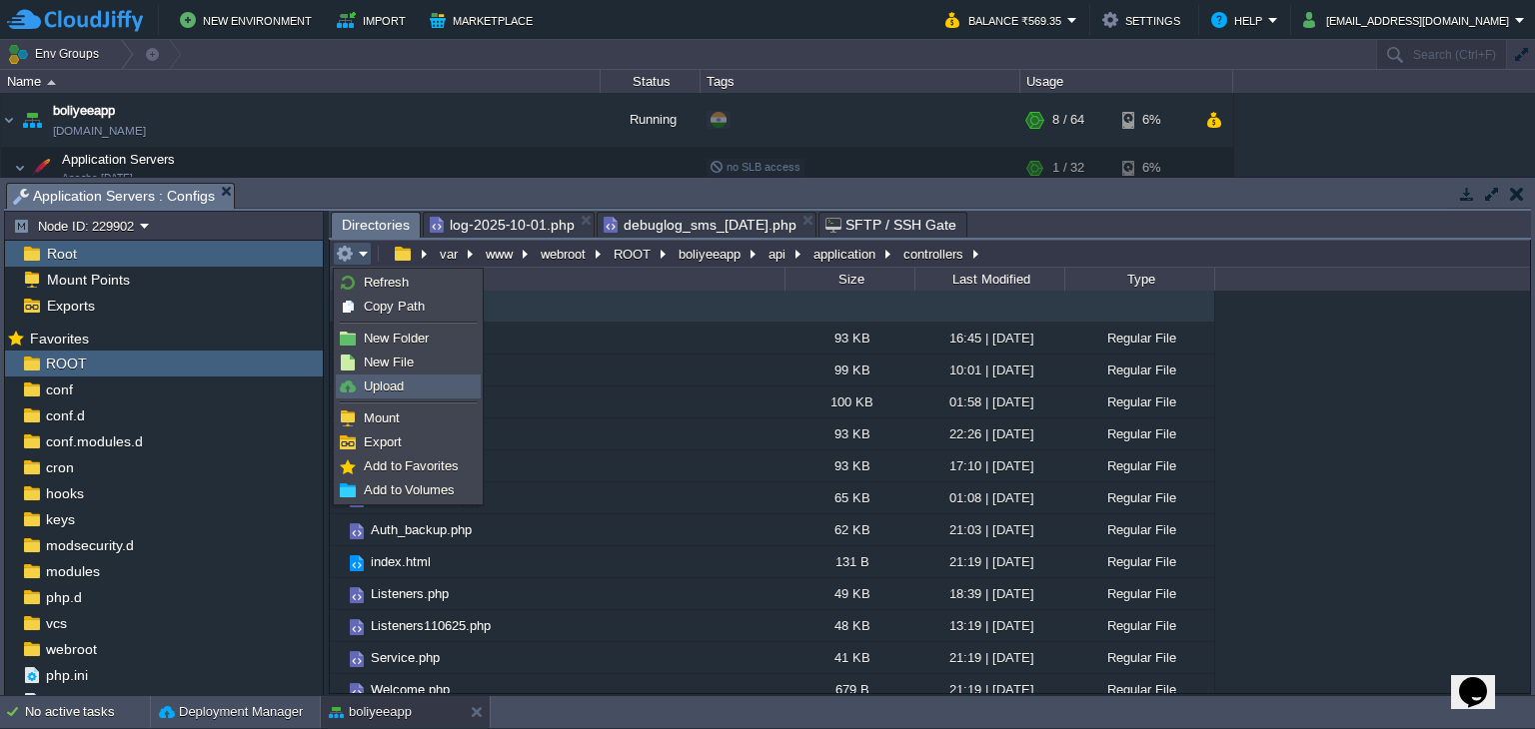
click at [394, 381] on span "Upload" at bounding box center [384, 386] width 40 height 15
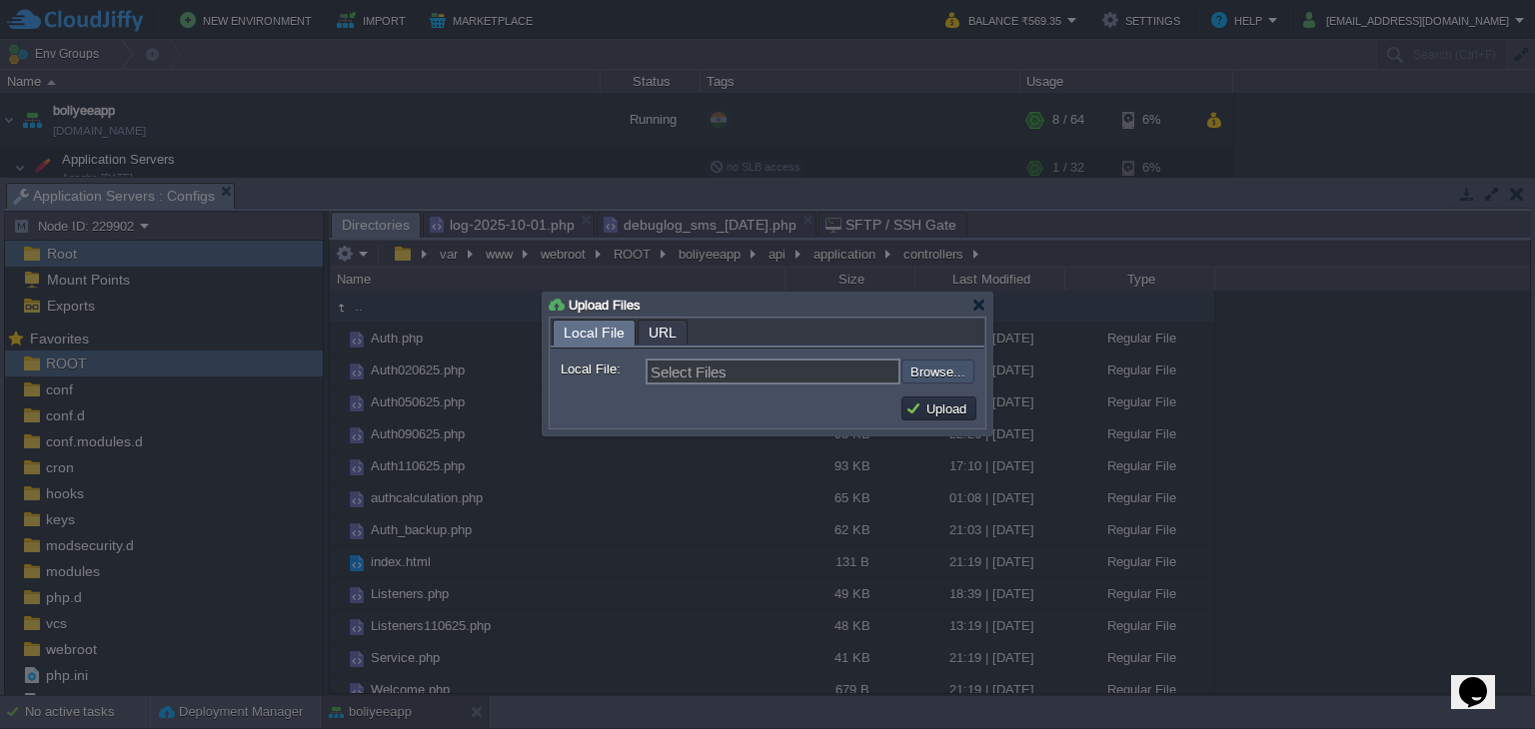
click at [920, 376] on input "file" at bounding box center [847, 372] width 253 height 24
type input "C:\fakepath\Auth.php"
type input "Auth.php"
click at [963, 406] on button "Upload" at bounding box center [938, 409] width 67 height 18
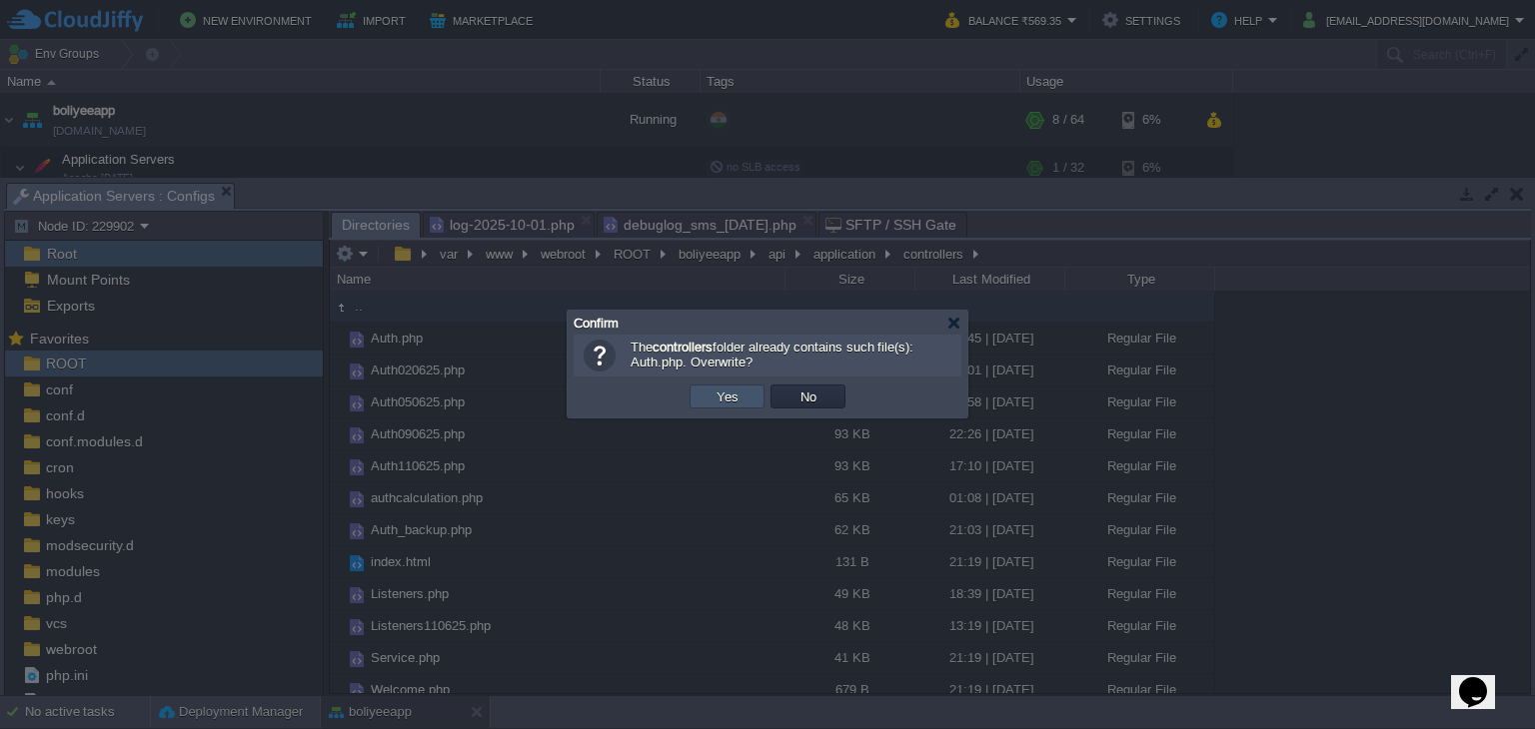
click at [717, 393] on button "Yes" at bounding box center [727, 397] width 34 height 18
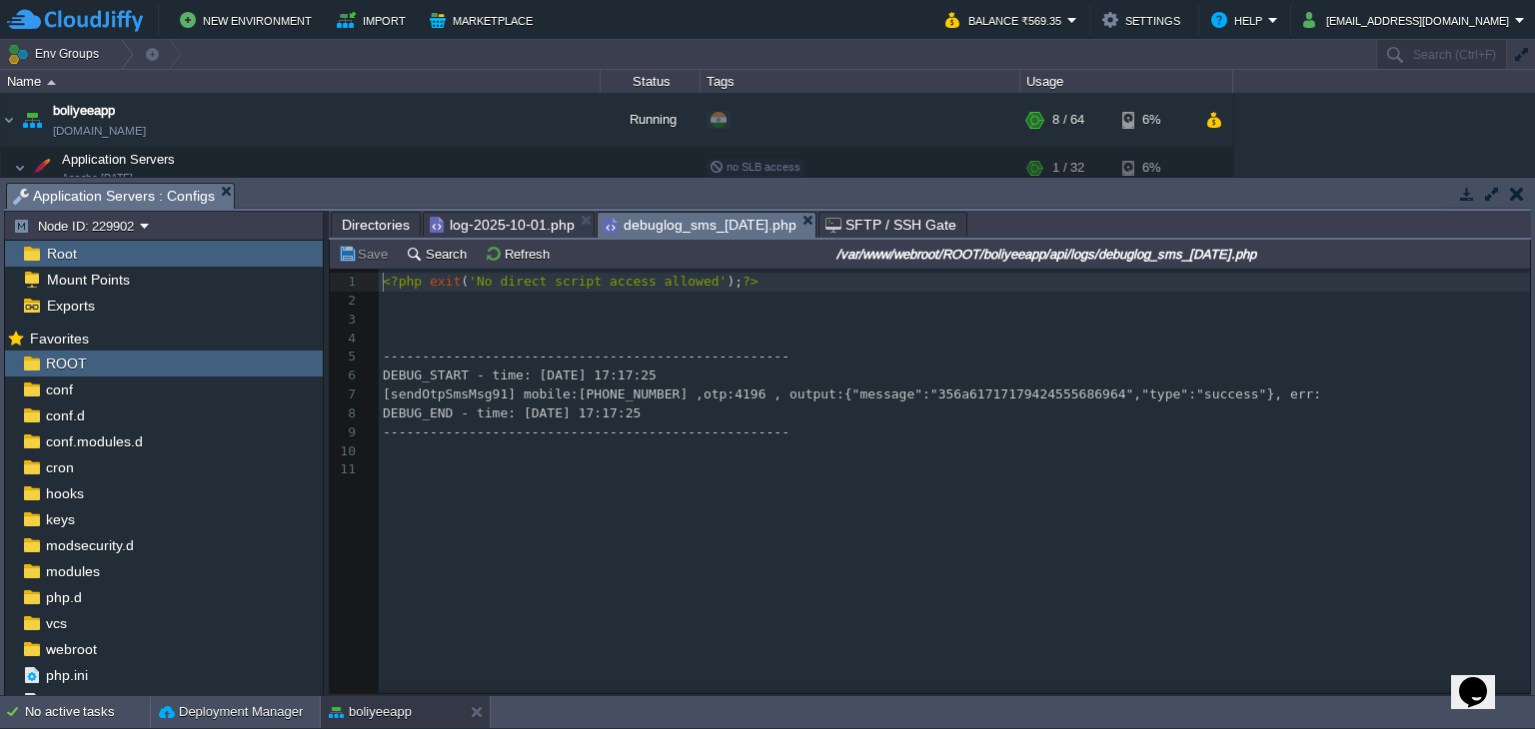
scroll to position [6, 0]
click at [755, 229] on span "debuglog_sms_2025-10-01.php" at bounding box center [699, 225] width 193 height 25
click at [492, 268] on div "Save Search Refresh /var/www/webroot/ROOT/boliyeeapp/api/logs/debuglog_sms_2025…" at bounding box center [930, 254] width 1200 height 29
click at [493, 263] on button "Refresh" at bounding box center [520, 254] width 71 height 18
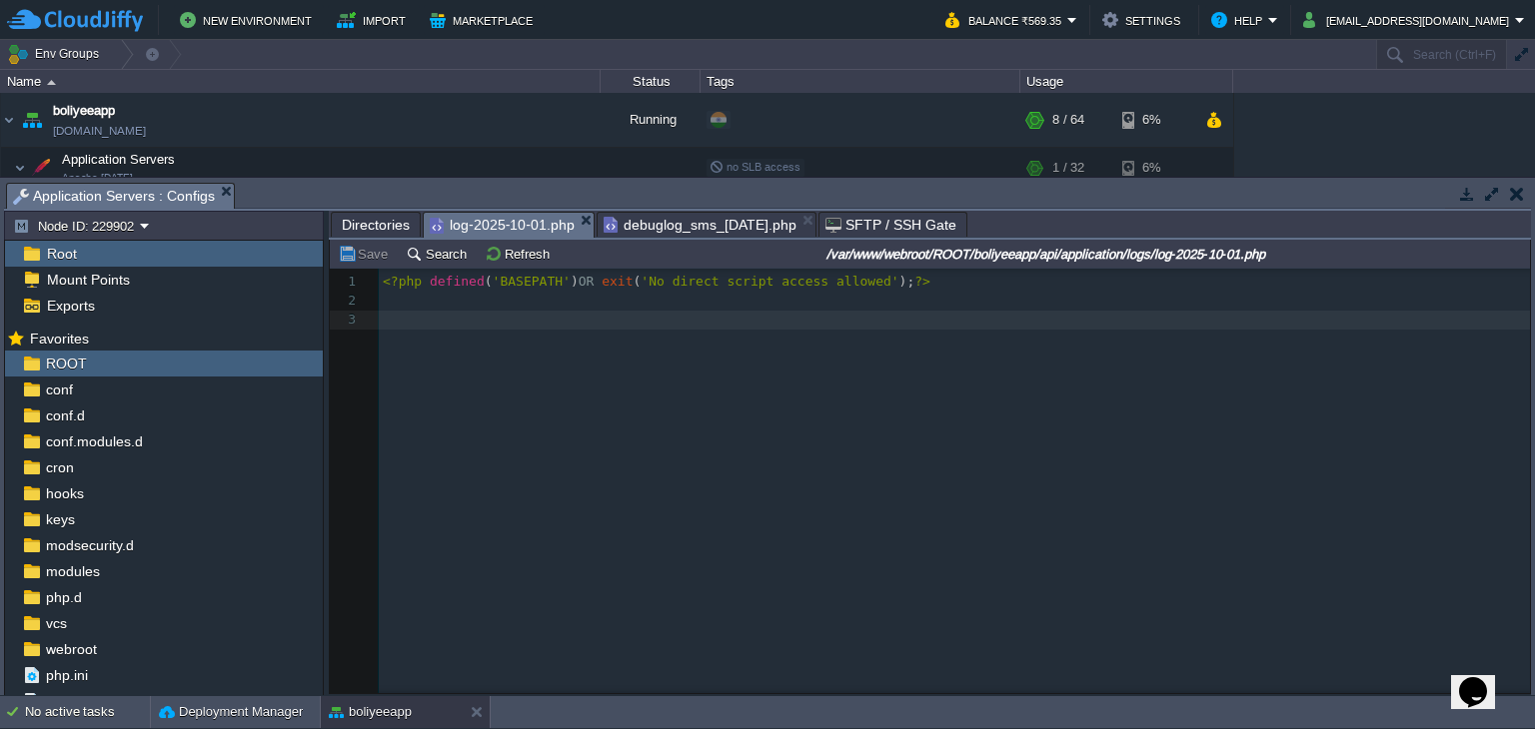
click at [526, 216] on span "log-2025-10-01.php" at bounding box center [502, 225] width 145 height 25
click at [532, 260] on button "Refresh" at bounding box center [520, 254] width 71 height 18
click at [634, 344] on pre "​" at bounding box center [957, 339] width 1157 height 19
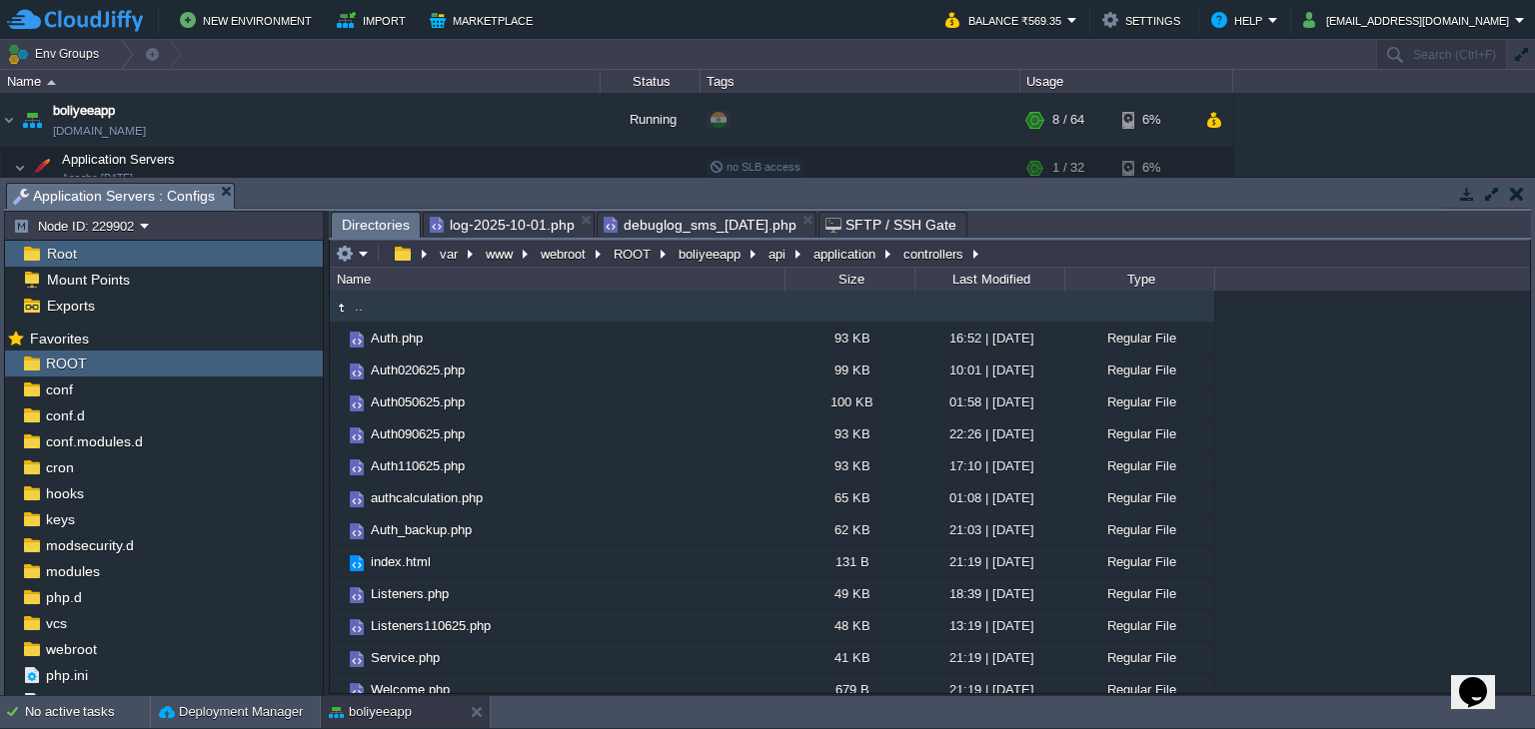
click at [395, 228] on span "Directories" at bounding box center [376, 225] width 68 height 25
click at [767, 261] on button "api" at bounding box center [777, 254] width 25 height 18
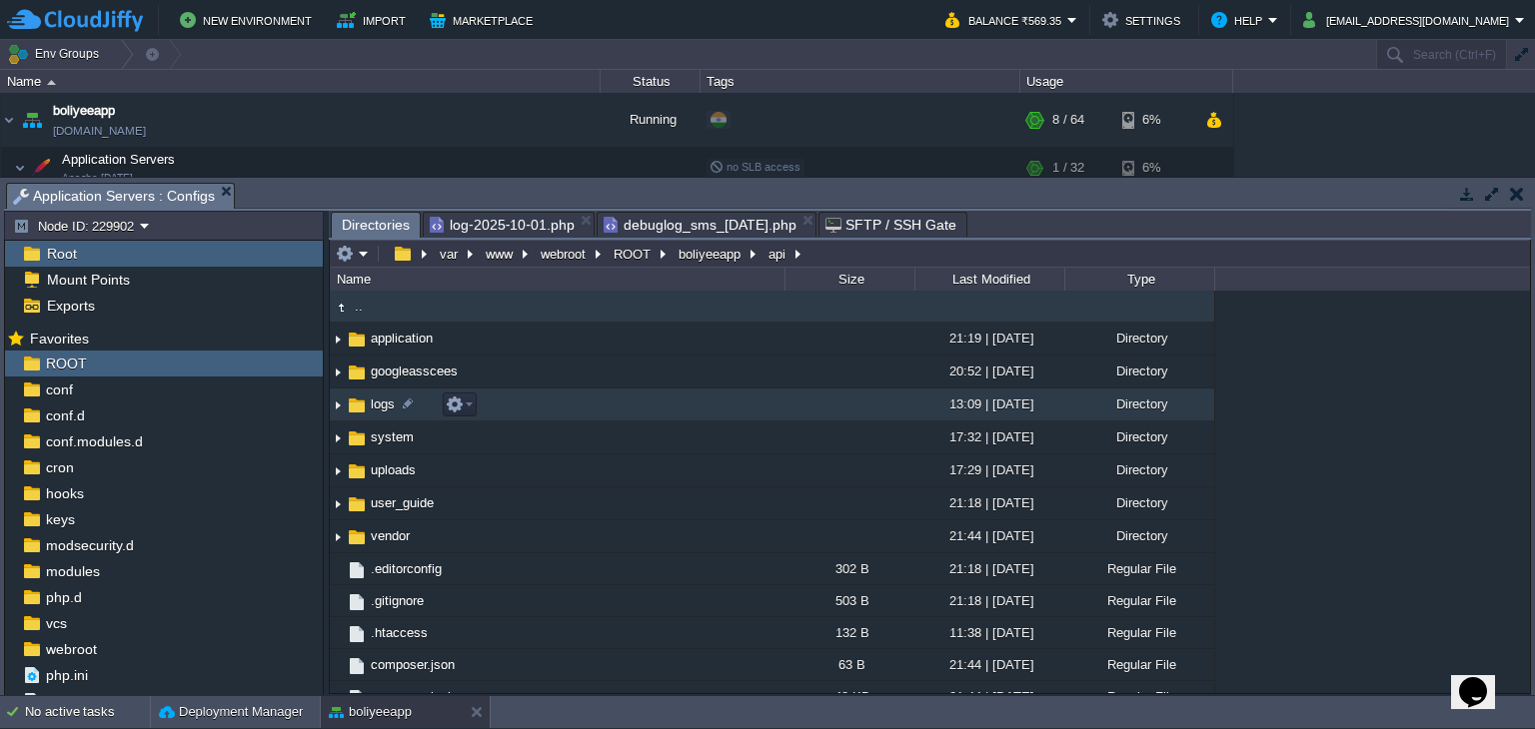
click at [360, 402] on img at bounding box center [357, 406] width 22 height 22
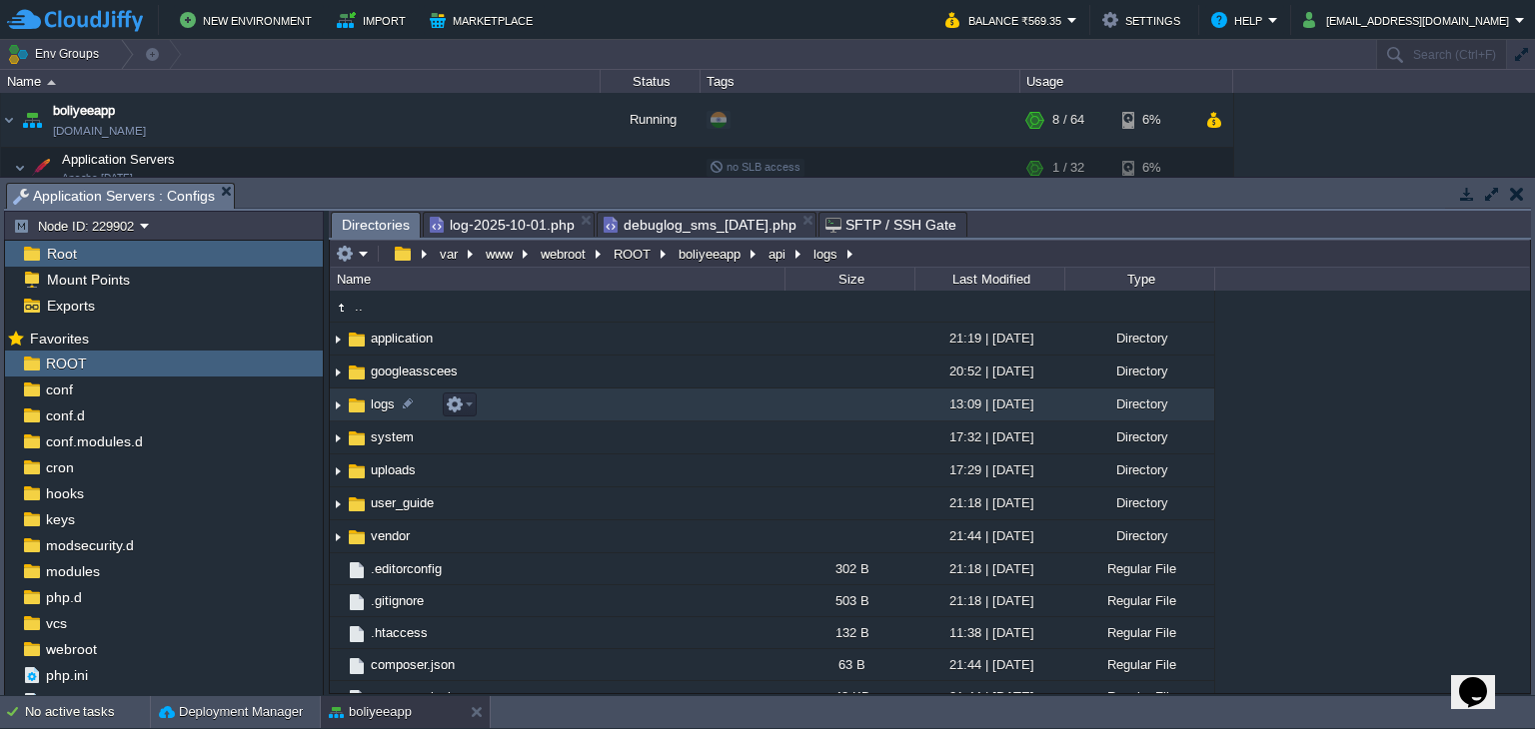
click at [360, 402] on img at bounding box center [357, 406] width 22 height 22
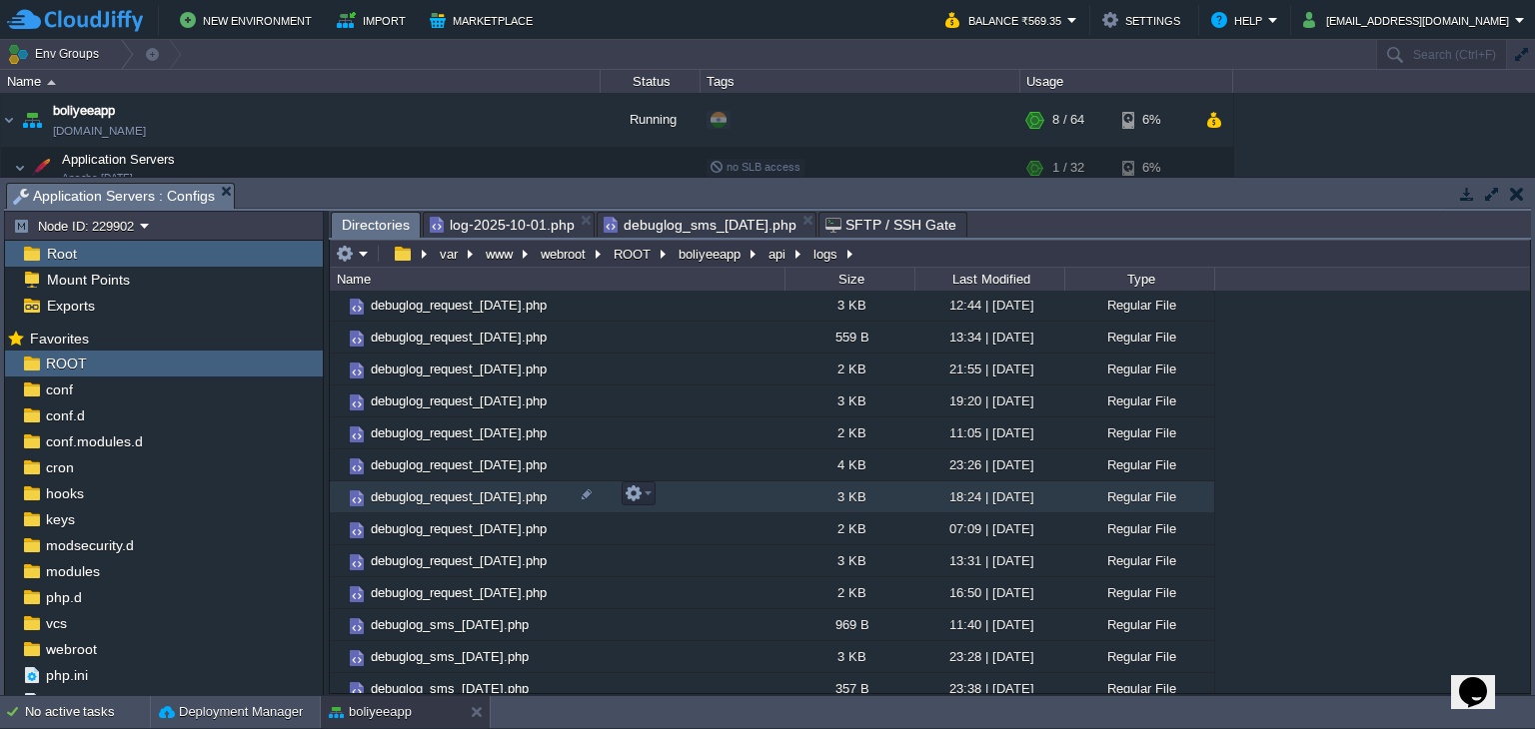
scroll to position [300, 0]
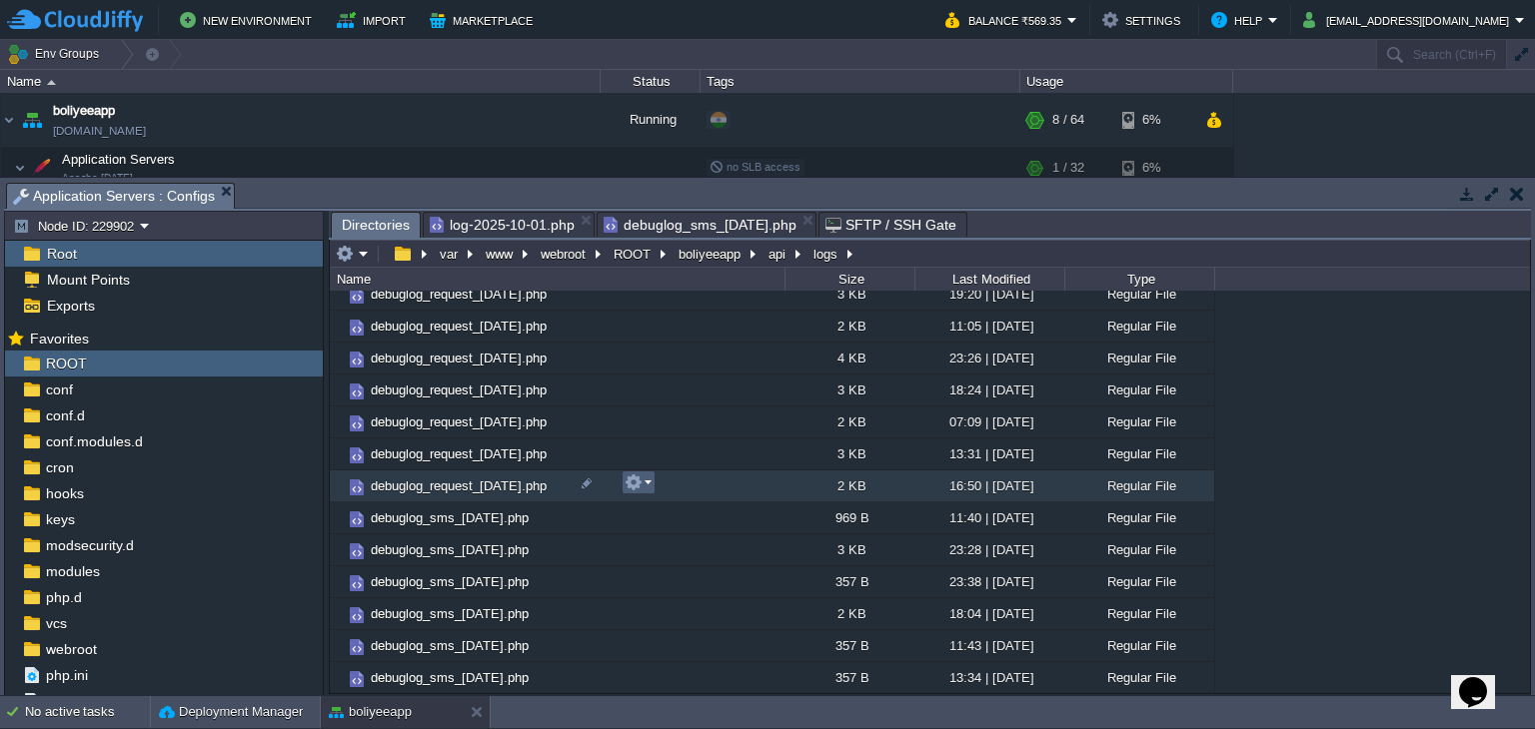
click at [630, 485] on button "button" at bounding box center [633, 483] width 18 height 18
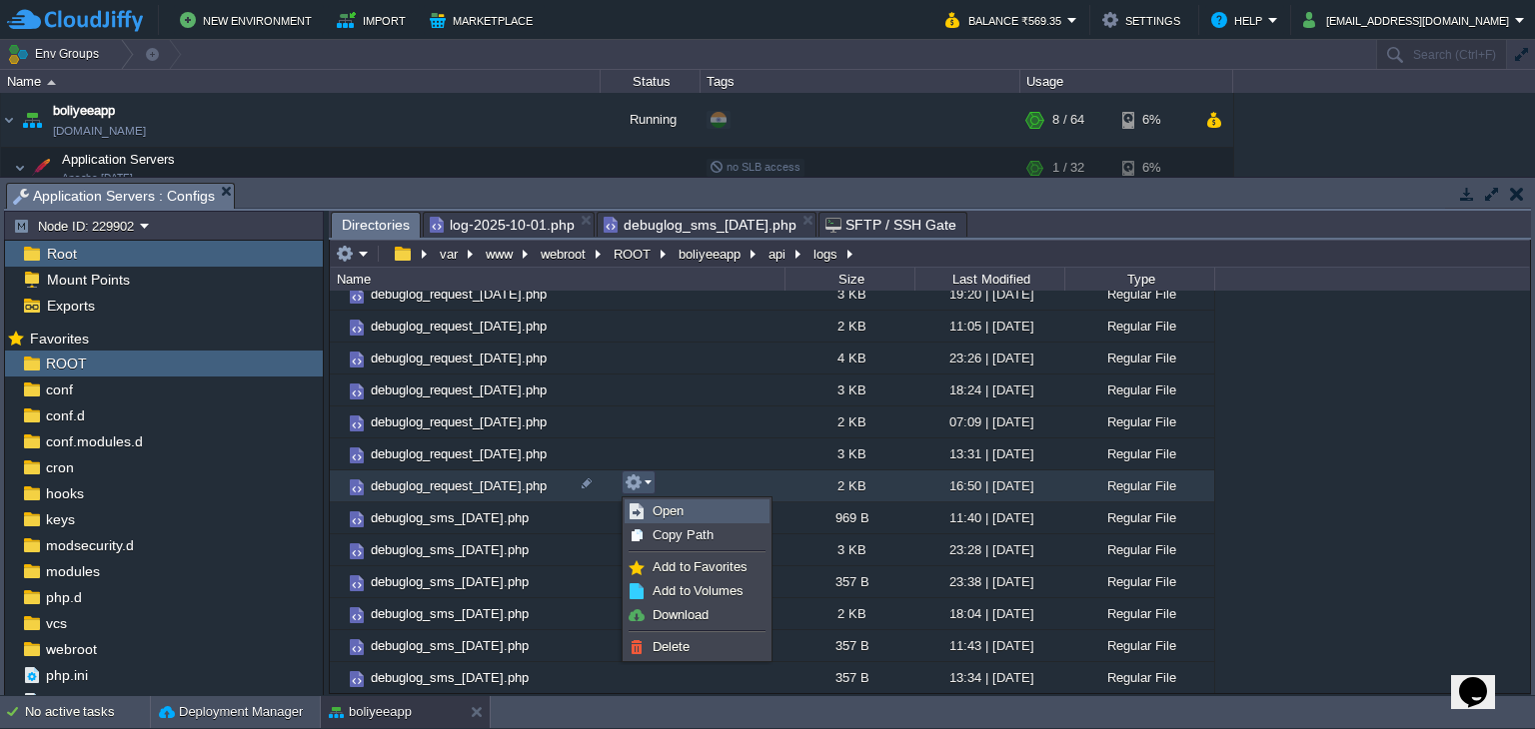
click at [648, 515] on link "Open" at bounding box center [696, 512] width 143 height 22
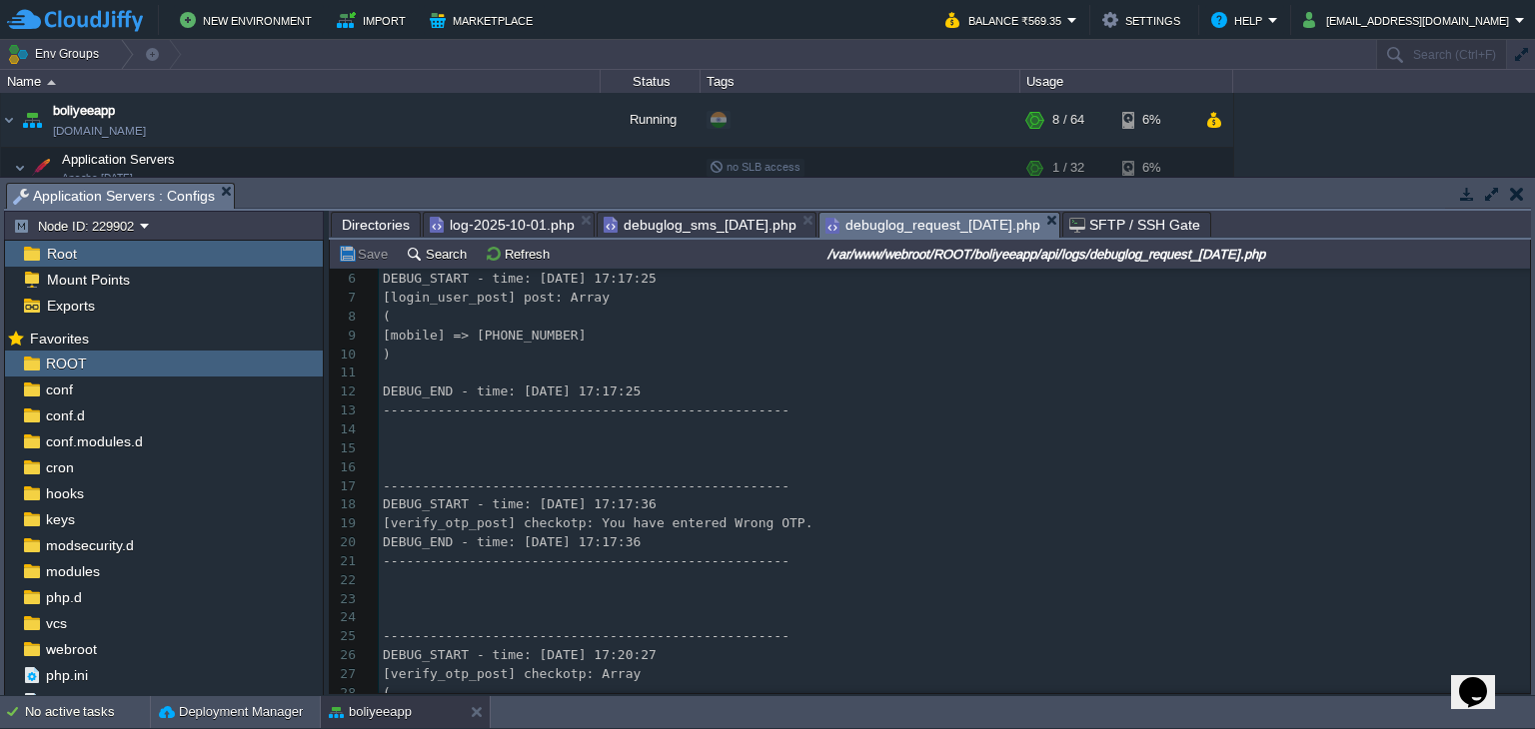
scroll to position [100, 0]
click at [664, 536] on pre "DEBUG_END - time: 2025-10-01 17:17:36" at bounding box center [954, 540] width 1151 height 19
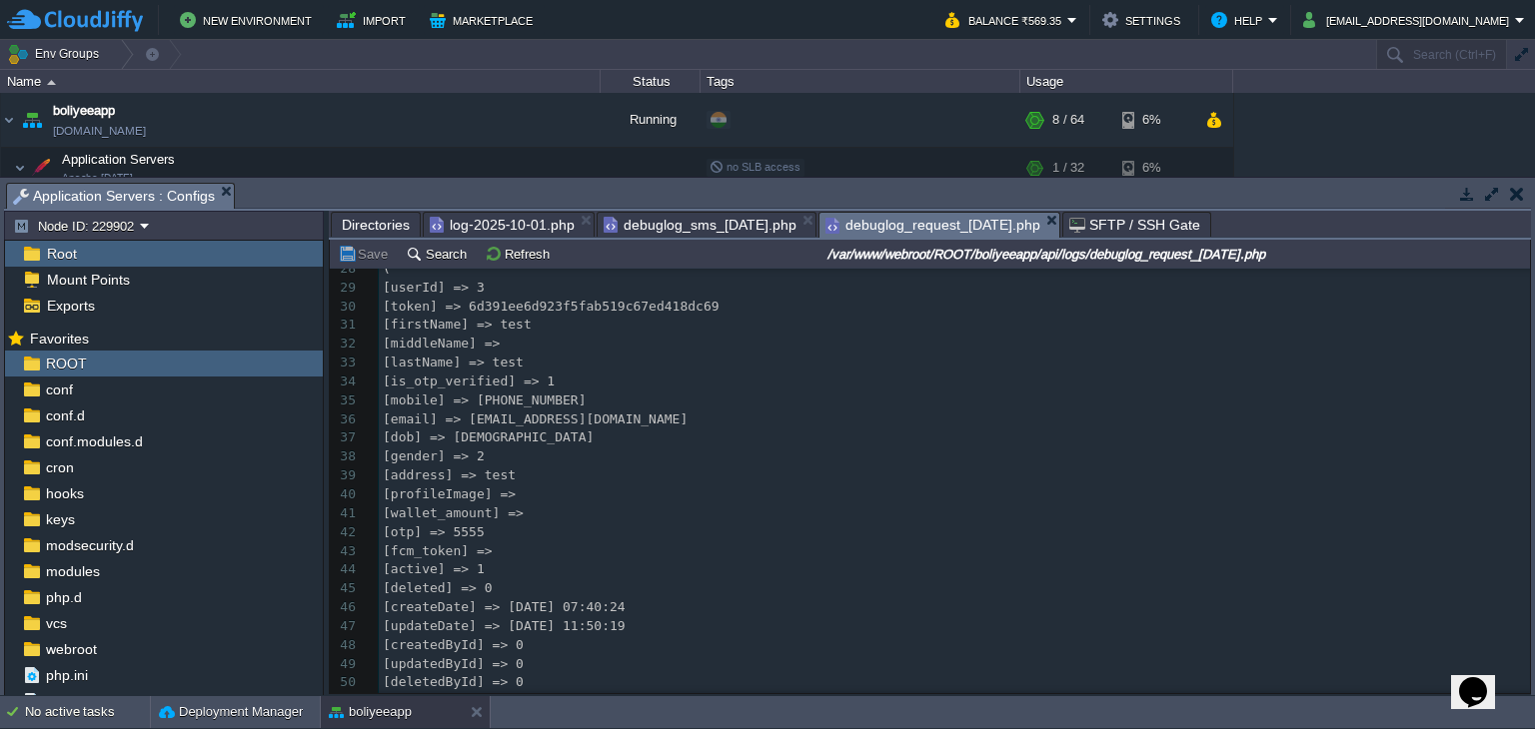
scroll to position [0, 0]
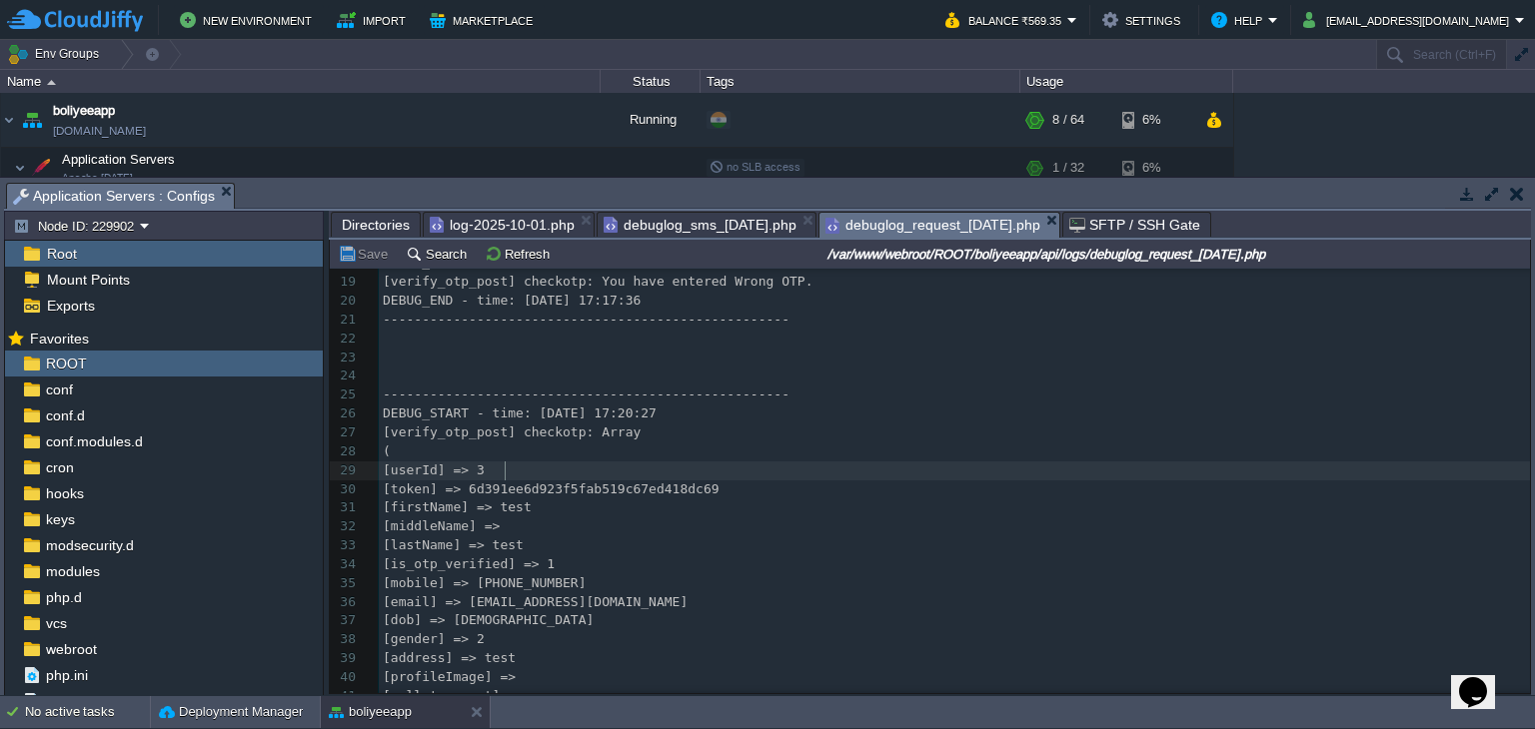
click at [705, 475] on pre "[userId] => 3" at bounding box center [954, 471] width 1151 height 19
click at [383, 224] on span "Directories" at bounding box center [376, 225] width 68 height 24
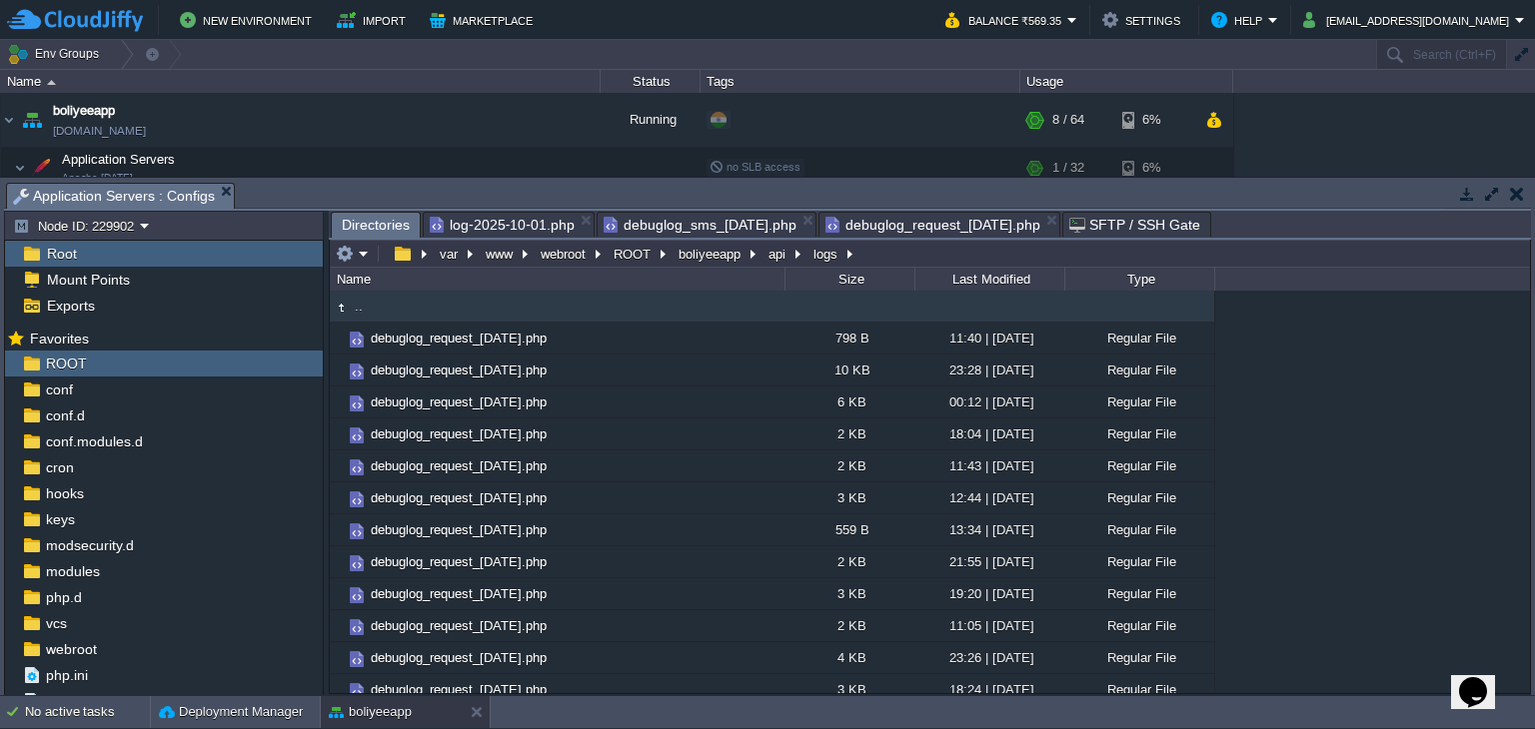
click at [346, 225] on span "Directories" at bounding box center [376, 225] width 68 height 25
